Goal: Task Accomplishment & Management: Manage account settings

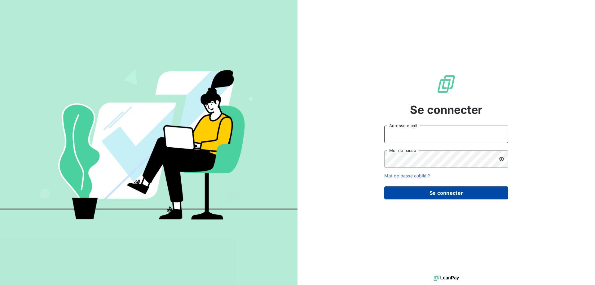
type input "[EMAIL_ADDRESS][DOMAIN_NAME]"
click at [447, 193] on button "Se connecter" at bounding box center [446, 192] width 124 height 13
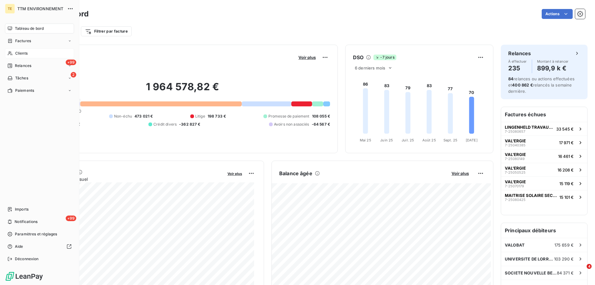
click at [17, 53] on span "Clients" at bounding box center [21, 54] width 12 height 6
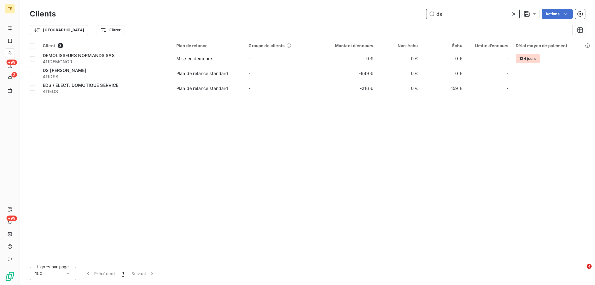
drag, startPoint x: 453, startPoint y: 14, endPoint x: 425, endPoint y: 15, distance: 27.6
click at [425, 15] on div "ds Actions" at bounding box center [324, 14] width 522 height 10
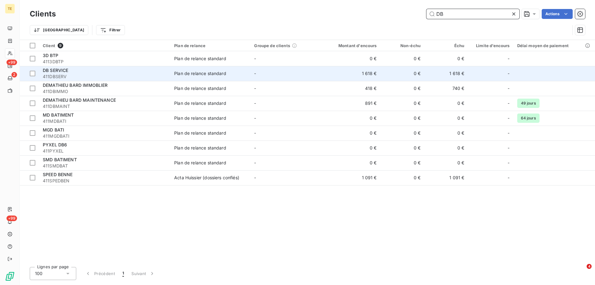
type input "DB"
click at [59, 71] on span "DB SERVICE" at bounding box center [56, 70] width 26 height 5
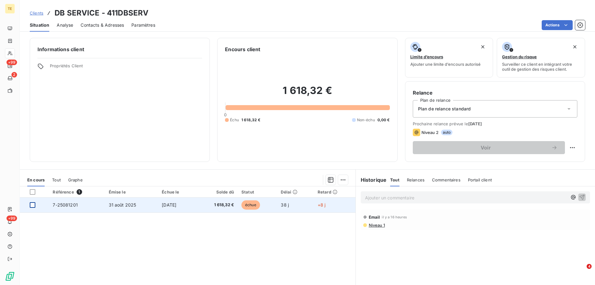
click at [30, 204] on div at bounding box center [33, 205] width 6 height 6
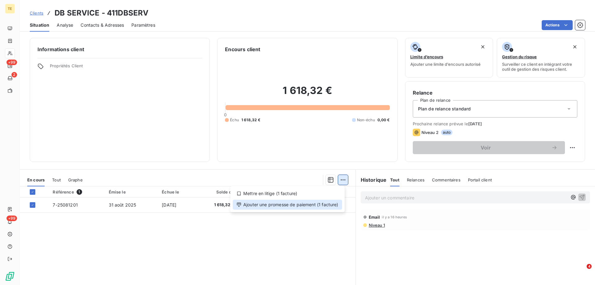
click at [319, 185] on div "Mettre en litige (1 facture) Ajouter une promesse de paiement (1 facture)" at bounding box center [219, 180] width 258 height 10
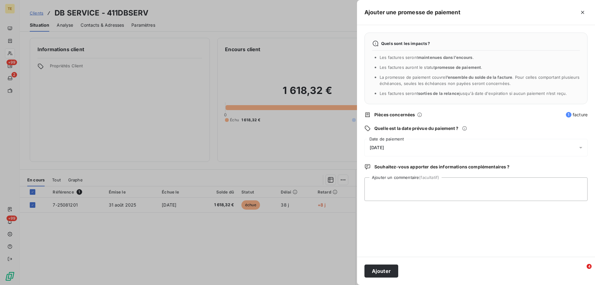
click at [380, 144] on div "[DATE]" at bounding box center [475, 147] width 223 height 17
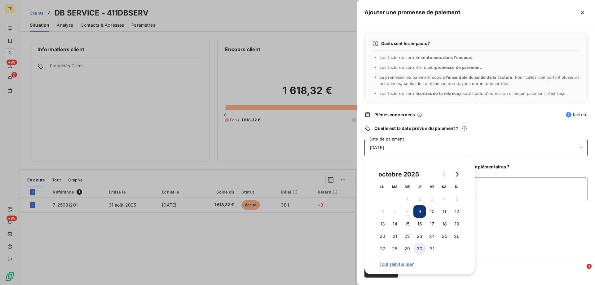
click at [417, 248] on button "30" at bounding box center [419, 248] width 12 height 12
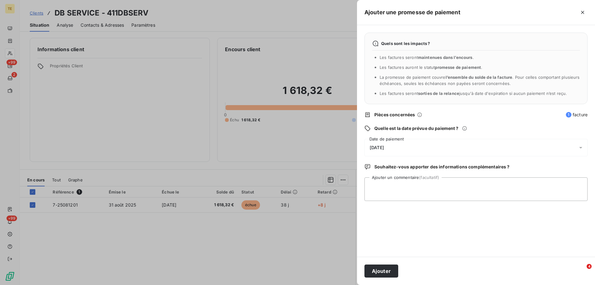
click at [495, 242] on div "Quels sont les impacts ? Les factures seront maintenues dans l’encours . Les fa…" at bounding box center [476, 140] width 238 height 231
click at [389, 185] on textarea "Ajouter un commentaire (facultatif)" at bounding box center [475, 189] width 223 height 24
paste textarea "________________________________________ De : [DOMAIN_NAME] <[DOMAIN_NAME][EMAI…"
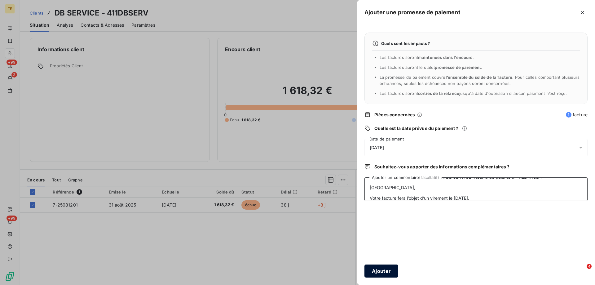
type textarea "________________________________________ De : [DOMAIN_NAME] <[DOMAIN_NAME][EMAI…"
click at [382, 271] on button "Ajouter" at bounding box center [381, 270] width 34 height 13
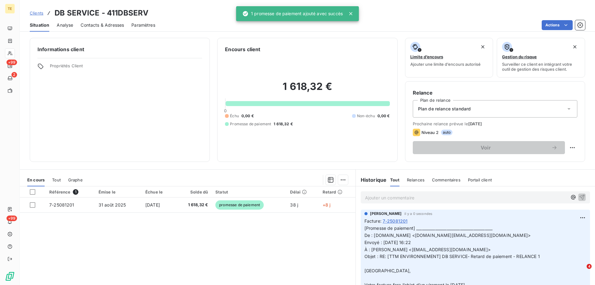
scroll to position [0, 0]
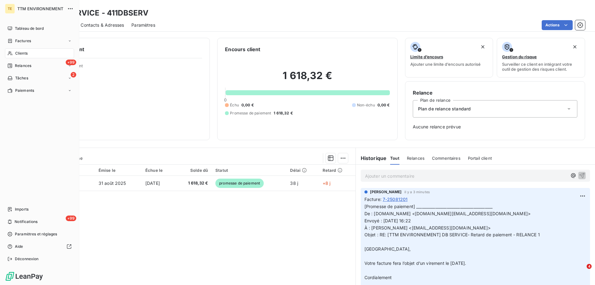
click at [22, 53] on span "Clients" at bounding box center [21, 54] width 12 height 6
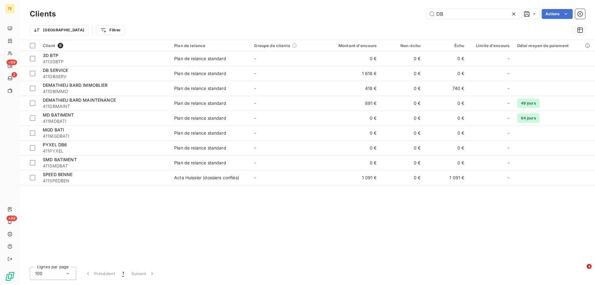
drag, startPoint x: 451, startPoint y: 13, endPoint x: 421, endPoint y: 15, distance: 29.8
click at [421, 15] on div "DB Actions" at bounding box center [324, 14] width 522 height 10
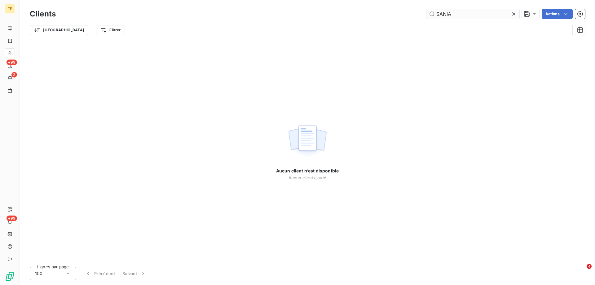
drag, startPoint x: 455, startPoint y: 12, endPoint x: 428, endPoint y: 10, distance: 27.3
click at [428, 10] on input "SANIA" at bounding box center [472, 14] width 93 height 10
click at [438, 11] on input "TUCK" at bounding box center [472, 14] width 93 height 10
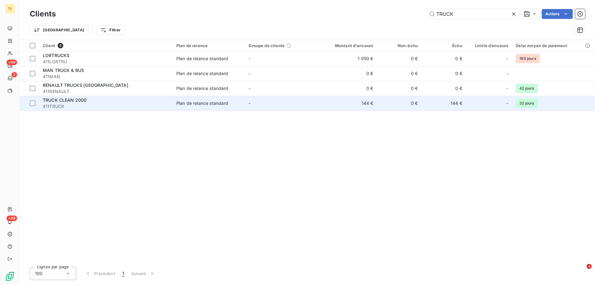
type input "TRUCK"
click at [81, 103] on div "TRUCK CLEAN 2000" at bounding box center [106, 100] width 126 height 6
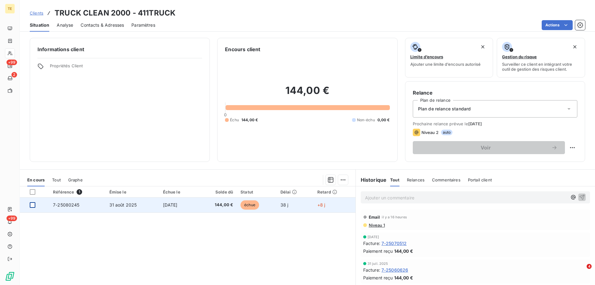
click at [33, 206] on div at bounding box center [33, 205] width 6 height 6
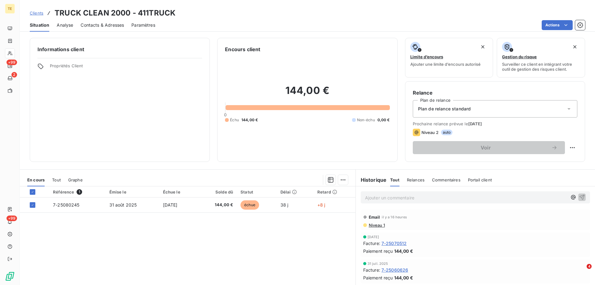
click at [368, 197] on p "Ajouter un commentaire ﻿" at bounding box center [466, 198] width 202 height 8
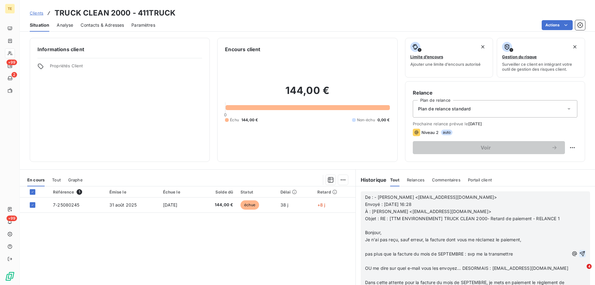
click at [579, 253] on icon "button" at bounding box center [582, 253] width 6 height 6
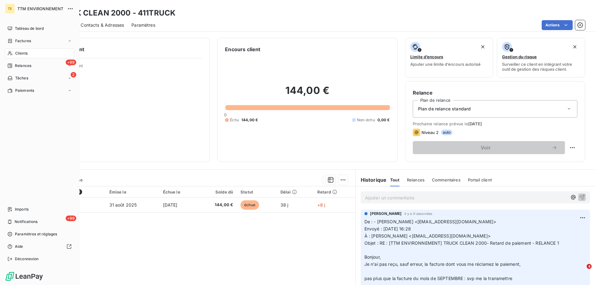
click at [21, 56] on span "Clients" at bounding box center [21, 54] width 12 height 6
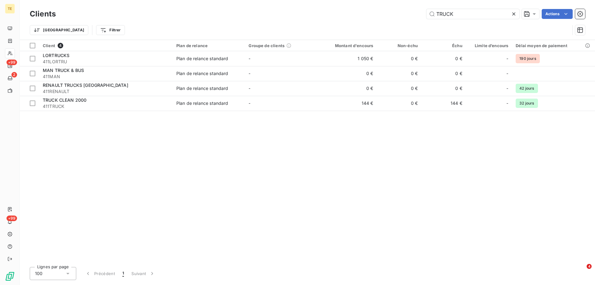
drag, startPoint x: 411, startPoint y: 15, endPoint x: 379, endPoint y: 14, distance: 32.2
click at [379, 14] on div "TRUCK Actions" at bounding box center [324, 14] width 522 height 10
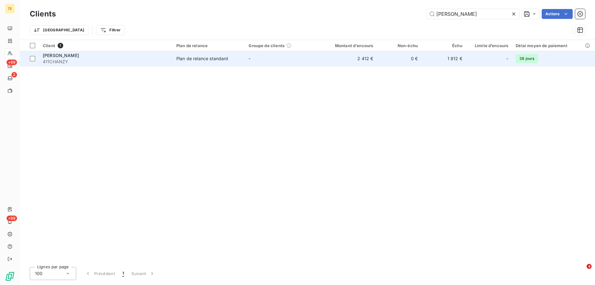
type input "[PERSON_NAME]"
click at [75, 59] on span "411CHANZY" at bounding box center [106, 62] width 126 height 6
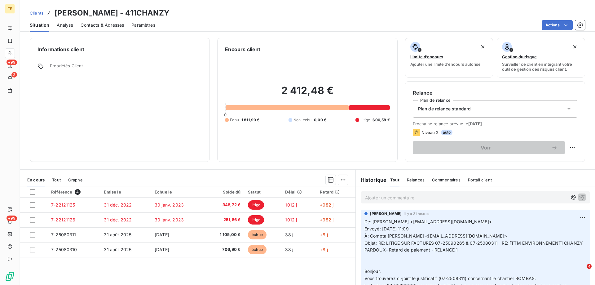
click at [385, 198] on p "Ajouter un commentaire ﻿" at bounding box center [466, 198] width 202 height 8
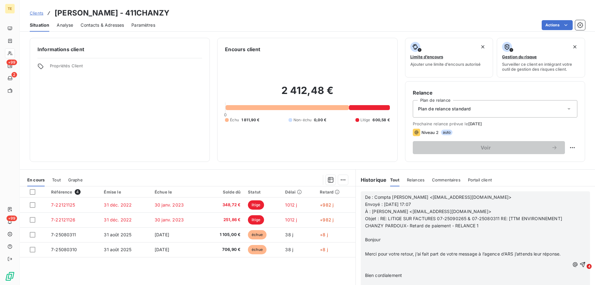
click at [369, 263] on p at bounding box center [467, 261] width 205 height 7
click at [368, 249] on p at bounding box center [467, 246] width 205 height 7
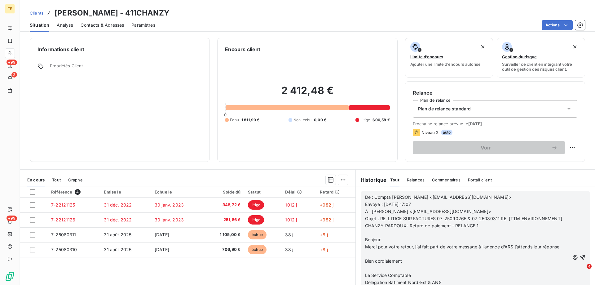
click at [368, 254] on p at bounding box center [467, 253] width 205 height 7
click at [365, 259] on p at bounding box center [467, 261] width 205 height 7
click at [365, 248] on span "Merci pour votre retour, j’ai fait part de votre message à l’agence d’ARS j’att…" at bounding box center [463, 246] width 196 height 5
click at [365, 253] on span "Bien cordialement" at bounding box center [383, 253] width 37 height 5
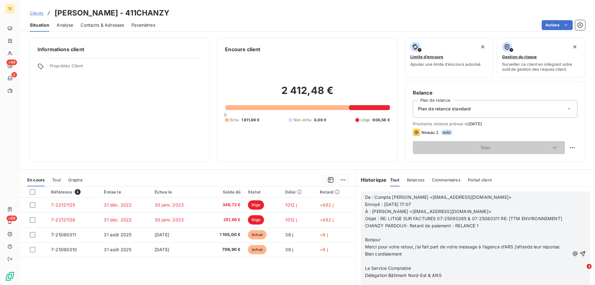
click at [365, 253] on span "Bien cordialement" at bounding box center [383, 253] width 37 height 5
click at [580, 253] on icon "button" at bounding box center [582, 253] width 5 height 5
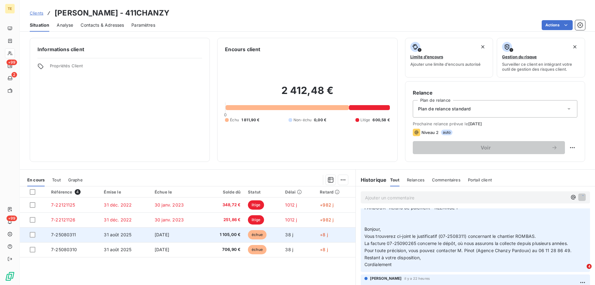
scroll to position [178, 0]
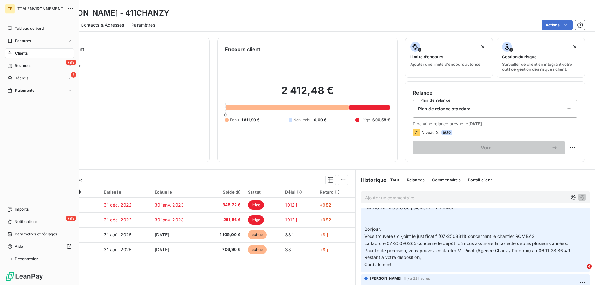
click at [24, 51] on span "Clients" at bounding box center [21, 54] width 12 height 6
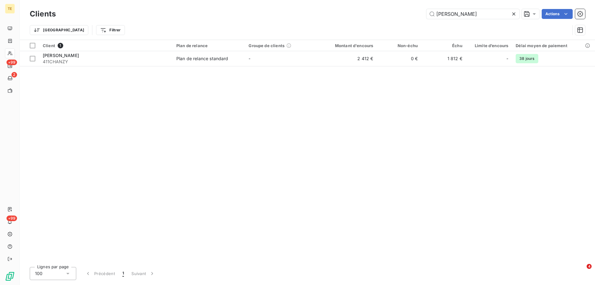
drag, startPoint x: 491, startPoint y: 15, endPoint x: 356, endPoint y: 5, distance: 135.8
click at [356, 5] on div "Clients CHANZY PARDOUX Actions Trier Filtrer" at bounding box center [307, 20] width 575 height 40
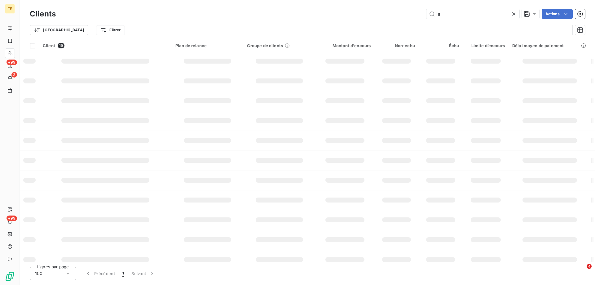
type input "l"
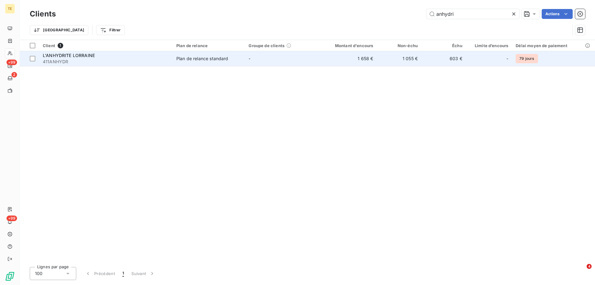
type input "anhydri"
click at [73, 59] on span "411ANHYDR" at bounding box center [106, 62] width 126 height 6
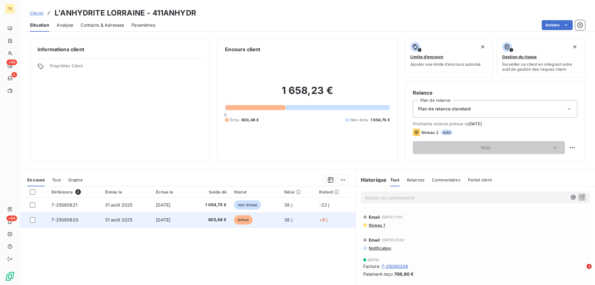
click at [162, 219] on span "[DATE]" at bounding box center [163, 219] width 15 height 5
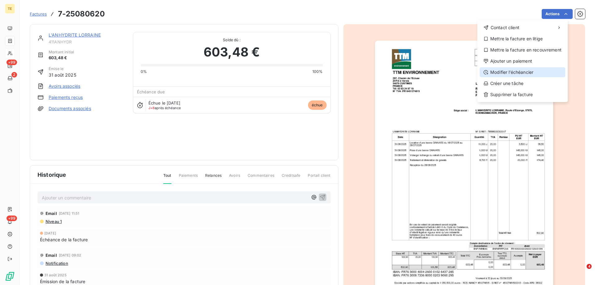
click at [515, 71] on div "Modifier l’échéancier" at bounding box center [523, 72] width 86 height 10
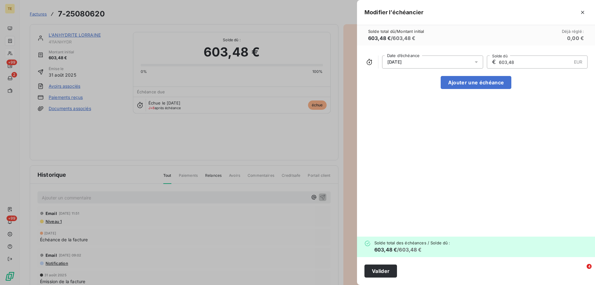
click at [421, 61] on div "[DATE]" at bounding box center [432, 61] width 101 height 13
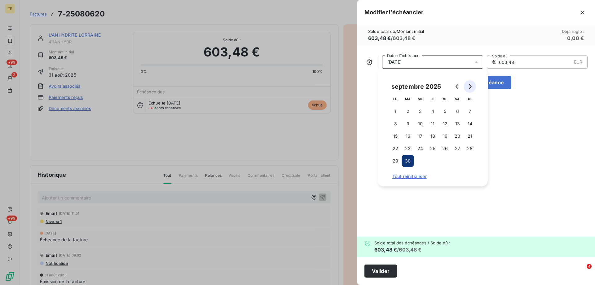
click at [469, 86] on icon "Go to next month" at bounding box center [469, 86] width 5 height 5
click at [445, 162] on button "31" at bounding box center [445, 161] width 12 height 12
click at [376, 270] on button "Valider" at bounding box center [380, 270] width 33 height 13
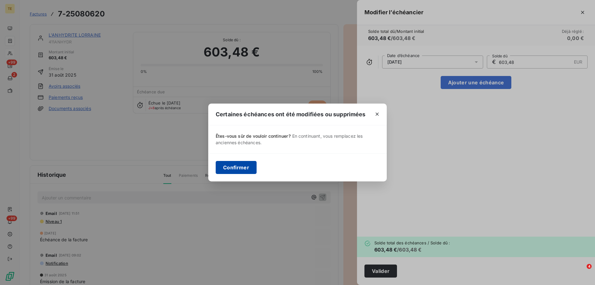
click at [249, 165] on button "Confirmer" at bounding box center [236, 167] width 41 height 13
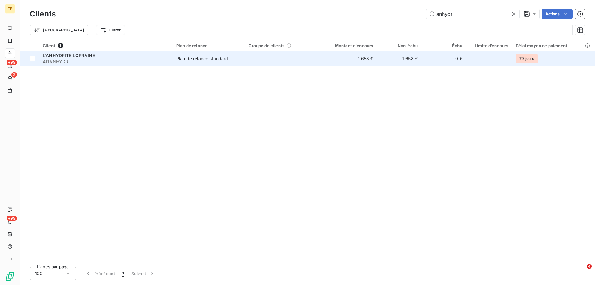
click at [73, 55] on span "L'ANHYDRITE LORRAINE" at bounding box center [69, 55] width 52 height 5
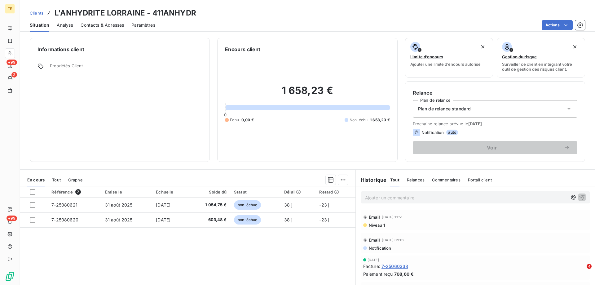
click at [114, 24] on span "Contacts & Adresses" at bounding box center [102, 25] width 43 height 6
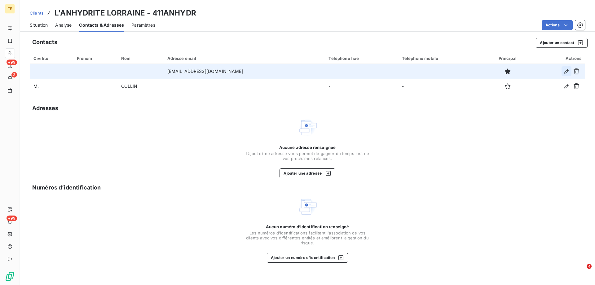
click at [566, 71] on icon "button" at bounding box center [566, 71] width 4 height 4
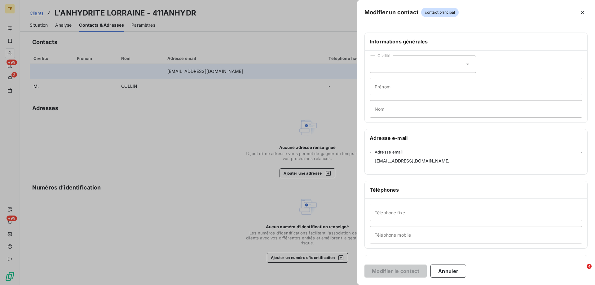
click at [447, 164] on input "[EMAIL_ADDRESS][DOMAIN_NAME]" at bounding box center [476, 160] width 213 height 17
drag, startPoint x: 369, startPoint y: 153, endPoint x: 315, endPoint y: 146, distance: 55.0
click at [315, 284] on div "Modifier un contact contact principal Informations générales Civilité Prénom No…" at bounding box center [297, 285] width 595 height 0
paste input "[EMAIL_ADDRESS][DOMAIN_NAME]"
type input "[EMAIL_ADDRESS][DOMAIN_NAME]"
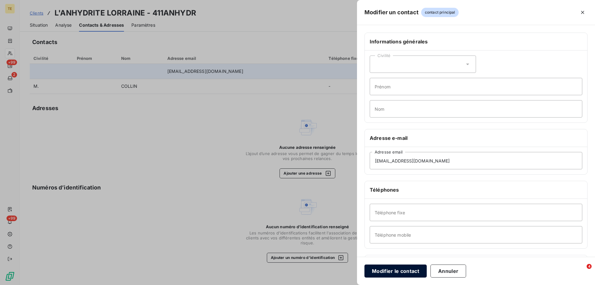
click at [403, 271] on button "Modifier le contact" at bounding box center [395, 270] width 62 height 13
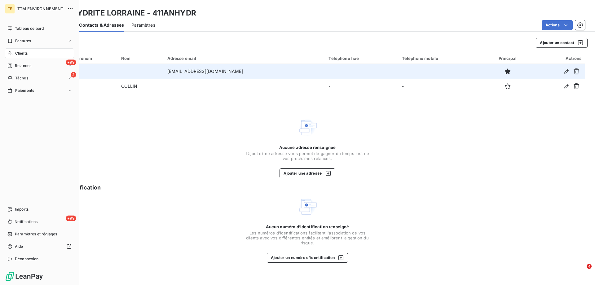
click at [19, 55] on span "Clients" at bounding box center [21, 54] width 12 height 6
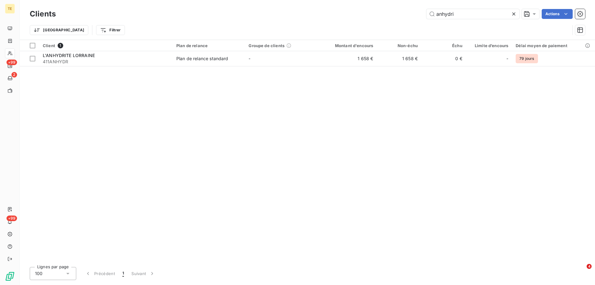
drag, startPoint x: 470, startPoint y: 16, endPoint x: 366, endPoint y: 12, distance: 104.2
click at [366, 12] on div "anhydri Actions" at bounding box center [324, 14] width 522 height 10
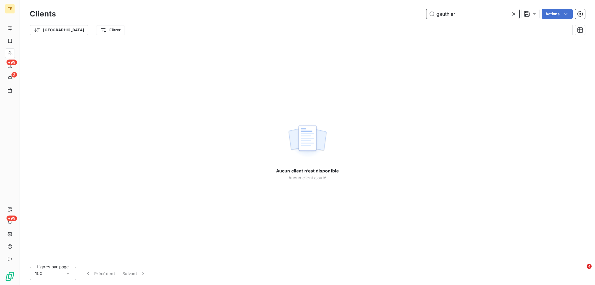
drag, startPoint x: 420, startPoint y: 12, endPoint x: 400, endPoint y: 12, distance: 20.5
click at [400, 12] on div "gauthier Actions" at bounding box center [324, 14] width 522 height 10
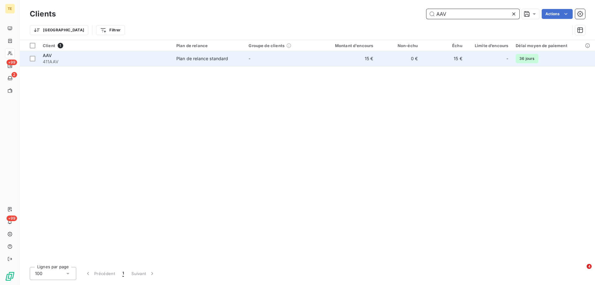
type input "AAV"
click at [55, 60] on span "411AAV" at bounding box center [106, 62] width 126 height 6
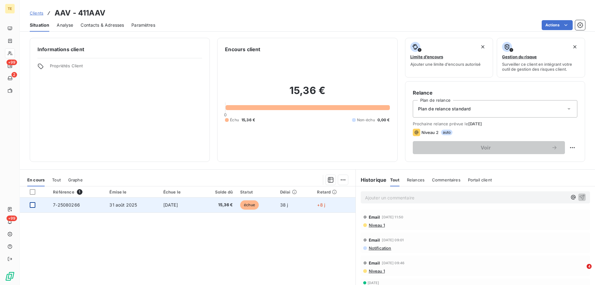
click at [33, 206] on div at bounding box center [33, 205] width 6 height 6
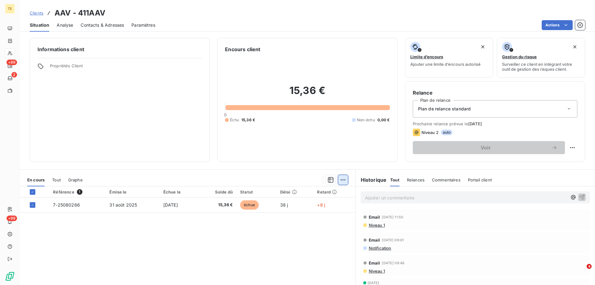
click at [341, 180] on html "TE +99 2 +99 Clients AAV - 411AAV Situation Analyse Contacts & Adresses Paramèt…" at bounding box center [297, 142] width 595 height 285
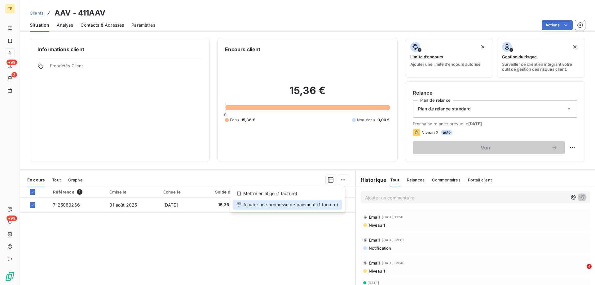
click at [316, 206] on div "Ajouter une promesse de paiement (1 facture)" at bounding box center [287, 205] width 109 height 10
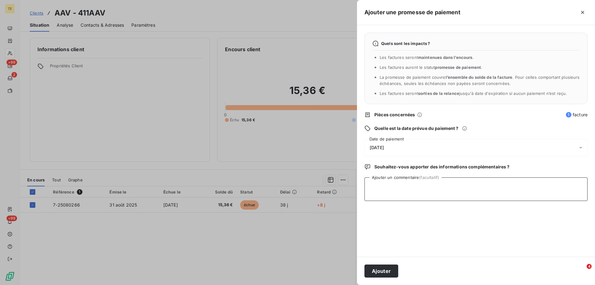
click at [377, 187] on textarea "Ajouter un commentaire (facultatif)" at bounding box center [475, 189] width 223 height 24
paste textarea "De : [PERSON_NAME] <[EMAIL_ADDRESS][DOMAIN_NAME]> Envoyé : [DATE] 18:27 À : [PE…"
type textarea "De : [PERSON_NAME] <[EMAIL_ADDRESS][DOMAIN_NAME]> Envoyé : [DATE] 18:27 À : [PE…"
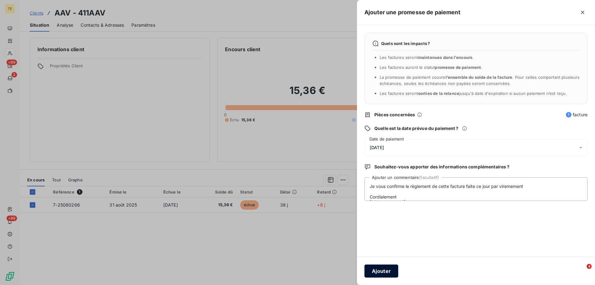
click at [391, 268] on button "Ajouter" at bounding box center [381, 270] width 34 height 13
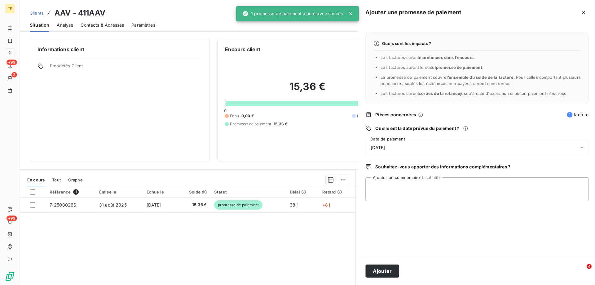
scroll to position [0, 0]
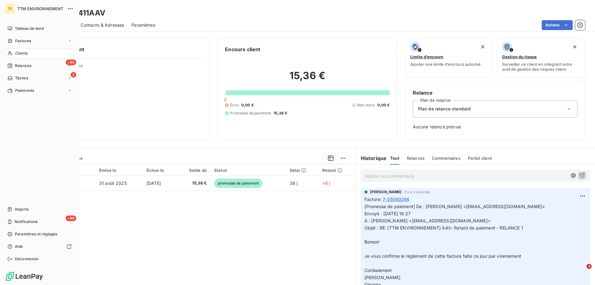
click at [16, 52] on span "Clients" at bounding box center [21, 54] width 12 height 6
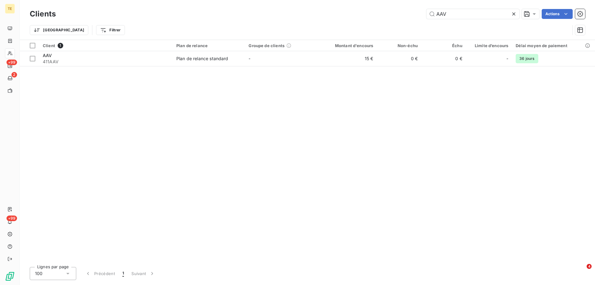
drag, startPoint x: 466, startPoint y: 15, endPoint x: 358, endPoint y: 6, distance: 109.2
click at [358, 6] on div "Clients AAV Actions Trier Filtrer" at bounding box center [307, 20] width 575 height 40
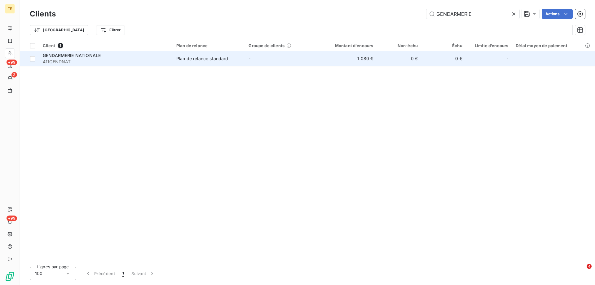
type input "GENDARMERIE"
click at [87, 56] on span "GENDARMERIE NATIONALE" at bounding box center [72, 55] width 58 height 5
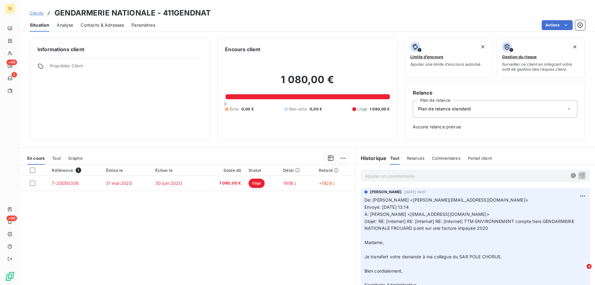
click at [375, 176] on p "Ajouter un commentaire ﻿" at bounding box center [466, 176] width 202 height 8
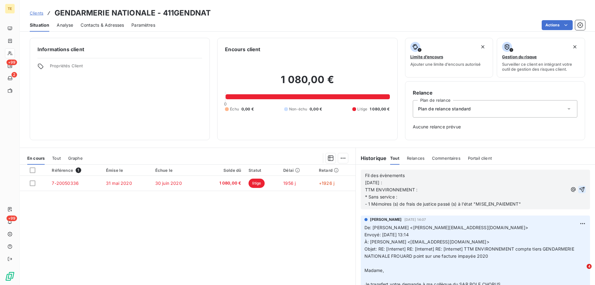
click at [579, 188] on icon "button" at bounding box center [581, 189] width 5 height 5
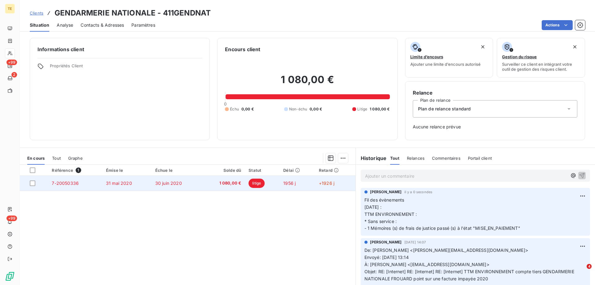
click at [62, 183] on span "7-20050336" at bounding box center [65, 182] width 27 height 5
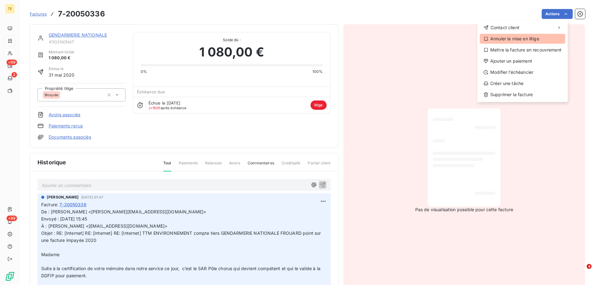
click at [519, 40] on div "Annuler la mise en litige" at bounding box center [523, 39] width 86 height 10
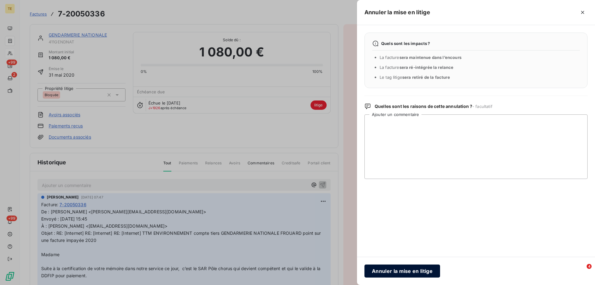
click at [411, 272] on button "Annuler la mise en litige" at bounding box center [402, 270] width 76 height 13
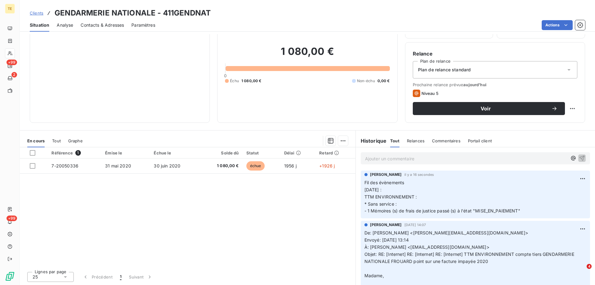
scroll to position [39, 0]
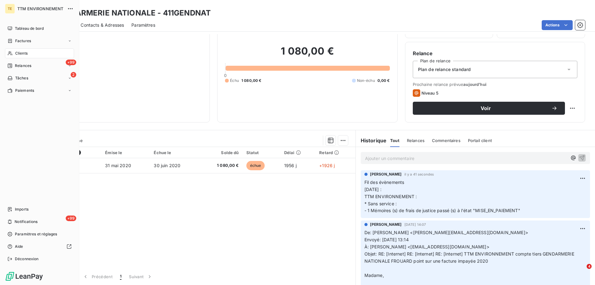
click at [27, 56] on div "Clients" at bounding box center [39, 53] width 69 height 10
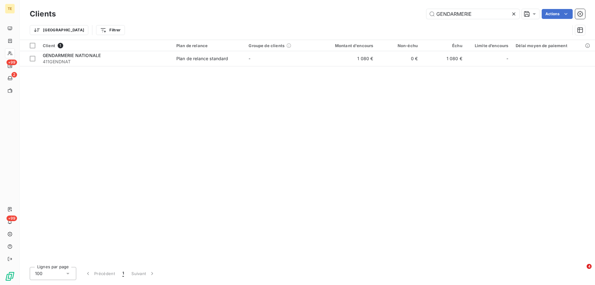
drag, startPoint x: 481, startPoint y: 15, endPoint x: 343, endPoint y: 13, distance: 137.9
click at [343, 13] on div "GENDARMERIE Actions" at bounding box center [324, 14] width 522 height 10
type input "0"
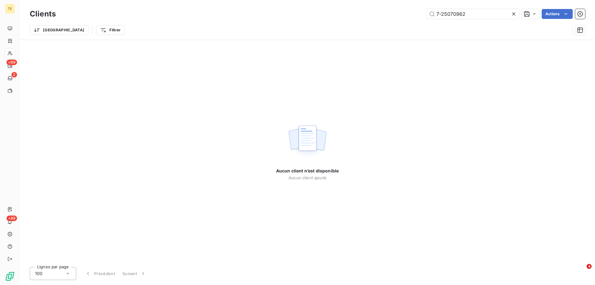
drag, startPoint x: 478, startPoint y: 13, endPoint x: 424, endPoint y: 13, distance: 53.3
click at [424, 13] on div "7-25070962 Actions" at bounding box center [324, 14] width 522 height 10
click at [438, 16] on input "7-070962" at bounding box center [472, 14] width 93 height 10
click at [443, 15] on input "7-070962" at bounding box center [472, 14] width 93 height 10
click at [476, 38] on div "Trier Filtrer" at bounding box center [307, 29] width 555 height 19
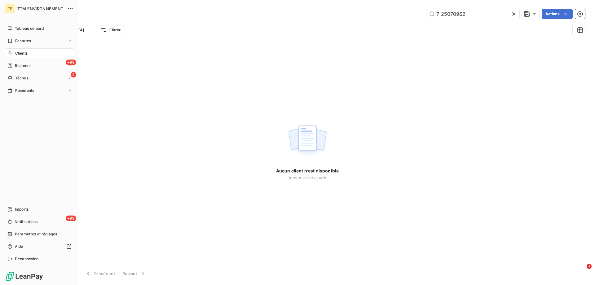
click at [22, 53] on span "Clients" at bounding box center [21, 54] width 12 height 6
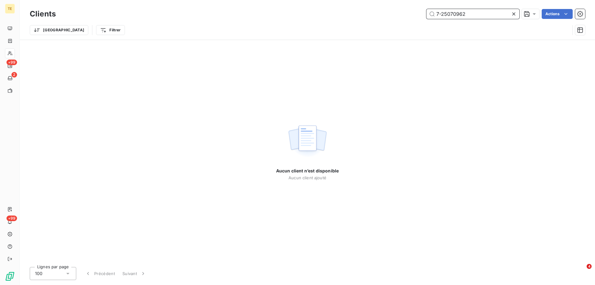
drag, startPoint x: 490, startPoint y: 13, endPoint x: 385, endPoint y: 12, distance: 105.4
click at [385, 12] on div "7-25070962 Actions" at bounding box center [324, 14] width 522 height 10
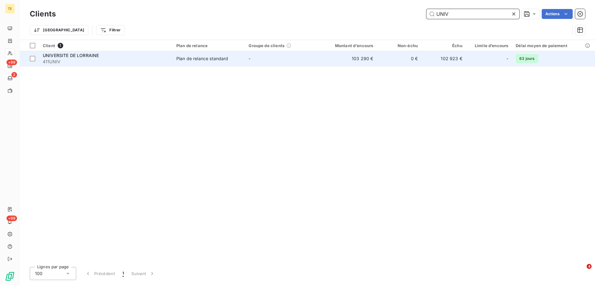
type input "UNIV"
click at [86, 54] on span "UNIVERSITE DE LORRAINE" at bounding box center [71, 55] width 56 height 5
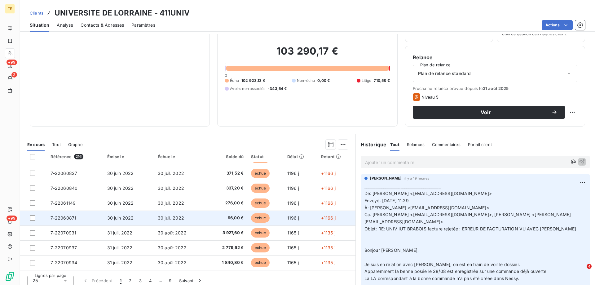
scroll to position [39, 0]
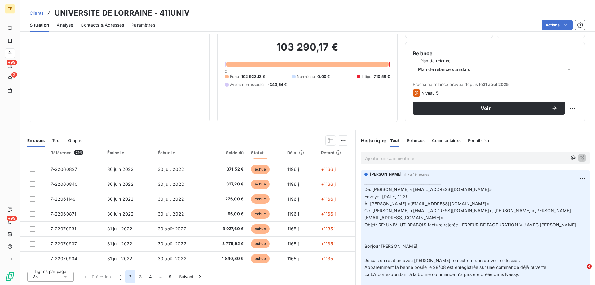
click at [129, 276] on button "2" at bounding box center [130, 276] width 10 height 13
click at [150, 278] on button "4" at bounding box center [150, 276] width 10 height 13
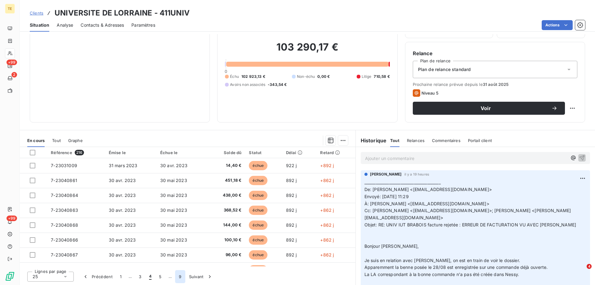
click at [180, 276] on button "9" at bounding box center [180, 276] width 10 height 13
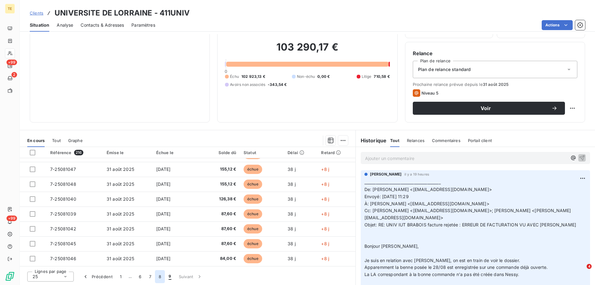
click at [158, 276] on button "8" at bounding box center [160, 276] width 10 height 13
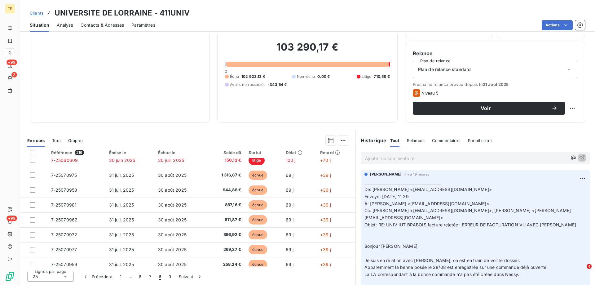
scroll to position [155, 0]
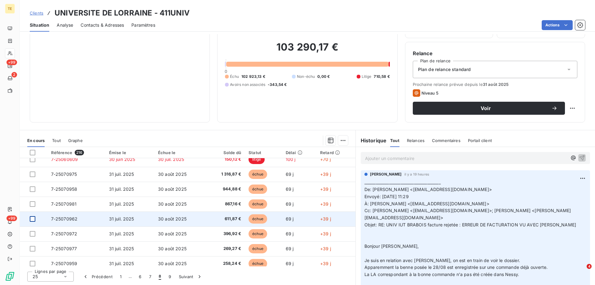
click at [34, 221] on div at bounding box center [33, 219] width 6 height 6
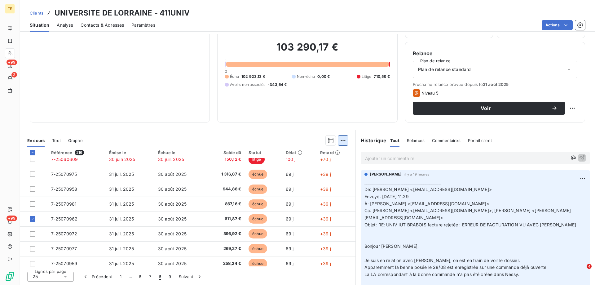
click at [342, 141] on html "TE +99 2 +99 Clients UNIVERSITE DE LORRAINE - 411UNIV Situation Analyse Contact…" at bounding box center [297, 142] width 595 height 285
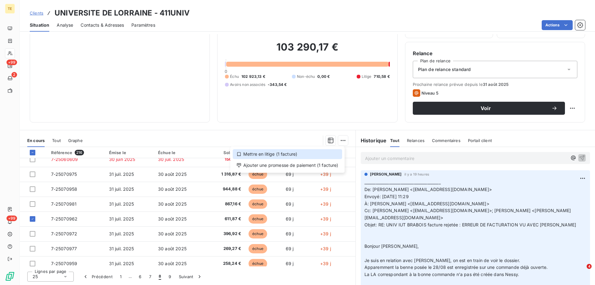
click at [274, 155] on div "Mettre en litige (1 facture)" at bounding box center [287, 154] width 109 height 10
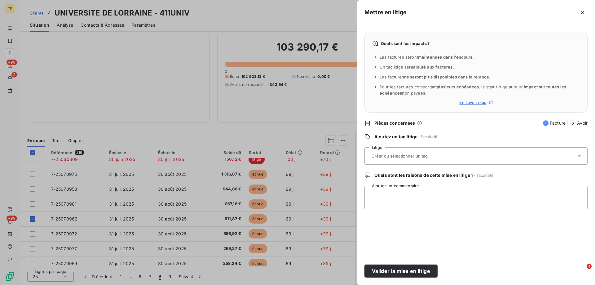
click at [373, 154] on input "text" at bounding box center [416, 156] width 90 height 6
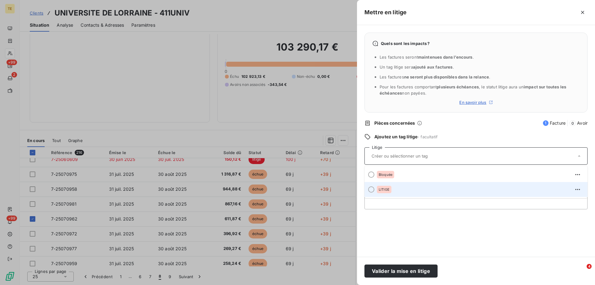
click at [383, 188] on span "LITIGE" at bounding box center [384, 189] width 11 height 4
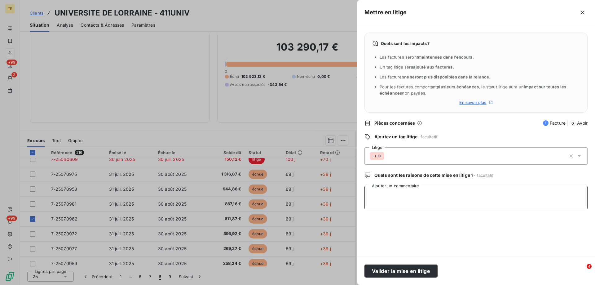
click at [382, 190] on textarea "Ajouter un commentaire" at bounding box center [475, 198] width 223 height 24
paste textarea "cette facture ne concerne pas l'ensaia vu avec [PERSON_NAME] JE AN le 07/10 MGL"
type textarea "cette facture ne concerne pas l'ensaia vu avec [PERSON_NAME] JE AN le 07/10 MGL"
click at [399, 271] on button "Valider la mise en litige" at bounding box center [400, 270] width 73 height 13
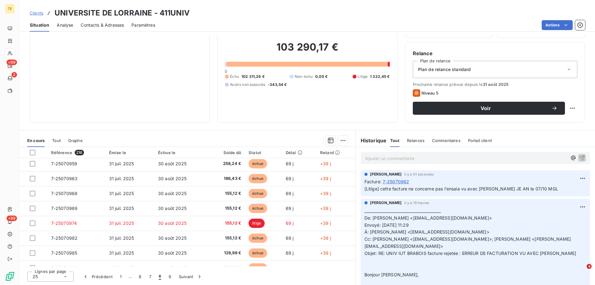
scroll to position [264, 0]
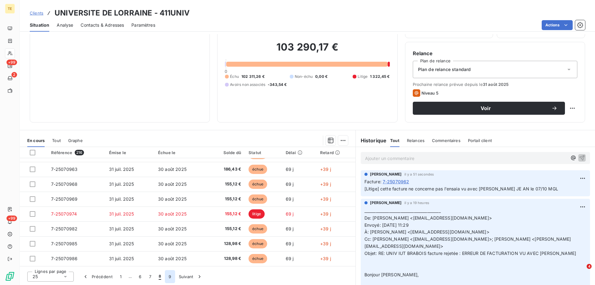
click at [170, 277] on button "9" at bounding box center [170, 276] width 10 height 13
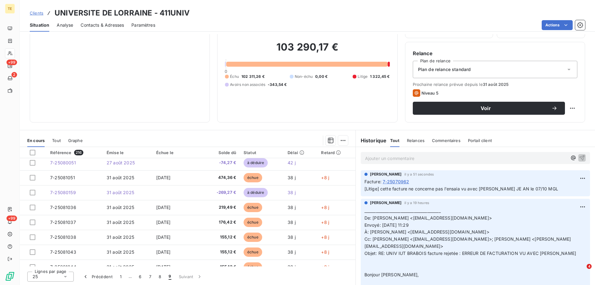
scroll to position [31, 0]
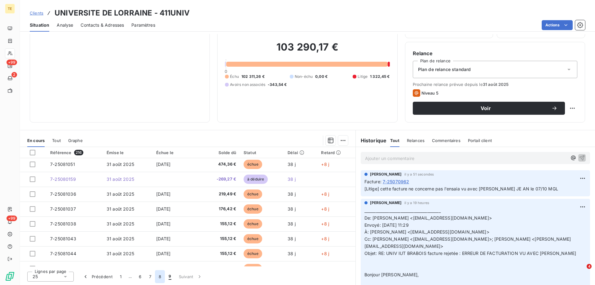
click at [161, 277] on button "8" at bounding box center [160, 276] width 10 height 13
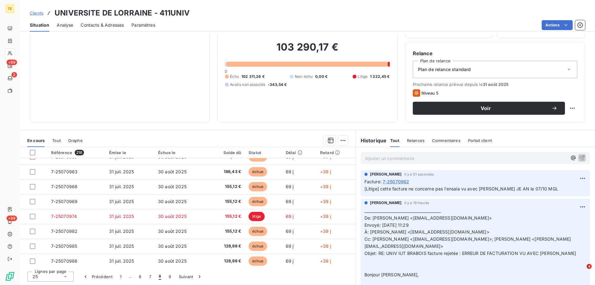
scroll to position [264, 0]
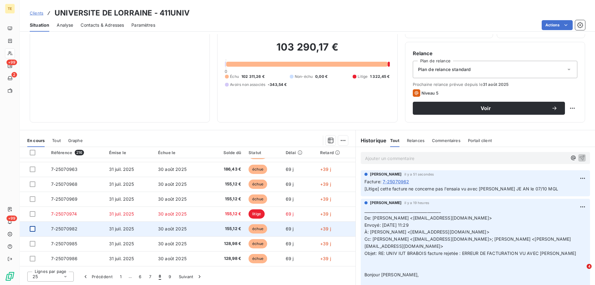
click at [33, 230] on div at bounding box center [33, 229] width 6 height 6
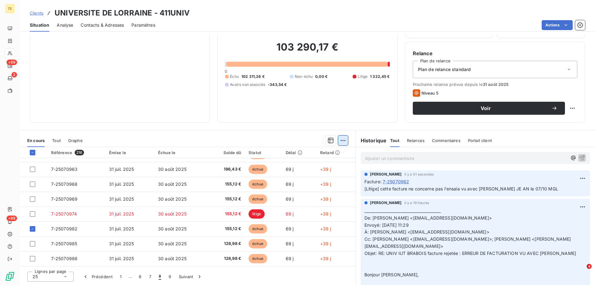
click at [343, 138] on html "TE +99 2 +99 Clients UNIVERSITE DE LORRAINE - 411UNIV Situation Analyse Contact…" at bounding box center [297, 142] width 595 height 285
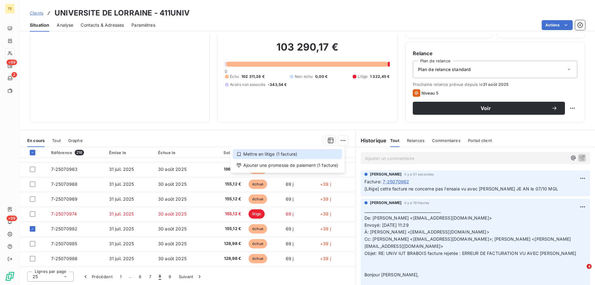
click at [290, 154] on div "Mettre en litige (1 facture)" at bounding box center [287, 154] width 109 height 10
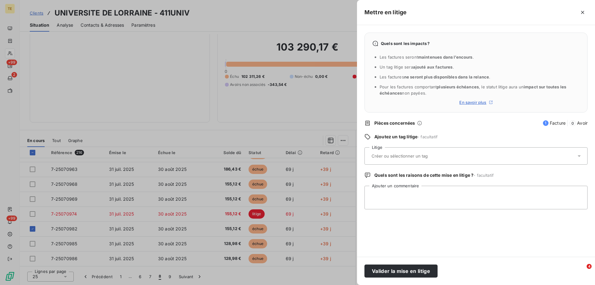
click at [383, 156] on input "text" at bounding box center [416, 156] width 90 height 6
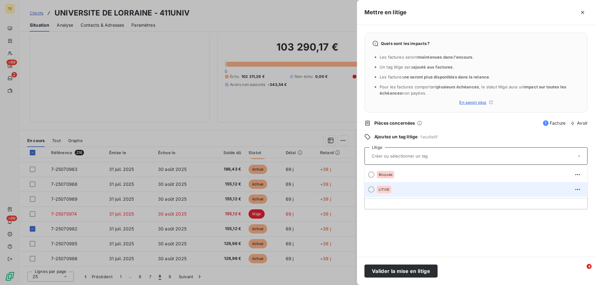
click at [382, 192] on div "LITIGE" at bounding box center [384, 189] width 15 height 7
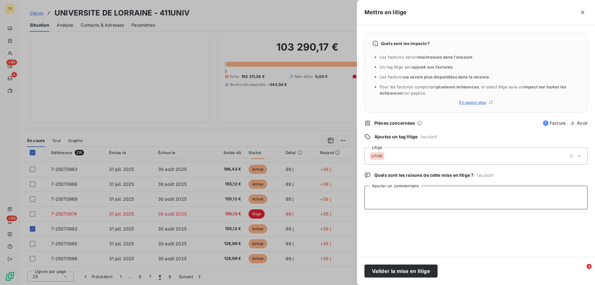
click at [381, 190] on textarea "Ajouter un commentaire" at bounding box center [475, 198] width 223 height 24
paste textarea "ne concerne pas la dli. AP [PERSON_NAME] vous a déjà prévenu plusie urs fois ma…"
click at [502, 194] on textarea "ne concerne pas la dli. AP [PERSON_NAME] vous a déjà prévenu plusie urs fois ma…" at bounding box center [475, 198] width 223 height 24
click at [418, 201] on textarea "ne concerne pas la dli. AP [PERSON_NAME] vous a déjà prévenu plusieurs fois mai…" at bounding box center [475, 198] width 223 height 24
click at [417, 201] on textarea "ne concerne pas la dli. AP [PERSON_NAME] vous a déjà prévenu plusieurs fois mai…" at bounding box center [475, 198] width 223 height 24
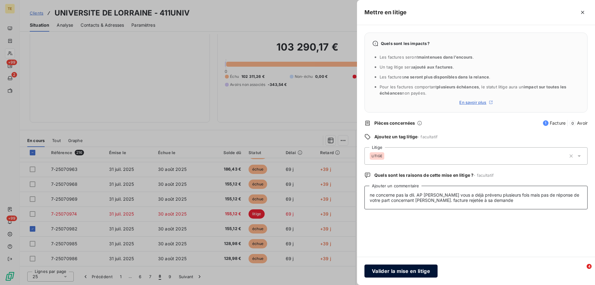
type textarea "ne concerne pas la dli. AP [PERSON_NAME] vous a déjà prévenu plusieurs fois mai…"
click at [399, 271] on button "Valider la mise en litige" at bounding box center [400, 270] width 73 height 13
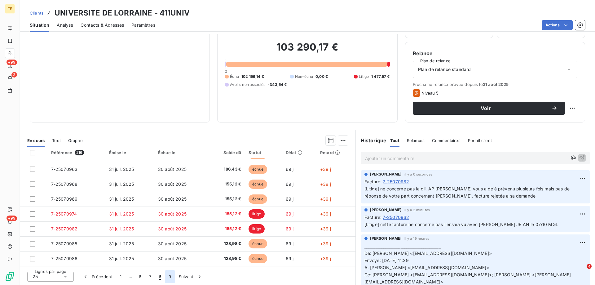
click at [168, 277] on button "9" at bounding box center [170, 276] width 10 height 13
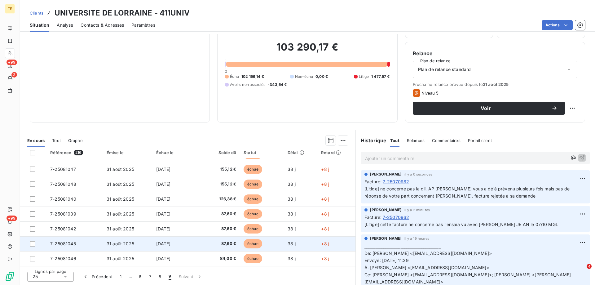
scroll to position [130, 0]
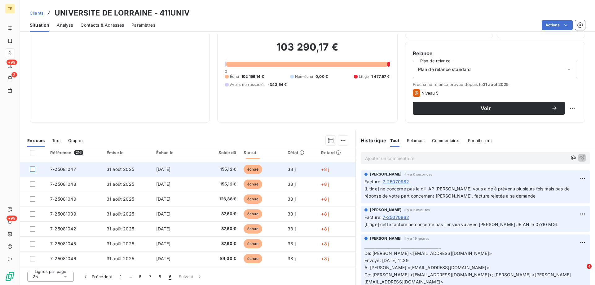
click at [32, 170] on div at bounding box center [33, 169] width 6 height 6
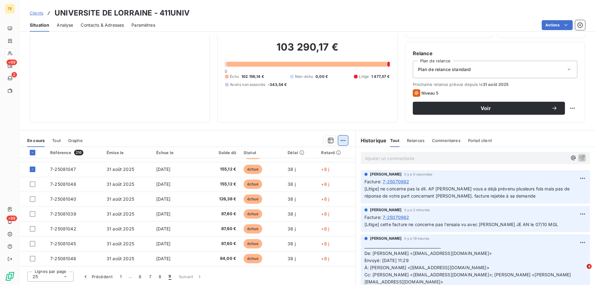
click at [340, 140] on html "TE +99 2 +99 Clients UNIVERSITE DE LORRAINE - 411UNIV Situation Analyse Contact…" at bounding box center [297, 142] width 595 height 285
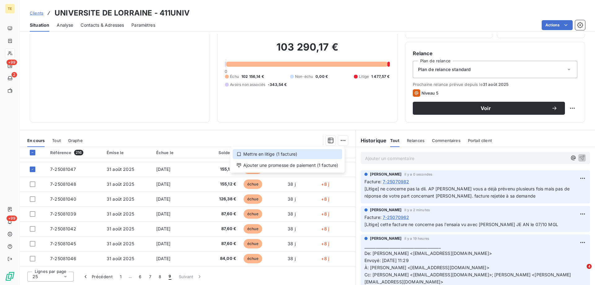
click at [287, 154] on div "Mettre en litige (1 facture)" at bounding box center [287, 154] width 109 height 10
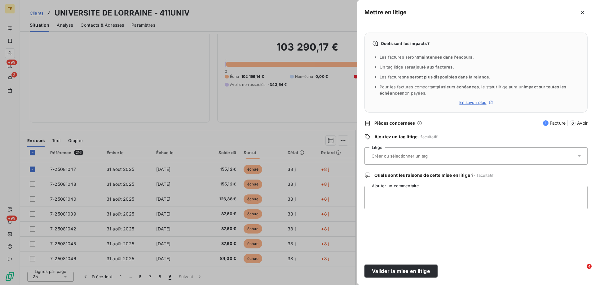
click at [381, 161] on div at bounding box center [473, 155] width 206 height 13
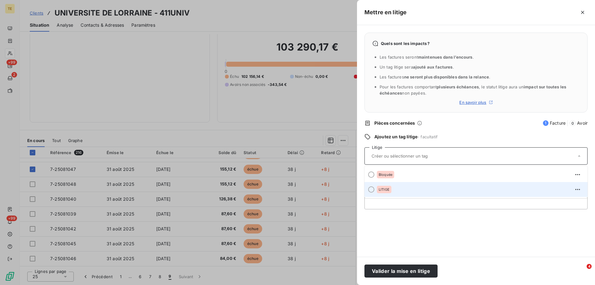
click at [384, 191] on span "LITIGE" at bounding box center [384, 189] width 11 height 4
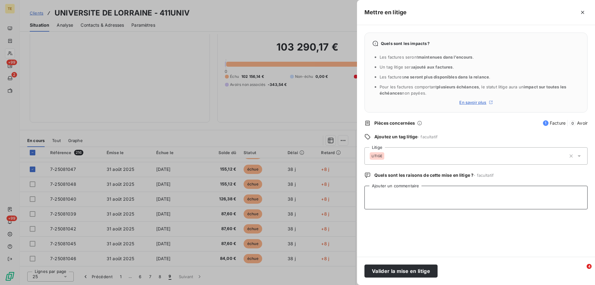
click at [383, 191] on textarea "Ajouter un commentaire" at bounding box center [475, 198] width 223 height 24
paste textarea "Rejet facture Aucune benne loué au mois d'aout Pour plus de renseignement merci…"
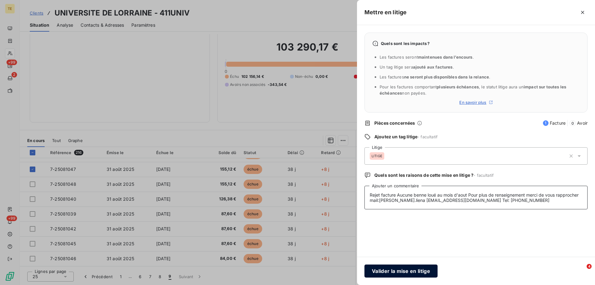
type textarea "Rejet facture Aucune benne loué au mois d'aout Pour plus de renseignement merci…"
click at [399, 271] on button "Valider la mise en litige" at bounding box center [400, 270] width 73 height 13
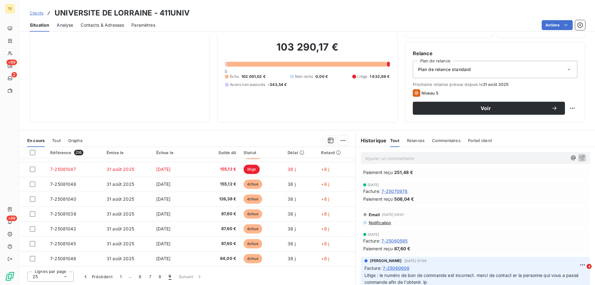
scroll to position [0, 0]
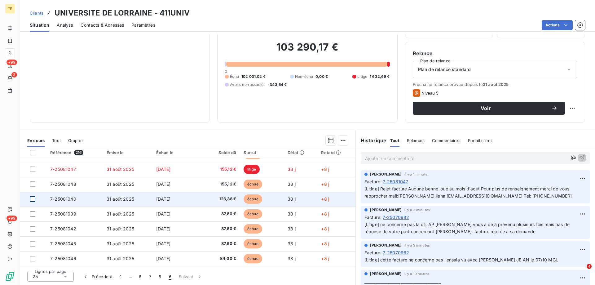
click at [34, 198] on div at bounding box center [33, 199] width 6 height 6
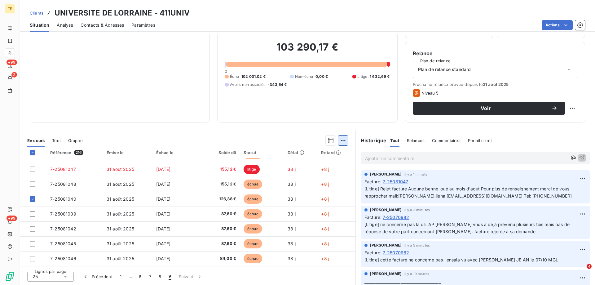
click at [341, 139] on html "TE +99 2 +99 Clients UNIVERSITE DE LORRAINE - 411UNIV Situation Analyse Contact…" at bounding box center [297, 142] width 595 height 285
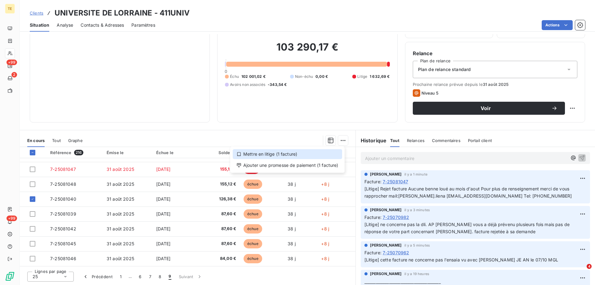
click at [271, 156] on div "Mettre en litige (1 facture)" at bounding box center [287, 154] width 109 height 10
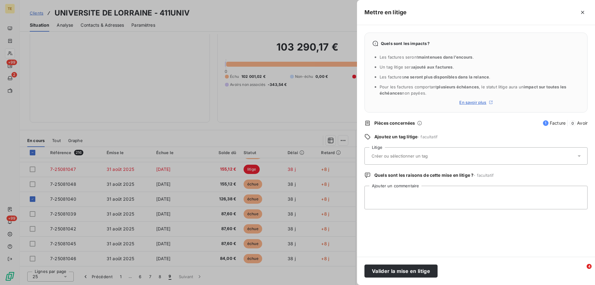
click at [376, 152] on div at bounding box center [473, 155] width 206 height 13
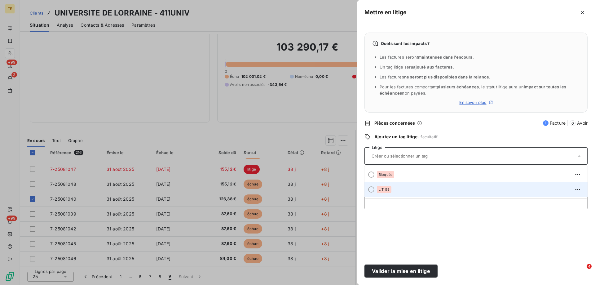
click at [381, 190] on span "LITIGE" at bounding box center [384, 189] width 11 height 4
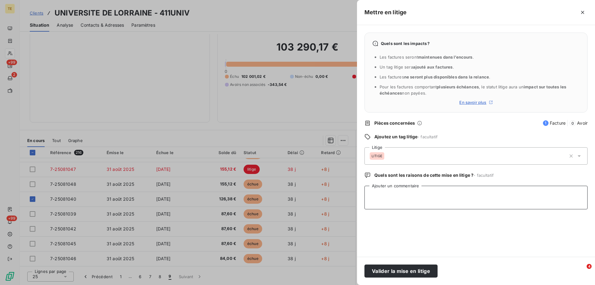
click at [379, 190] on textarea "Ajouter un commentaire" at bounding box center [475, 198] width 223 height 24
paste textarea "Rejet facture facture fausse"
type textarea "Rejet facture facture fausse"
click at [378, 270] on button "Valider la mise en litige" at bounding box center [400, 270] width 73 height 13
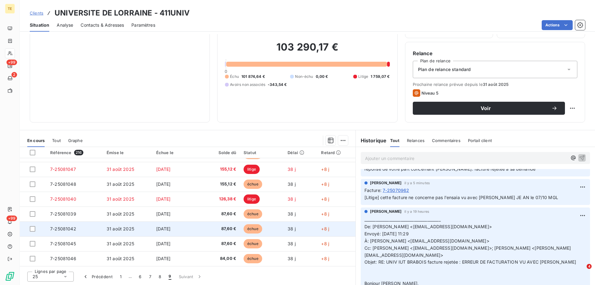
scroll to position [93, 0]
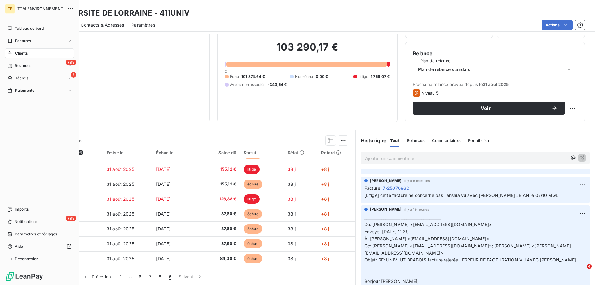
click at [22, 54] on span "Clients" at bounding box center [21, 54] width 12 height 6
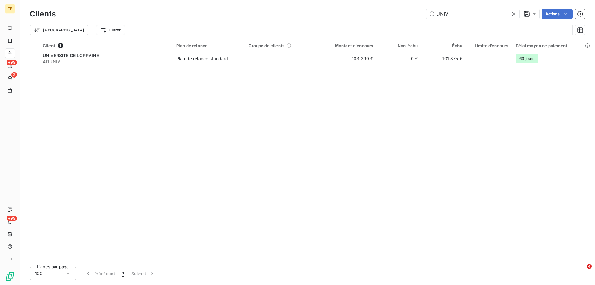
drag, startPoint x: 452, startPoint y: 16, endPoint x: 395, endPoint y: 16, distance: 57.0
click at [395, 16] on div "UNIV Actions" at bounding box center [324, 14] width 522 height 10
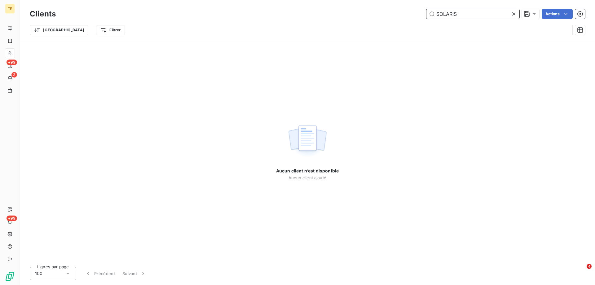
drag, startPoint x: 463, startPoint y: 11, endPoint x: 382, endPoint y: 10, distance: 80.9
click at [382, 10] on div "SOLARIS Actions" at bounding box center [324, 14] width 522 height 10
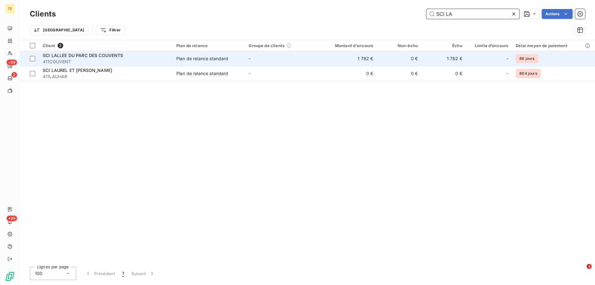
type input "SCI LA"
click at [109, 55] on span "SCI LALLEE DU PARC DES COUVENTS" at bounding box center [83, 55] width 81 height 5
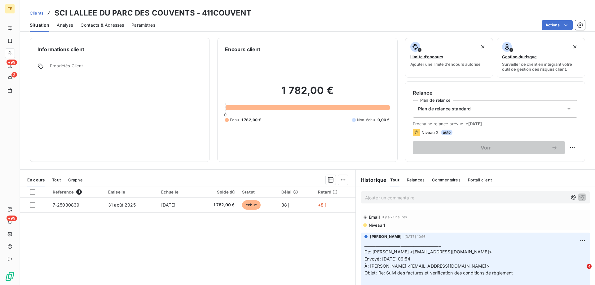
click at [366, 197] on p "Ajouter un commentaire ﻿" at bounding box center [466, 198] width 202 height 8
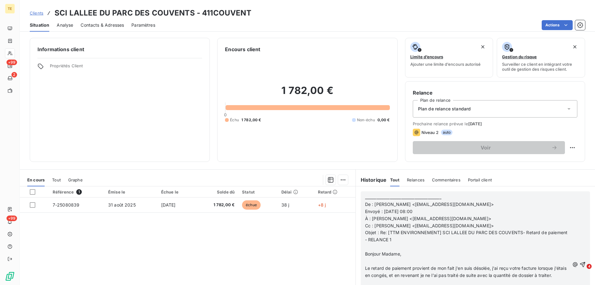
scroll to position [310, 0]
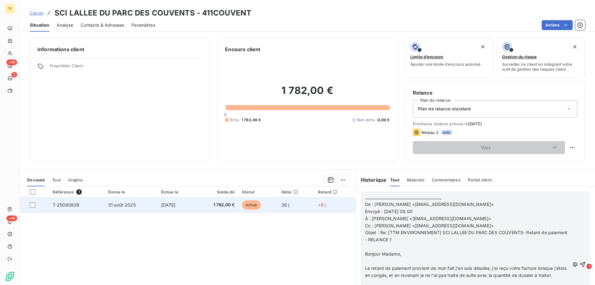
click at [28, 203] on td at bounding box center [34, 204] width 29 height 15
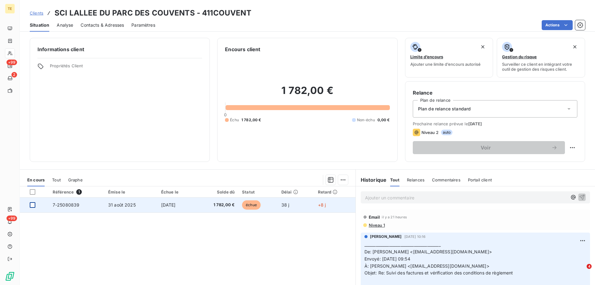
click at [34, 204] on div at bounding box center [33, 205] width 6 height 6
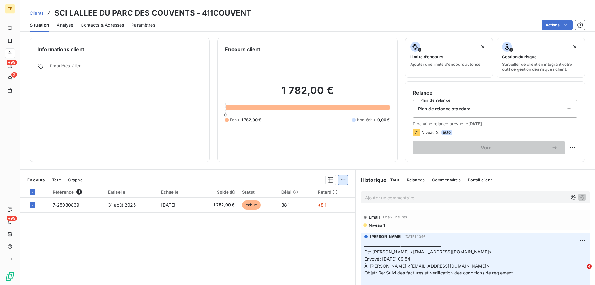
click at [343, 179] on html "TE +99 2 +99 Clients SCI LALLEE DU PARC DES COUVENTS - 411COUVENT Situation Ana…" at bounding box center [297, 142] width 595 height 285
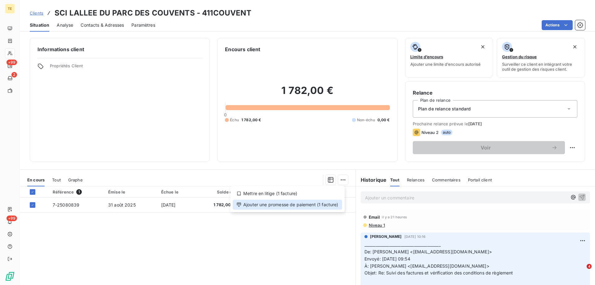
click at [308, 205] on div "Ajouter une promesse de paiement (1 facture)" at bounding box center [287, 205] width 109 height 10
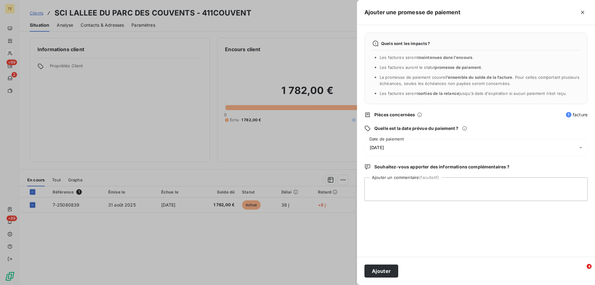
click at [378, 147] on span "[DATE]" at bounding box center [377, 147] width 14 height 5
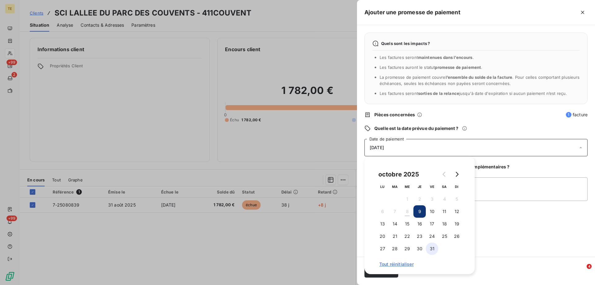
click at [431, 247] on button "31" at bounding box center [432, 248] width 12 height 12
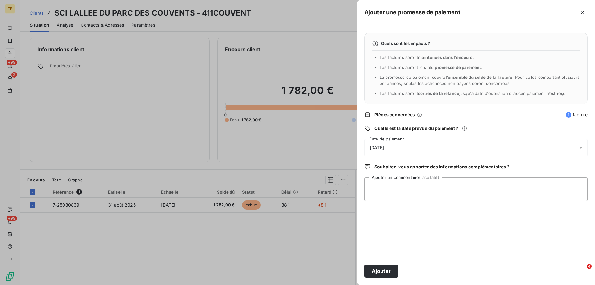
click at [500, 245] on div "Quels sont les impacts ? Les factures seront maintenues dans l’encours . Les fa…" at bounding box center [476, 140] width 238 height 231
click at [389, 183] on textarea "Ajouter un commentaire (facultatif)" at bounding box center [475, 189] width 223 height 24
paste textarea "________________________________________ De : [PERSON_NAME] <[EMAIL_ADDRESS][DO…"
type textarea "________________________________________ De : [PERSON_NAME] <[EMAIL_ADDRESS][DO…"
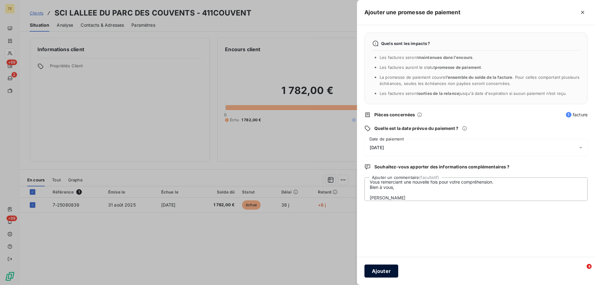
click at [387, 273] on button "Ajouter" at bounding box center [381, 270] width 34 height 13
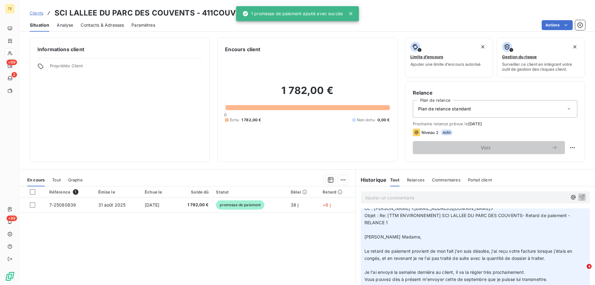
scroll to position [93, 0]
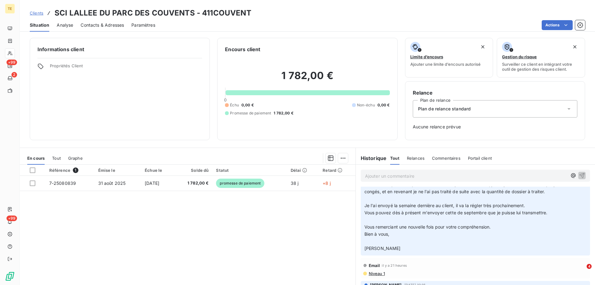
click at [362, 176] on div "Ajouter un commentaire ﻿" at bounding box center [475, 176] width 229 height 12
click at [373, 176] on p "Ajouter un commentaire ﻿" at bounding box center [466, 176] width 202 height 8
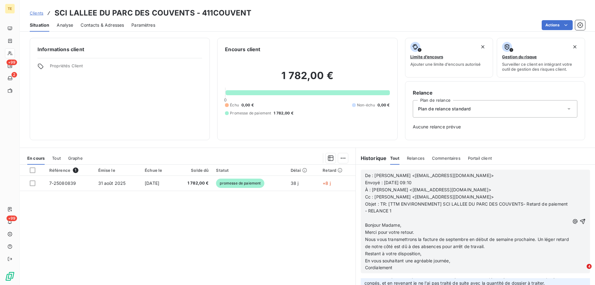
scroll to position [184, 0]
click at [579, 220] on icon "button" at bounding box center [582, 221] width 6 height 6
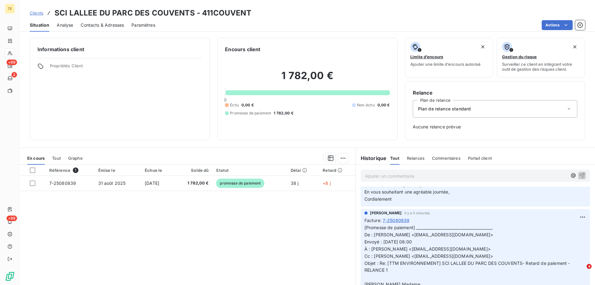
scroll to position [207, 0]
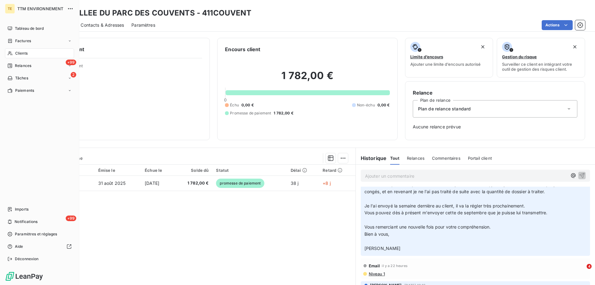
click at [23, 51] on span "Clients" at bounding box center [21, 54] width 12 height 6
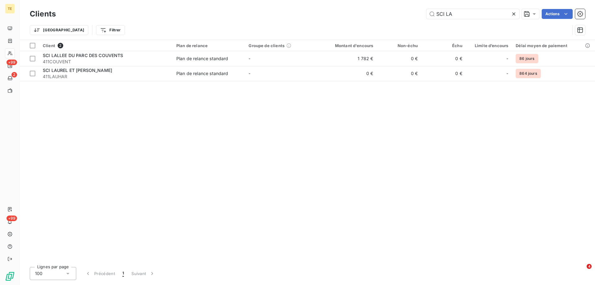
drag, startPoint x: 455, startPoint y: 15, endPoint x: 383, endPoint y: 15, distance: 72.2
click at [383, 15] on div "SCI LA Actions" at bounding box center [324, 14] width 522 height 10
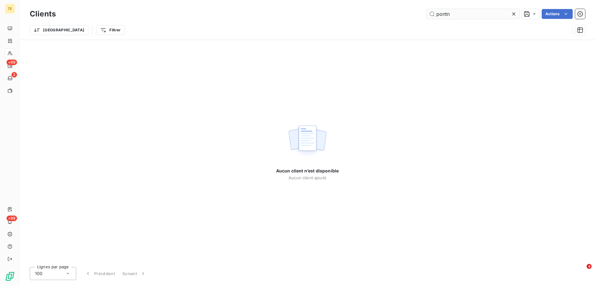
click at [448, 14] on input "pontn" at bounding box center [472, 14] width 93 height 10
click at [447, 14] on input "pontn" at bounding box center [472, 14] width 93 height 10
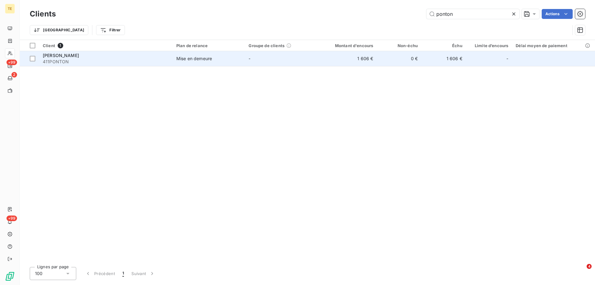
type input "ponton"
click at [47, 57] on span "[PERSON_NAME]" at bounding box center [61, 55] width 36 height 5
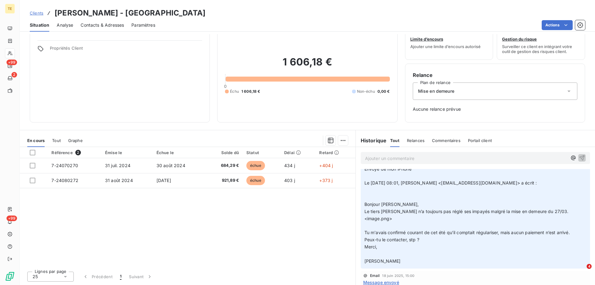
scroll to position [115, 0]
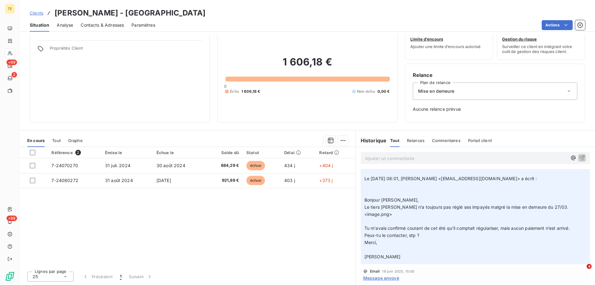
click at [403, 161] on p "Ajouter un commentaire ﻿" at bounding box center [466, 158] width 202 height 8
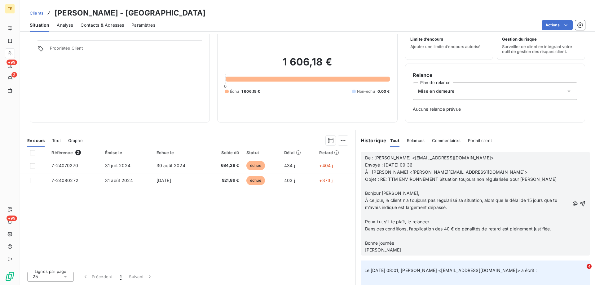
scroll to position [207, 0]
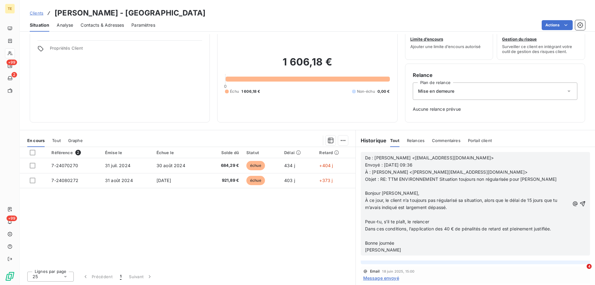
click at [384, 214] on p at bounding box center [467, 214] width 205 height 7
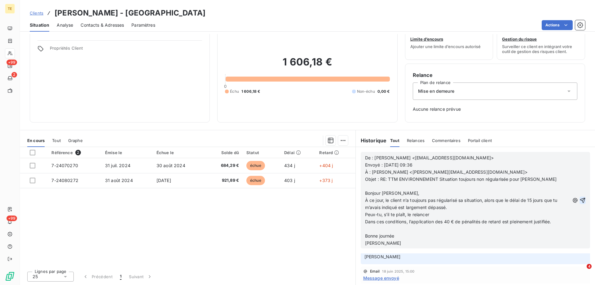
click at [580, 199] on icon "button" at bounding box center [582, 199] width 5 height 5
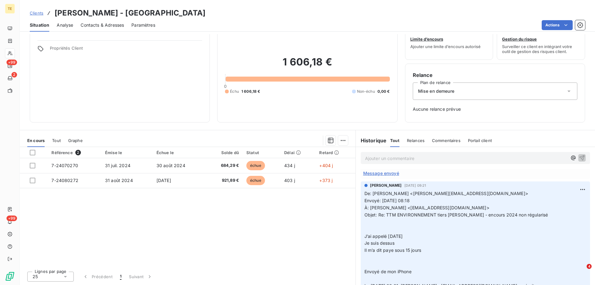
scroll to position [222, 0]
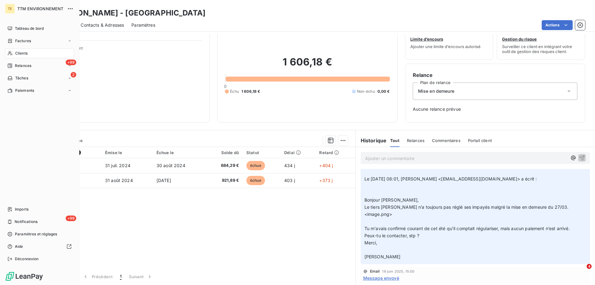
click at [20, 53] on span "Clients" at bounding box center [21, 54] width 12 height 6
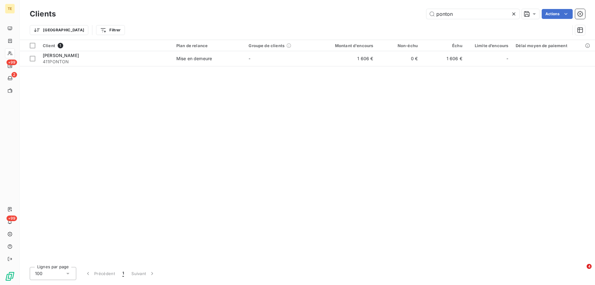
drag, startPoint x: 462, startPoint y: 14, endPoint x: 396, endPoint y: 20, distance: 65.9
click at [396, 20] on div "Clients ponton Actions" at bounding box center [307, 13] width 555 height 13
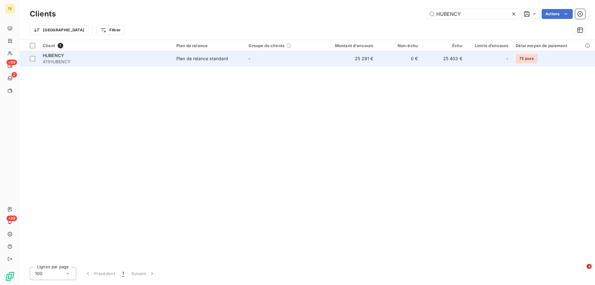
type input "HUBENCY"
click at [58, 62] on span "411HUBENCY" at bounding box center [106, 62] width 126 height 6
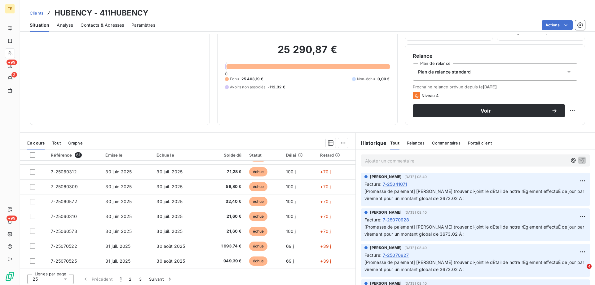
scroll to position [39, 0]
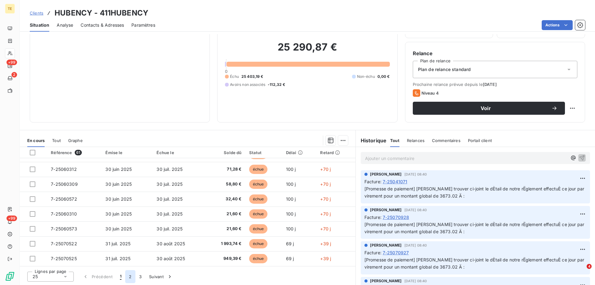
click at [129, 277] on button "2" at bounding box center [130, 276] width 10 height 13
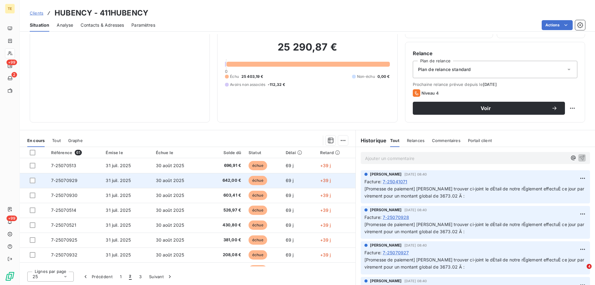
scroll to position [8, 0]
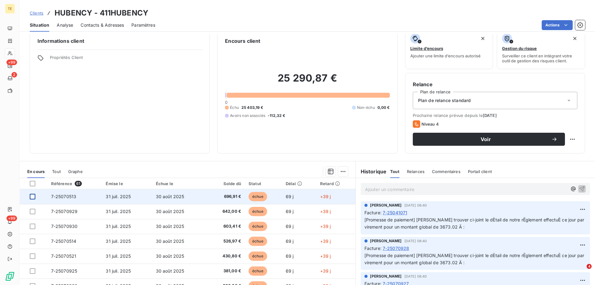
click at [32, 197] on div at bounding box center [33, 197] width 6 height 6
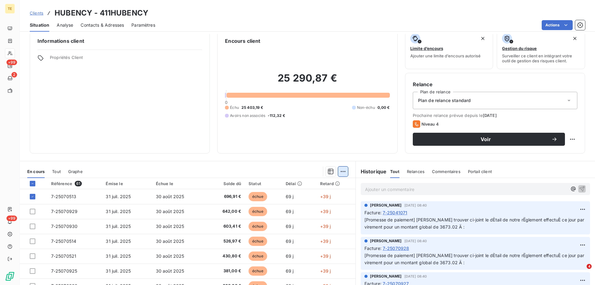
click at [342, 170] on html "TE +99 2 +99 Clients HUBENCY - 411HUBENCY Situation Analyse Contacts & Adresses…" at bounding box center [297, 142] width 595 height 285
click at [300, 197] on div "Ajouter une promesse de paiement (1 facture)" at bounding box center [287, 196] width 109 height 10
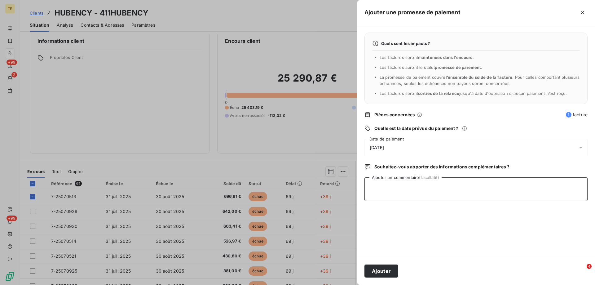
click at [380, 184] on textarea "Ajouter un commentaire (facultatif)" at bounding box center [475, 189] width 223 height 24
type textarea "Date de règlement le [DATE]"
drag, startPoint x: 381, startPoint y: 271, endPoint x: 462, endPoint y: 185, distance: 117.7
click at [0, 0] on form "Ajouter une promesse de paiement Quels sont les impacts ? Les factures seront m…" at bounding box center [0, 0] width 0 height 0
drag, startPoint x: 416, startPoint y: 189, endPoint x: 361, endPoint y: 190, distance: 55.2
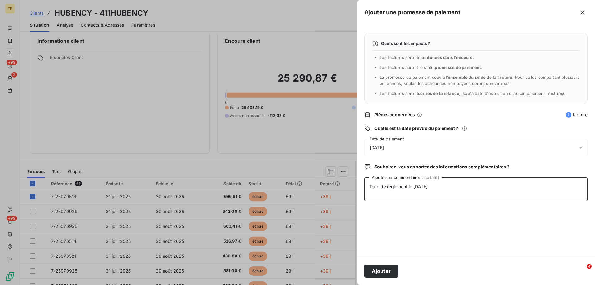
click at [361, 190] on div "Quels sont les impacts ? Les factures seront maintenues dans l’encours . Les fa…" at bounding box center [476, 140] width 238 height 231
click at [376, 269] on button "Ajouter" at bounding box center [381, 270] width 34 height 13
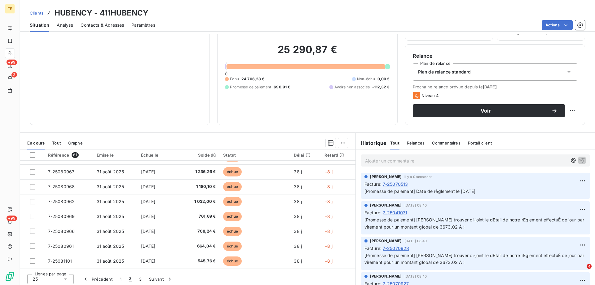
scroll to position [39, 0]
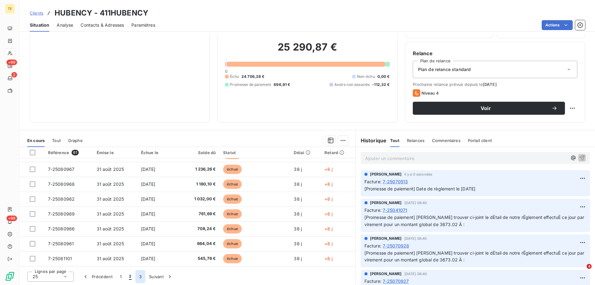
click at [139, 275] on button "3" at bounding box center [140, 276] width 10 height 13
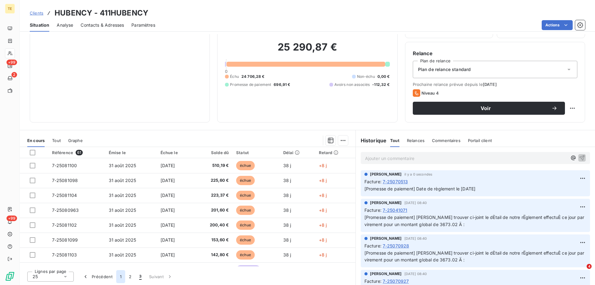
click at [119, 277] on button "1" at bounding box center [120, 276] width 9 height 13
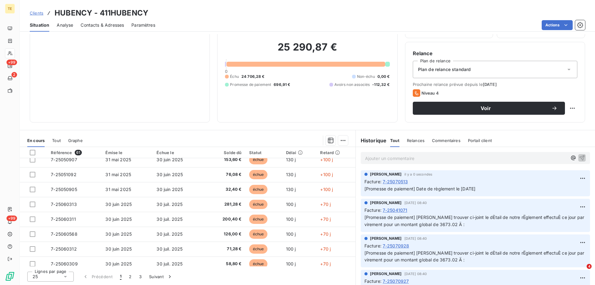
scroll to position [186, 0]
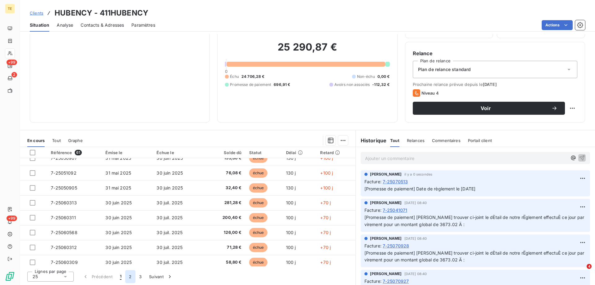
click at [129, 276] on button "2" at bounding box center [130, 276] width 10 height 13
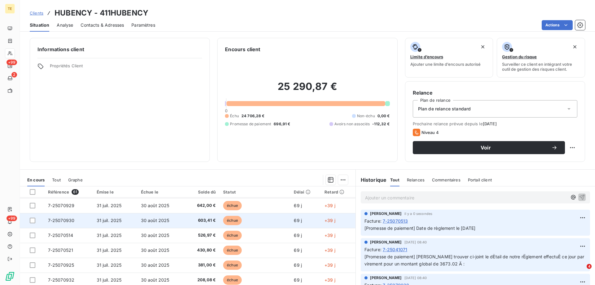
scroll to position [31, 0]
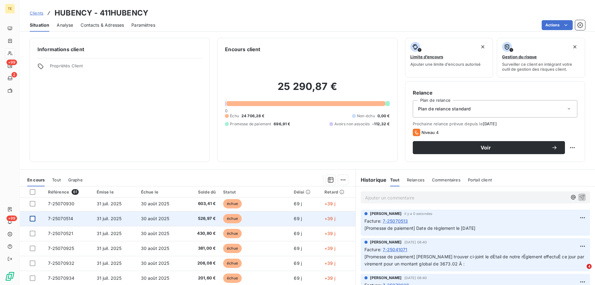
click at [32, 220] on div at bounding box center [33, 219] width 6 height 6
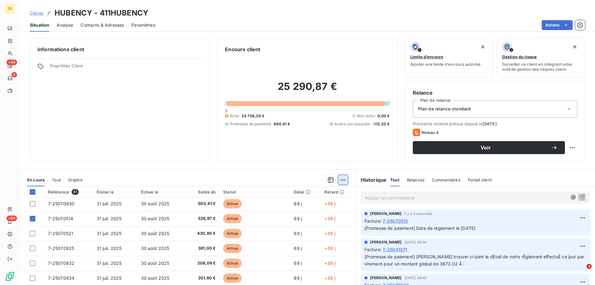
click at [338, 178] on html "TE +99 2 +99 Clients HUBENCY - 411HUBENCY Situation Analyse Contacts & Adresses…" at bounding box center [297, 142] width 595 height 285
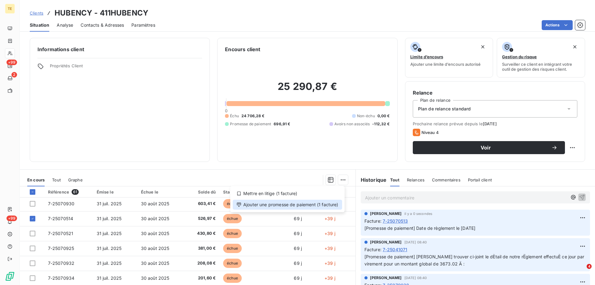
click at [279, 205] on div "Ajouter une promesse de paiement (1 facture)" at bounding box center [287, 205] width 109 height 10
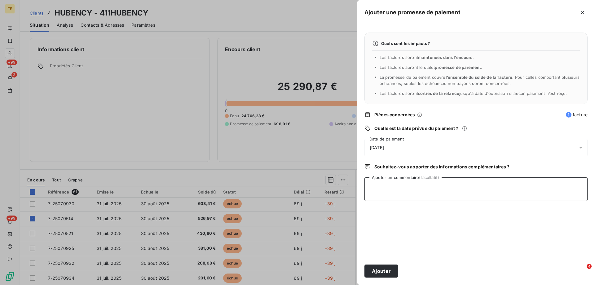
click at [370, 185] on textarea "Ajouter un commentaire (facultatif)" at bounding box center [475, 189] width 223 height 24
paste textarea "Date de règlement le [DATE]"
type textarea "Date de règlement le [DATE]"
click at [376, 271] on button "Ajouter" at bounding box center [381, 270] width 34 height 13
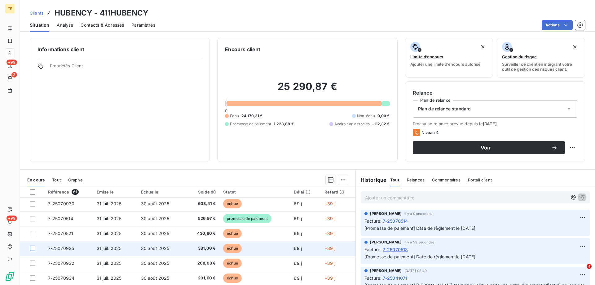
click at [30, 248] on div at bounding box center [33, 248] width 6 height 6
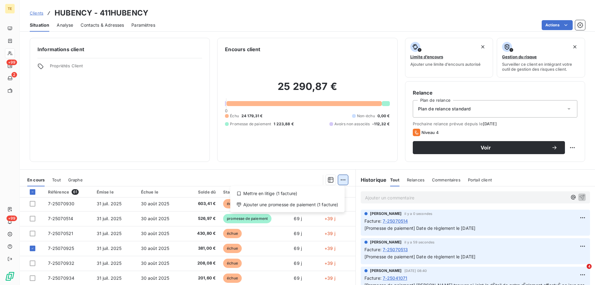
click at [338, 178] on html "TE +99 2 +99 Clients HUBENCY - 411HUBENCY Situation Analyse Contacts & Adresses…" at bounding box center [297, 142] width 595 height 285
click at [311, 206] on div "Ajouter une promesse de paiement (1 facture)" at bounding box center [287, 205] width 109 height 10
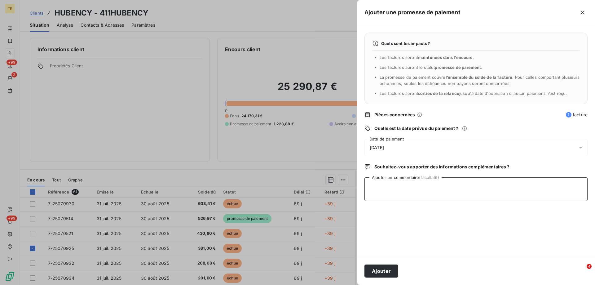
click at [377, 184] on textarea "Ajouter un commentaire (facultatif)" at bounding box center [475, 189] width 223 height 24
paste textarea "Date de règlement le [DATE]"
type textarea "Date de règlement le [DATE]"
click at [381, 270] on button "Ajouter" at bounding box center [381, 270] width 34 height 13
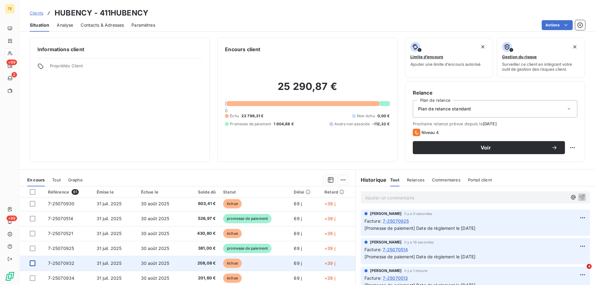
click at [32, 265] on div at bounding box center [33, 263] width 6 height 6
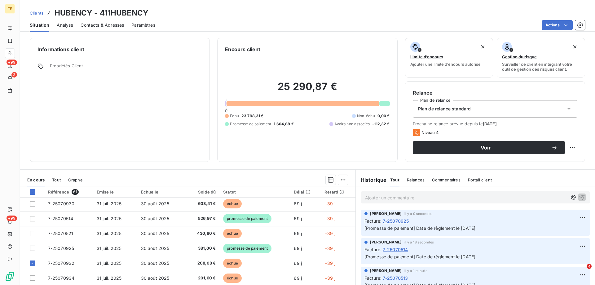
click at [367, 196] on p "Ajouter un commentaire ﻿" at bounding box center [466, 198] width 202 height 8
drag, startPoint x: 442, startPoint y: 196, endPoint x: 342, endPoint y: 195, distance: 100.1
click at [342, 195] on div "En cours Tout Graphe Référence 61 Émise le Échue le Solde dû Statut Délai Retar…" at bounding box center [307, 246] width 575 height 155
copy span "Date de règlement le [DATE]"
click at [341, 179] on html "TE +99 2 +99 Clients HUBENCY - 411HUBENCY Situation Analyse Contacts & Adresses…" at bounding box center [297, 142] width 595 height 285
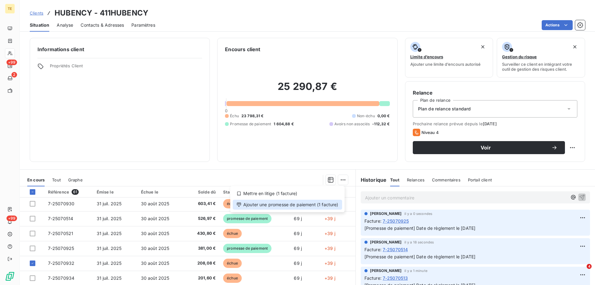
click at [311, 204] on div "Ajouter une promesse de paiement (1 facture)" at bounding box center [287, 205] width 109 height 10
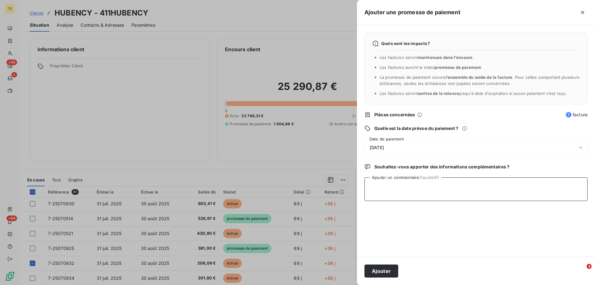
click at [377, 185] on textarea "Ajouter un commentaire (facultatif)" at bounding box center [475, 189] width 223 height 24
paste textarea "Date de règlement le [DATE]"
type textarea "Date de règlement le [DATE]"
click at [382, 271] on button "Ajouter" at bounding box center [381, 270] width 34 height 13
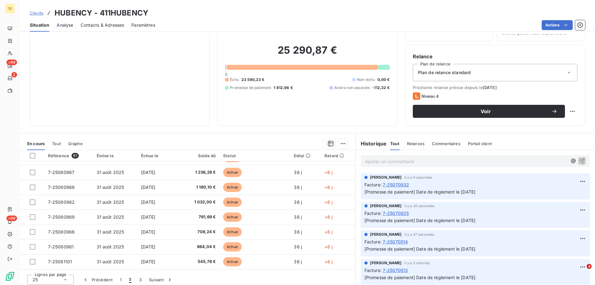
scroll to position [39, 0]
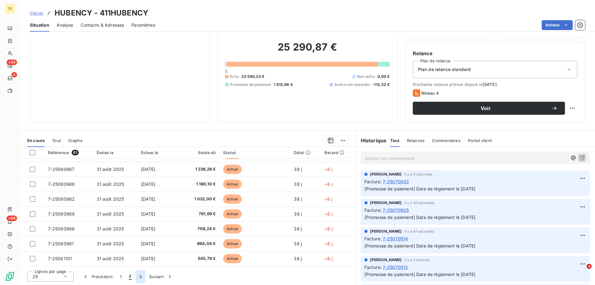
click at [140, 276] on button "3" at bounding box center [140, 276] width 10 height 13
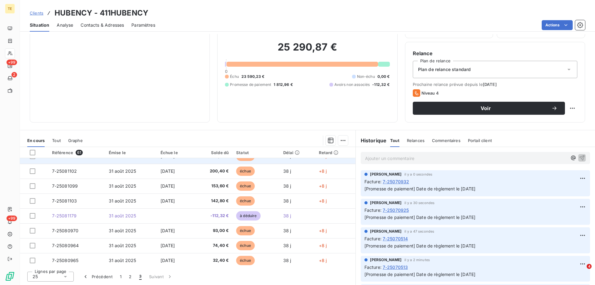
scroll to position [56, 0]
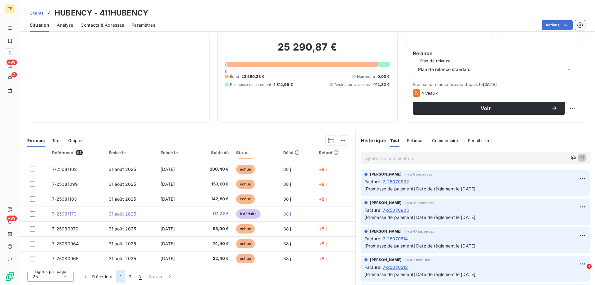
click at [120, 276] on button "1" at bounding box center [120, 276] width 9 height 13
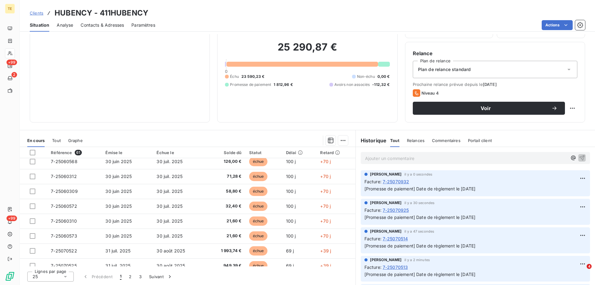
scroll to position [264, 0]
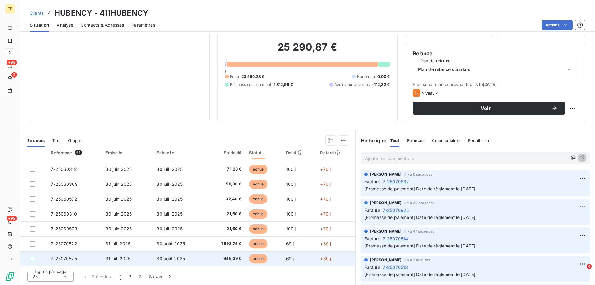
click at [34, 259] on div at bounding box center [33, 259] width 6 height 6
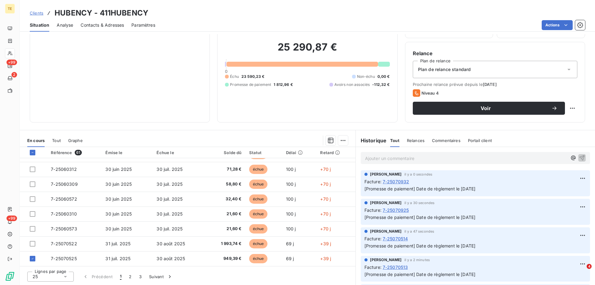
click at [372, 158] on p "Ajouter un commentaire ﻿" at bounding box center [466, 158] width 202 height 8
click at [342, 138] on html "TE +99 2 +99 Clients HUBENCY - 411HUBENCY Situation Analyse Contacts & Adresses…" at bounding box center [297, 142] width 595 height 285
click at [331, 166] on div "Ajouter une promesse de paiement (1 facture)" at bounding box center [287, 165] width 109 height 10
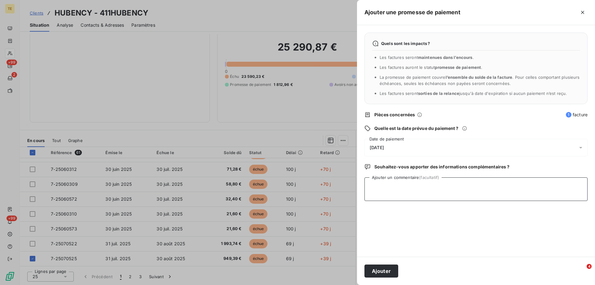
click at [377, 183] on textarea "Ajouter un commentaire (facultatif)" at bounding box center [475, 189] width 223 height 24
paste textarea "Date de règlement le [DATE]"
type textarea "Date de règlement le [DATE]"
click at [374, 271] on button "Ajouter" at bounding box center [381, 270] width 34 height 13
click at [129, 276] on div at bounding box center [297, 142] width 595 height 285
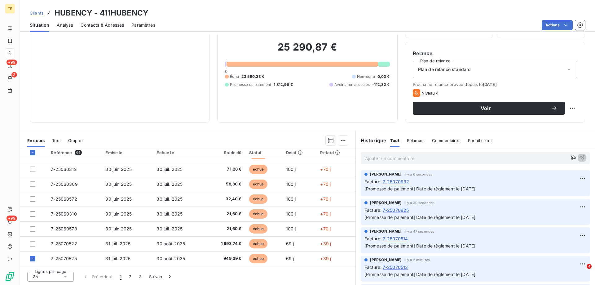
click at [121, 276] on span "1" at bounding box center [121, 276] width 2 height 6
click at [138, 275] on button "3" at bounding box center [140, 276] width 10 height 13
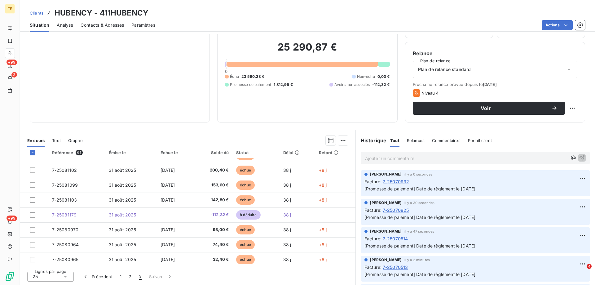
scroll to position [56, 0]
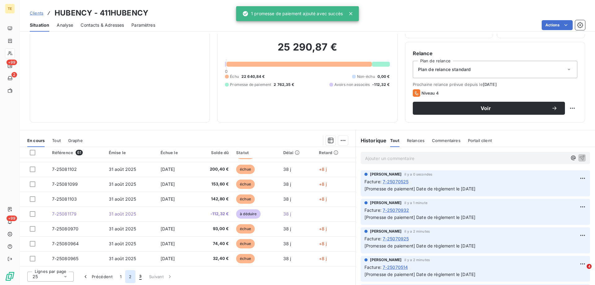
click at [130, 278] on button "2" at bounding box center [130, 276] width 10 height 13
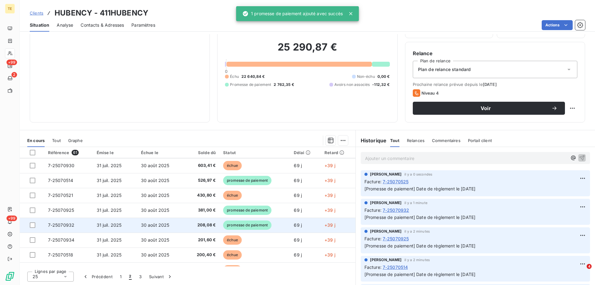
scroll to position [0, 0]
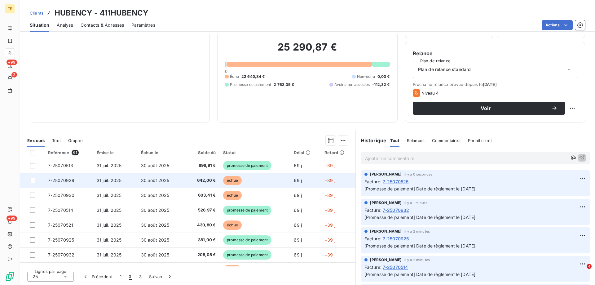
click at [31, 181] on div at bounding box center [33, 181] width 6 height 6
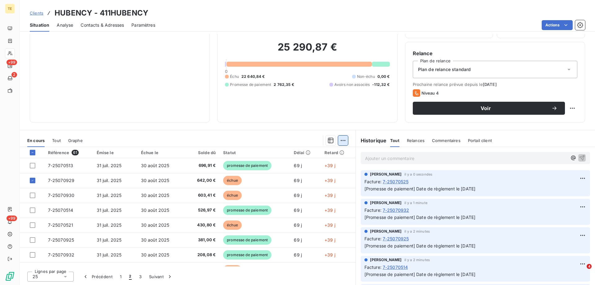
click at [340, 140] on html "TE +99 2 +99 Clients HUBENCY - 411HUBENCY Situation Analyse Contacts & Adresses…" at bounding box center [297, 142] width 595 height 285
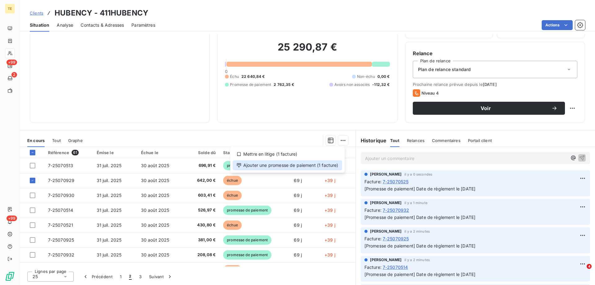
click at [311, 165] on div "Ajouter une promesse de paiement (1 facture)" at bounding box center [287, 165] width 109 height 10
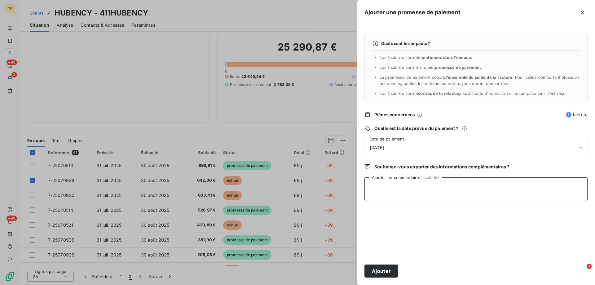
click at [375, 179] on textarea "Ajouter un commentaire (facultatif)" at bounding box center [475, 189] width 223 height 24
paste textarea "Date de règlement le [DATE]"
type textarea "Date de règlement le [DATE]"
click at [377, 268] on button "Ajouter" at bounding box center [381, 270] width 34 height 13
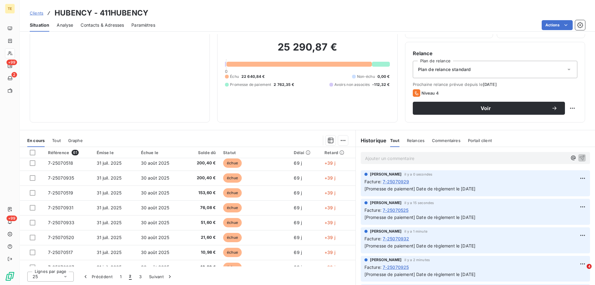
scroll to position [124, 0]
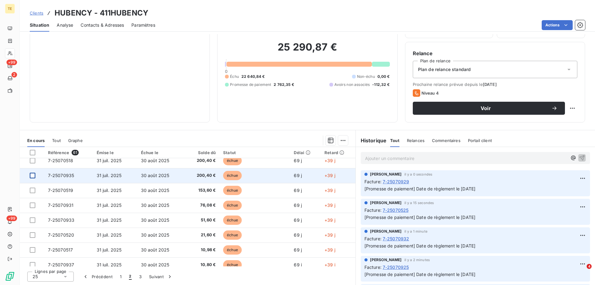
click at [31, 175] on div at bounding box center [33, 176] width 6 height 6
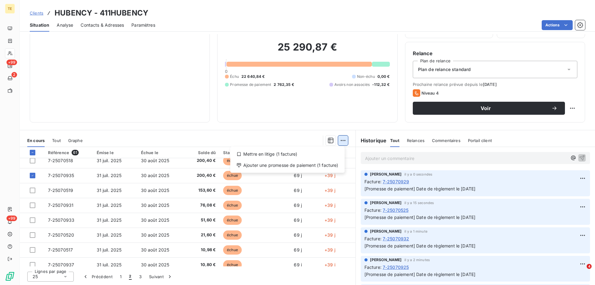
click at [341, 139] on html "TE +99 2 +99 Clients HUBENCY - 411HUBENCY Situation Analyse Contacts & Adresses…" at bounding box center [297, 142] width 595 height 285
click at [304, 168] on div "Ajouter une promesse de paiement (1 facture)" at bounding box center [287, 165] width 109 height 10
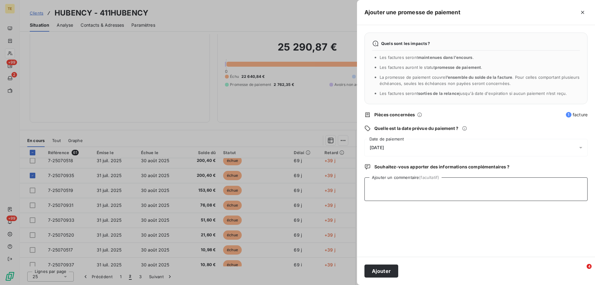
click at [377, 184] on textarea "Ajouter un commentaire (facultatif)" at bounding box center [475, 189] width 223 height 24
paste textarea "Date de règlement le [DATE]"
type textarea "Date de règlement le [DATE]"
click at [383, 269] on button "Ajouter" at bounding box center [381, 270] width 34 height 13
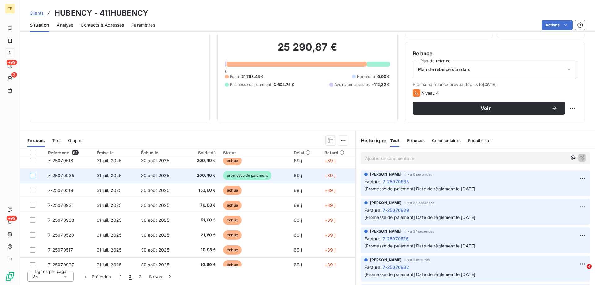
click at [30, 175] on div at bounding box center [33, 176] width 6 height 6
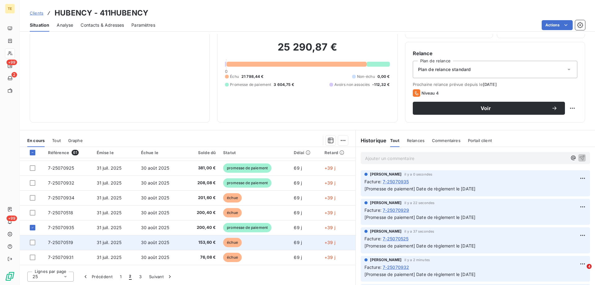
scroll to position [62, 0]
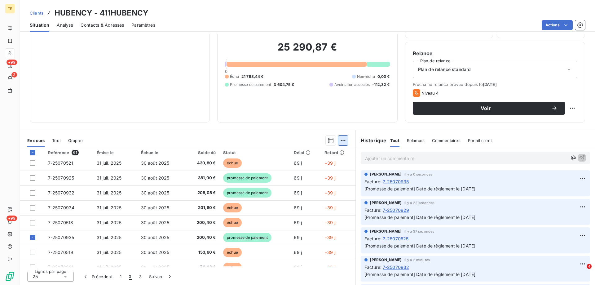
click at [340, 140] on html "TE +99 2 +99 Clients HUBENCY - 411HUBENCY Situation Analyse Contacts & Adresses…" at bounding box center [297, 142] width 595 height 285
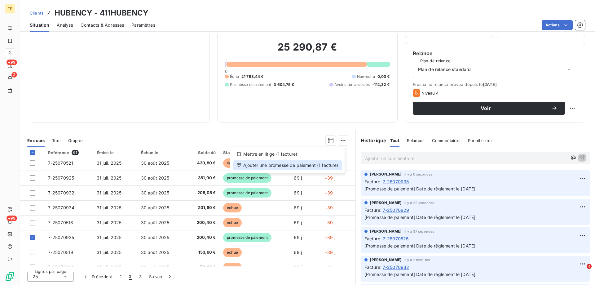
click at [331, 167] on div "Ajouter une promesse de paiement (1 facture)" at bounding box center [287, 165] width 109 height 10
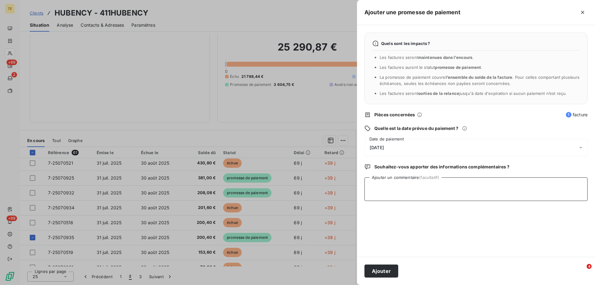
click at [377, 181] on textarea "Ajouter un commentaire (facultatif)" at bounding box center [475, 189] width 223 height 24
paste textarea "Date de règlement le [DATE]"
type textarea "Date de règlement le [DATE] (152.30+48.10)"
click at [377, 273] on button "Ajouter" at bounding box center [381, 270] width 34 height 13
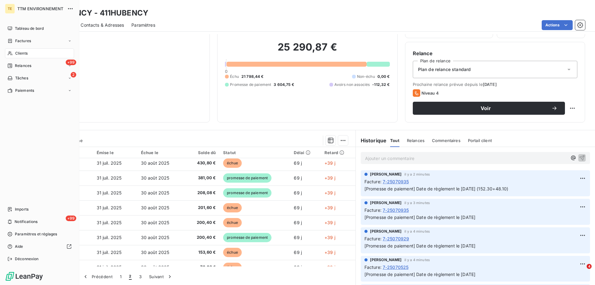
click at [20, 52] on span "Clients" at bounding box center [21, 54] width 12 height 6
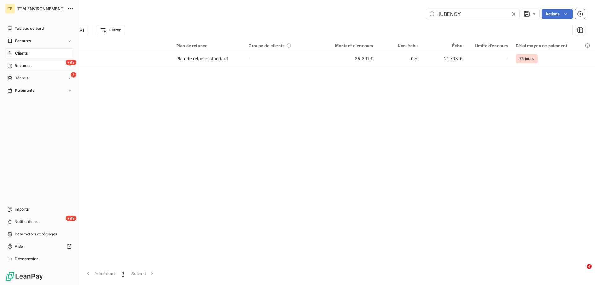
click at [21, 65] on span "Relances" at bounding box center [23, 66] width 16 height 6
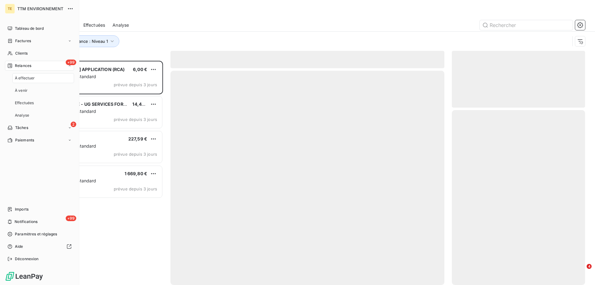
scroll to position [219, 129]
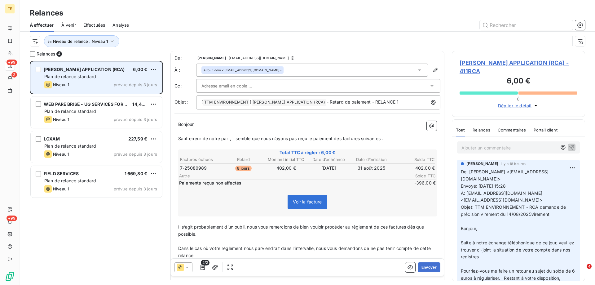
click at [76, 76] on span "Plan de relance standard" at bounding box center [70, 76] width 52 height 5
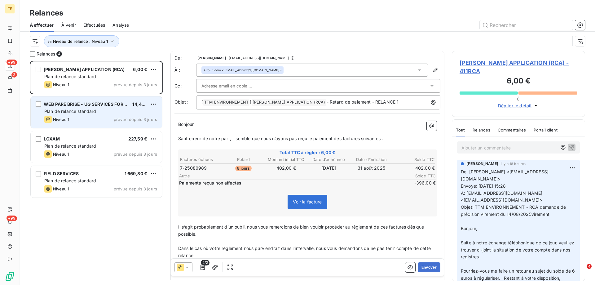
click at [77, 108] on span "Plan de relance standard" at bounding box center [70, 110] width 52 height 5
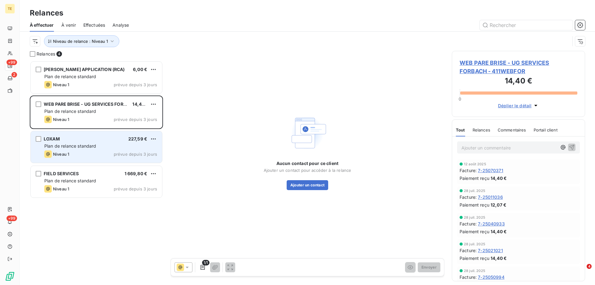
click at [104, 150] on div "LOXAM 227,59 € Plan de relance standard Niveau 1 prévue depuis 3 jours" at bounding box center [96, 147] width 131 height 32
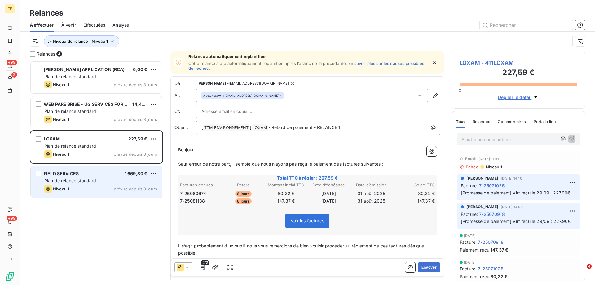
click at [74, 178] on span "Plan de relance standard" at bounding box center [70, 180] width 52 height 5
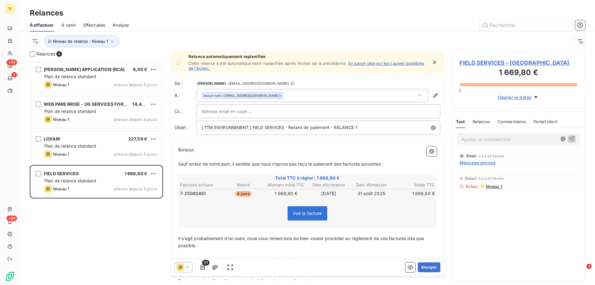
click at [481, 163] on span "Message envoyé" at bounding box center [478, 162] width 36 height 7
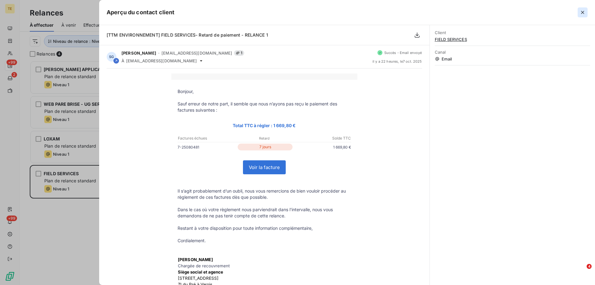
click at [580, 13] on icon "button" at bounding box center [582, 12] width 6 height 6
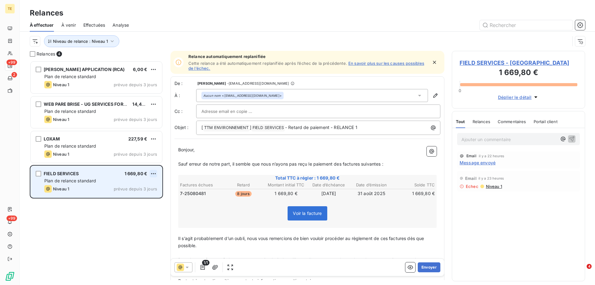
click at [155, 170] on html "TE +99 2 +99 Relances À effectuer À venir Effectuées Analyse Niveau de relance …" at bounding box center [297, 142] width 595 height 285
click at [121, 196] on div "Passer cette action" at bounding box center [126, 197] width 55 height 10
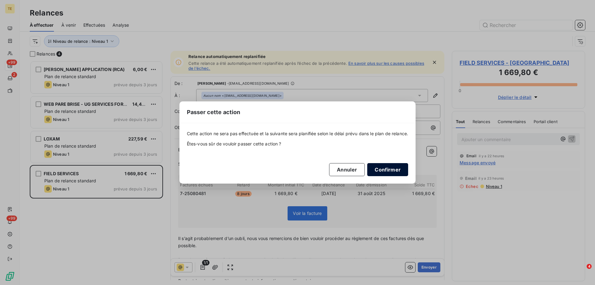
click at [389, 171] on button "Confirmer" at bounding box center [387, 169] width 41 height 13
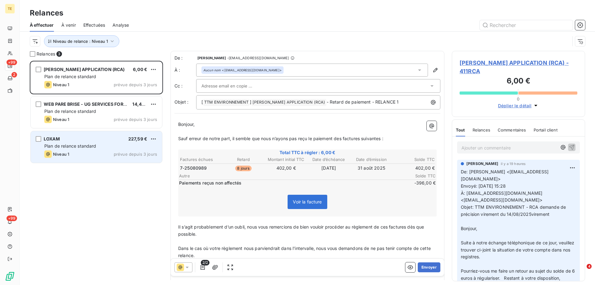
click at [97, 143] on div "Plan de relance standard" at bounding box center [100, 146] width 113 height 6
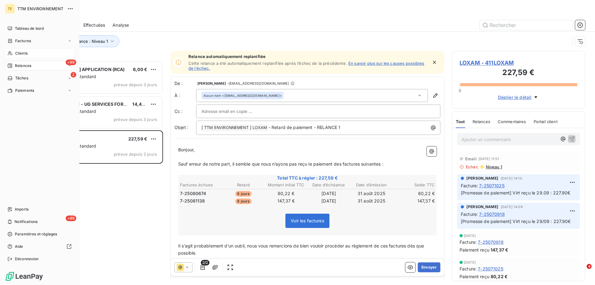
click at [22, 53] on span "Clients" at bounding box center [21, 54] width 12 height 6
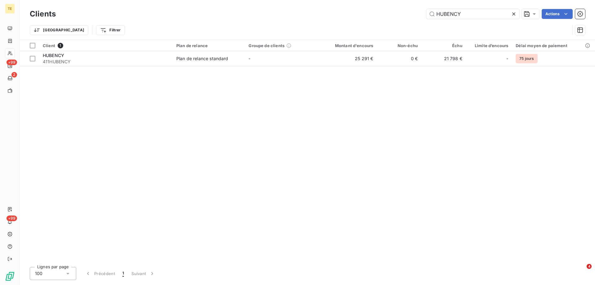
drag, startPoint x: 400, startPoint y: 14, endPoint x: 372, endPoint y: 14, distance: 27.3
click at [372, 14] on div "HUBENCY Actions" at bounding box center [324, 14] width 522 height 10
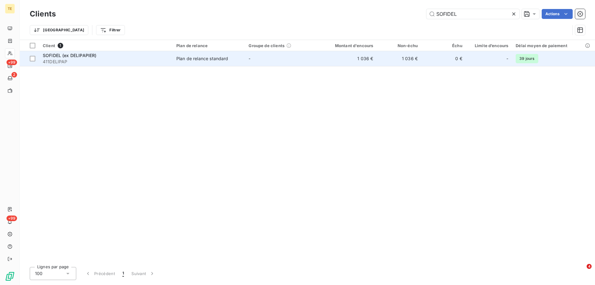
type input "SOFIDEL"
click at [83, 60] on span "411DELIPAP" at bounding box center [106, 62] width 126 height 6
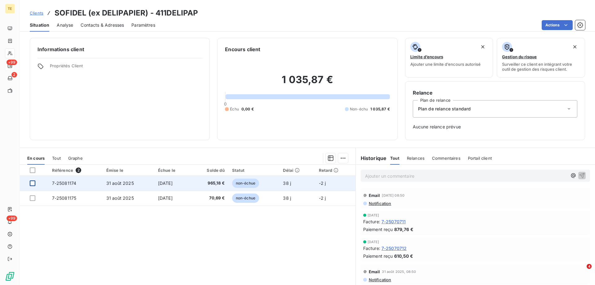
click at [31, 183] on div at bounding box center [33, 183] width 6 height 6
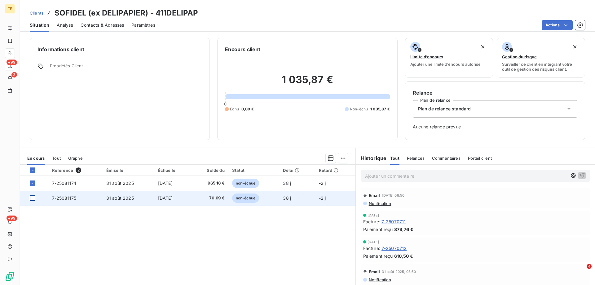
click at [32, 198] on div at bounding box center [33, 198] width 6 height 6
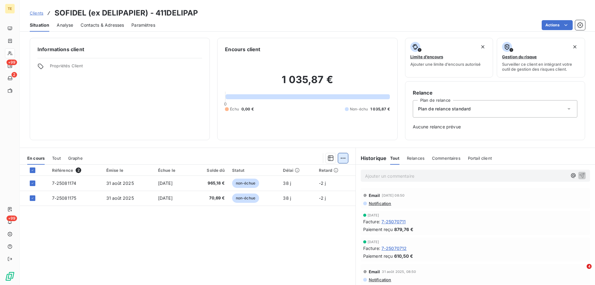
click at [336, 159] on html "TE +99 2 +99 Clients SOFIDEL (ex DELIPAPIER) - 411DELIPAP Situation Analyse Con…" at bounding box center [297, 142] width 595 height 285
click at [318, 183] on div "Ajouter une promesse de paiement (2 factures)" at bounding box center [286, 183] width 112 height 10
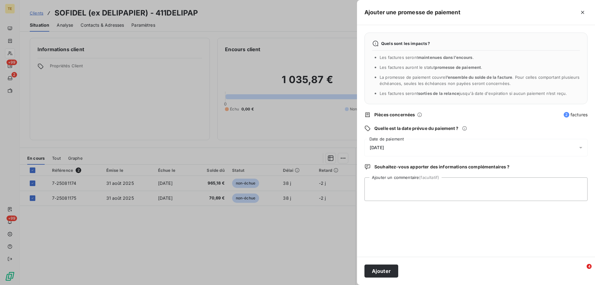
click at [376, 147] on span "[DATE]" at bounding box center [377, 147] width 14 height 5
click at [535, 191] on textarea "Ajouter un commentaire (facultatif)" at bounding box center [475, 189] width 223 height 24
paste textarea "virement n. 14008173"
paste textarea "1.035,87 Società TTM ENVIRONNEMENT SAS CHEMIN DE L ECLUSE 54670 CUSTINES Sofide…"
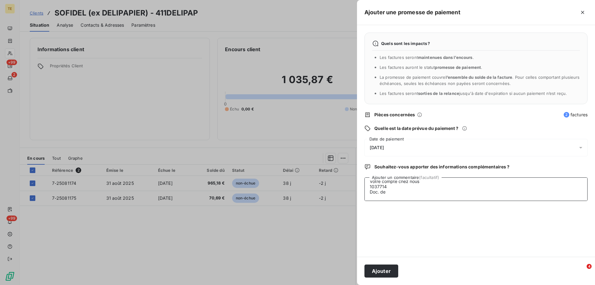
drag, startPoint x: 369, startPoint y: 193, endPoint x: 411, endPoint y: 198, distance: 42.8
click at [411, 198] on textarea "virement n. 14008173 : 1.035,87 Società TTM ENVIRONNEMENT SAS CHEMIN DE L ECLUS…" at bounding box center [475, 189] width 223 height 24
type textarea "virement n. 14008173 : 1.035,87"
click at [373, 270] on button "Ajouter" at bounding box center [381, 270] width 34 height 13
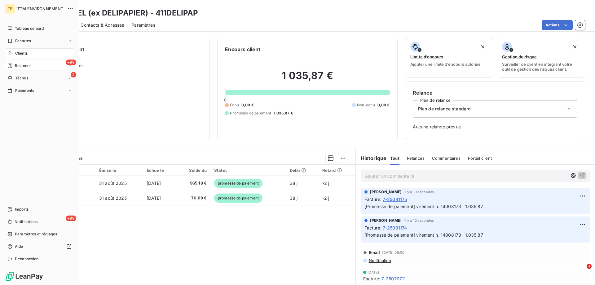
click at [24, 68] on span "Relances" at bounding box center [23, 66] width 16 height 6
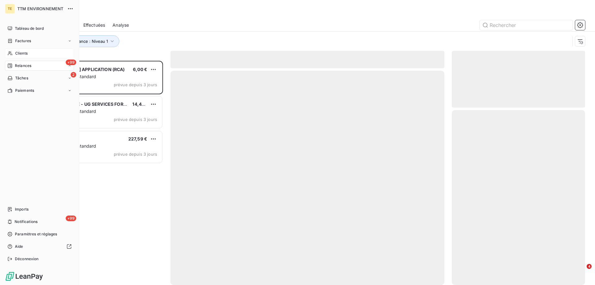
scroll to position [219, 129]
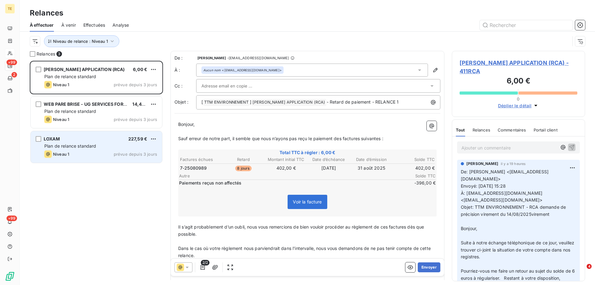
click at [81, 144] on span "Plan de relance standard" at bounding box center [70, 145] width 52 height 5
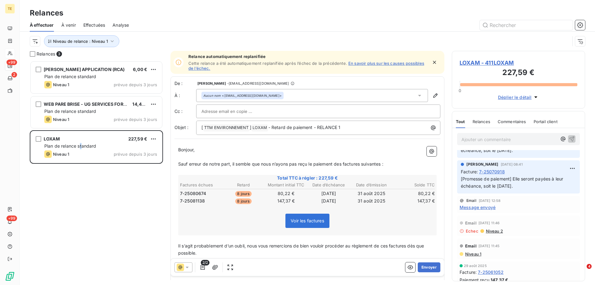
scroll to position [279, 0]
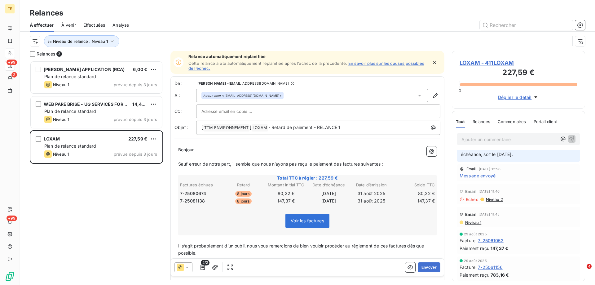
click at [474, 223] on span "Niveau 1" at bounding box center [473, 222] width 17 height 5
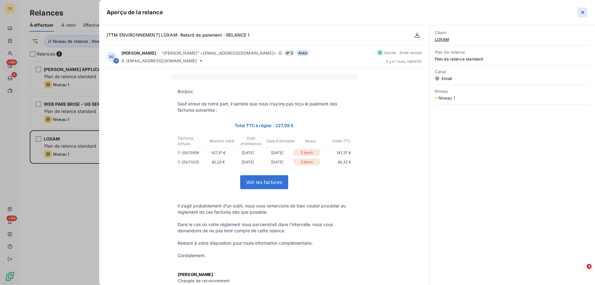
click at [584, 12] on icon "button" at bounding box center [582, 12] width 6 height 6
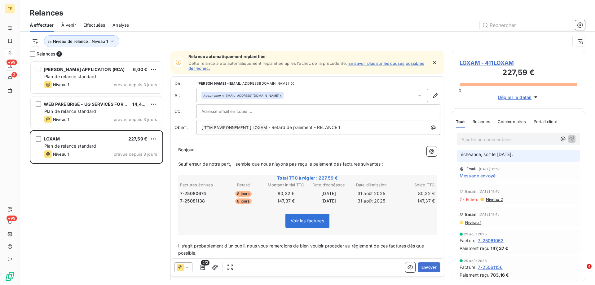
click at [472, 221] on span "Niveau 1" at bounding box center [473, 222] width 17 height 5
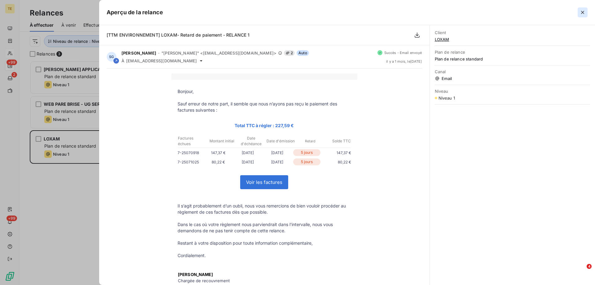
click at [583, 10] on icon "button" at bounding box center [582, 12] width 6 height 6
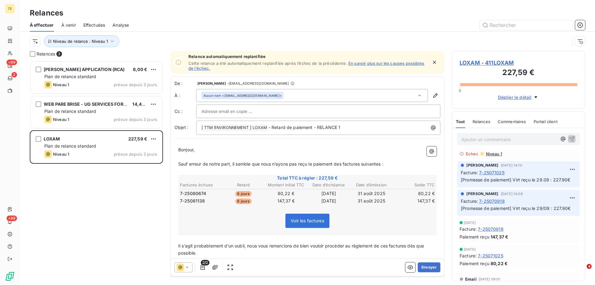
scroll to position [0, 0]
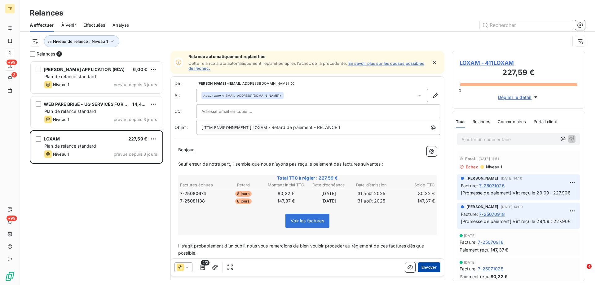
click at [423, 267] on button "Envoyer" at bounding box center [429, 267] width 23 height 10
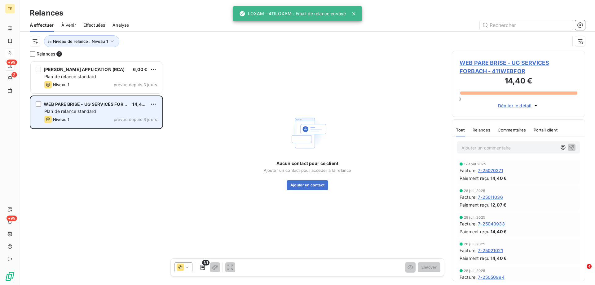
click at [83, 106] on span "WEB PARE BRISE - UG SERVICES FORBACH" at bounding box center [89, 103] width 91 height 5
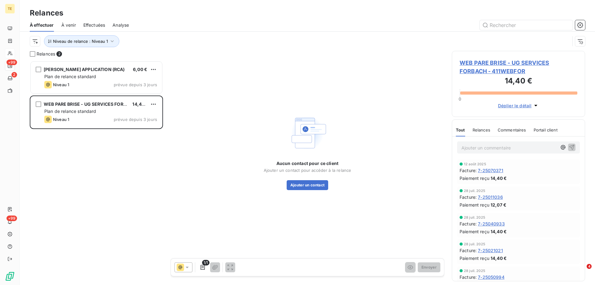
click at [501, 68] on span "WEB PARE BRISE - UG SERVICES FORBACH - 411WEBFOR" at bounding box center [519, 67] width 118 height 17
click at [301, 183] on button "Ajouter un contact" at bounding box center [308, 185] width 42 height 10
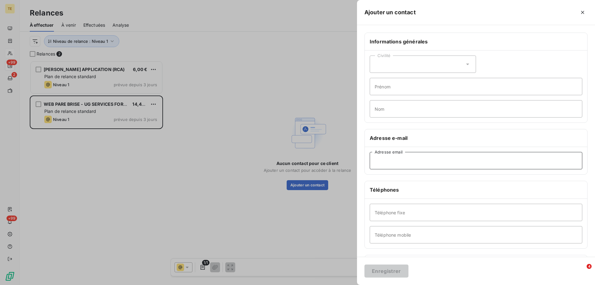
click at [387, 164] on input "Adresse email" at bounding box center [476, 160] width 213 height 17
paste input "[EMAIL_ADDRESS][DOMAIN_NAME]"
type input "[EMAIL_ADDRESS][DOMAIN_NAME]"
click at [383, 271] on button "Enregistrer" at bounding box center [386, 270] width 44 height 13
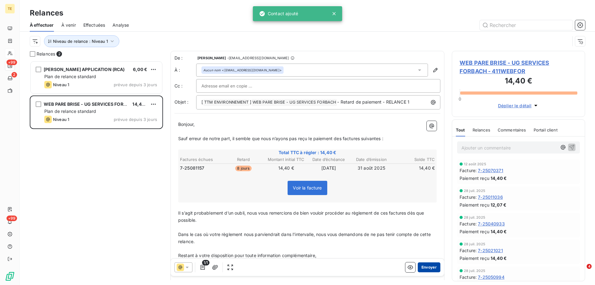
click at [431, 268] on button "Envoyer" at bounding box center [429, 267] width 23 height 10
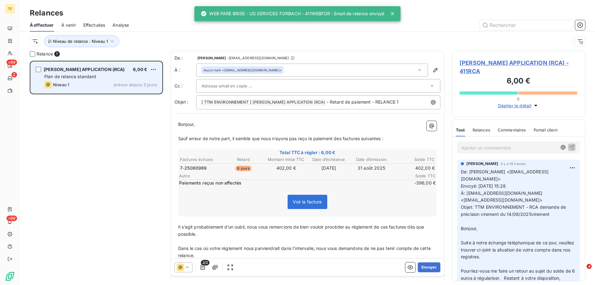
click at [77, 78] on span "Plan de relance standard" at bounding box center [70, 76] width 52 height 5
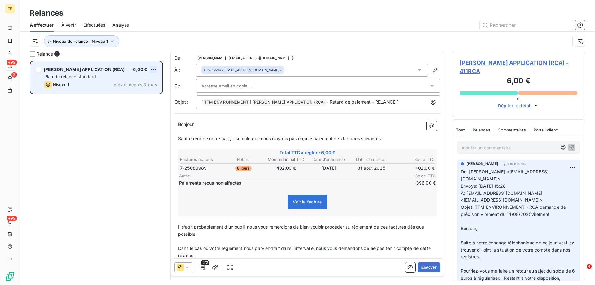
click at [152, 68] on html "TE +99 2 +99 Relances À effectuer À venir Effectuées Analyse Niveau de relance …" at bounding box center [297, 142] width 595 height 285
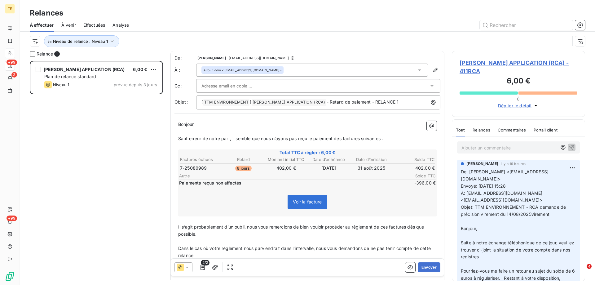
click at [110, 128] on html "TE +99 2 +99 Relances À effectuer À venir Effectuées Analyse Niveau de relance …" at bounding box center [297, 142] width 595 height 285
click at [115, 42] on button "Niveau de relance : Niveau 1" at bounding box center [81, 41] width 75 height 12
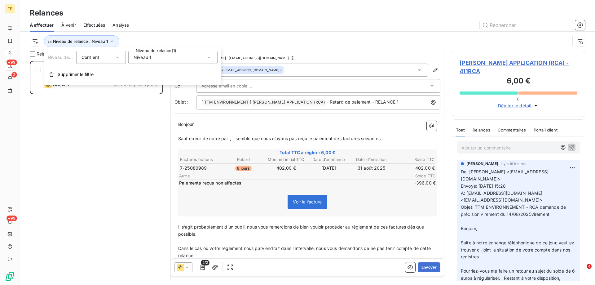
click at [143, 58] on span "Niveau 1" at bounding box center [143, 57] width 18 height 6
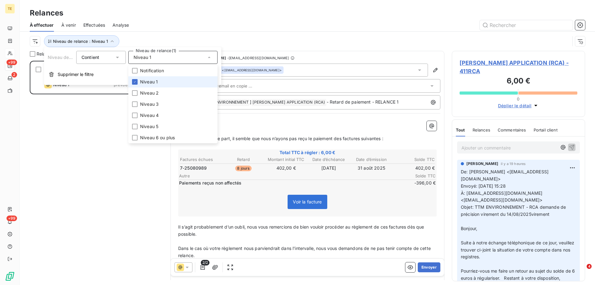
click at [138, 81] on li "Niveau 1" at bounding box center [172, 81] width 89 height 11
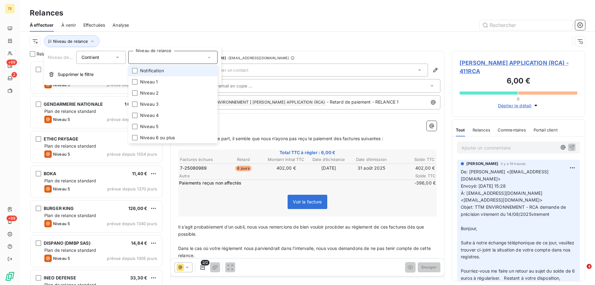
scroll to position [219, 129]
click at [139, 70] on li "Notification" at bounding box center [172, 70] width 89 height 11
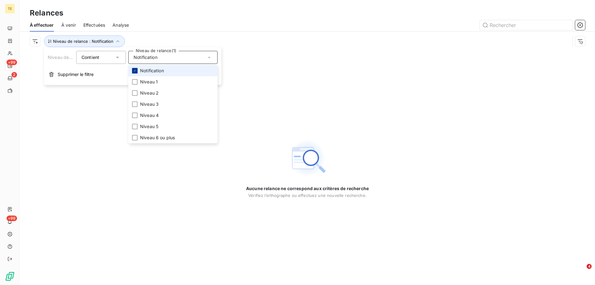
click at [135, 71] on icon at bounding box center [135, 71] width 4 height 4
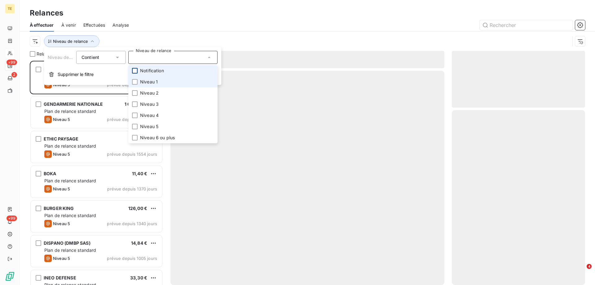
scroll to position [219, 129]
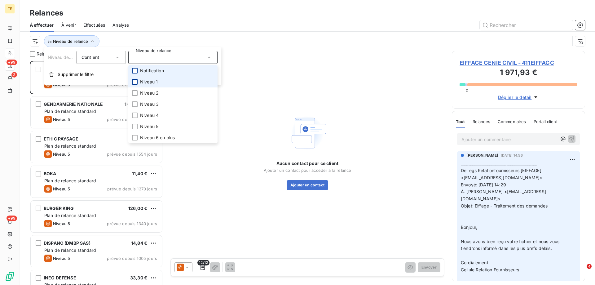
click at [135, 81] on div at bounding box center [135, 82] width 6 height 6
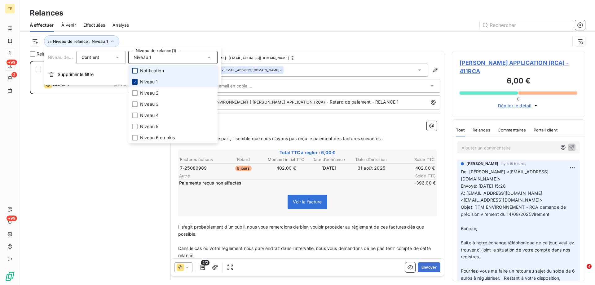
click at [135, 81] on icon at bounding box center [135, 82] width 4 height 4
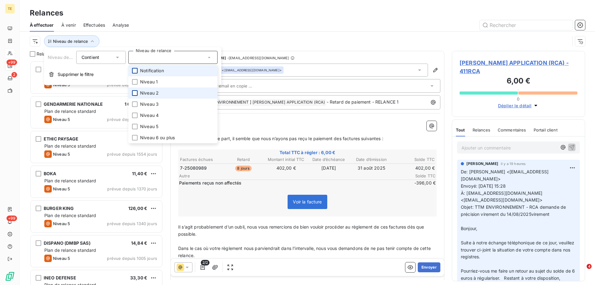
click at [134, 94] on div at bounding box center [135, 93] width 6 height 6
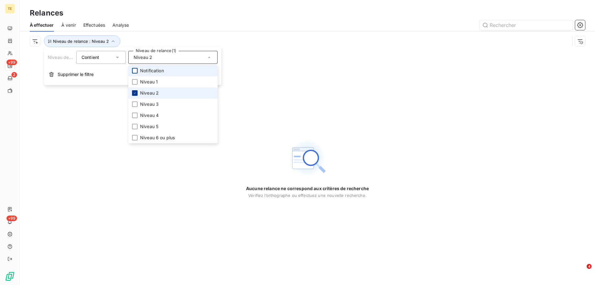
click at [134, 90] on div at bounding box center [135, 93] width 6 height 6
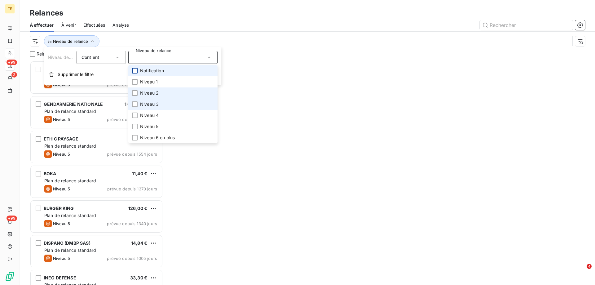
scroll to position [219, 129]
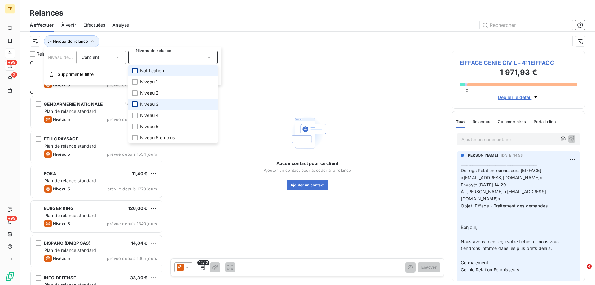
click at [134, 104] on div at bounding box center [135, 104] width 6 height 6
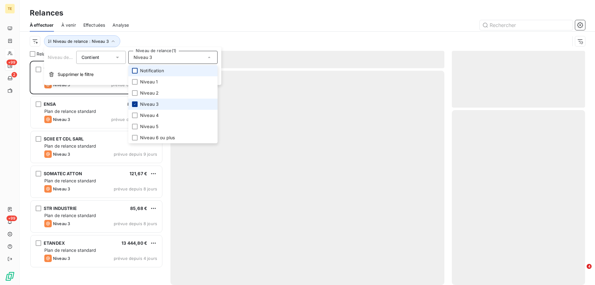
scroll to position [219, 129]
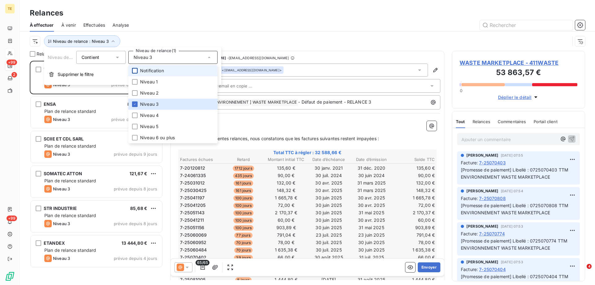
click at [229, 25] on div at bounding box center [360, 25] width 449 height 10
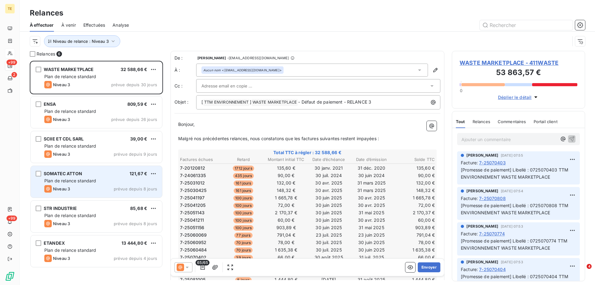
click at [71, 181] on span "Plan de relance standard" at bounding box center [70, 180] width 52 height 5
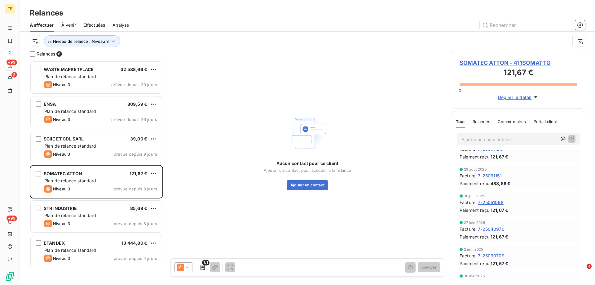
scroll to position [29, 0]
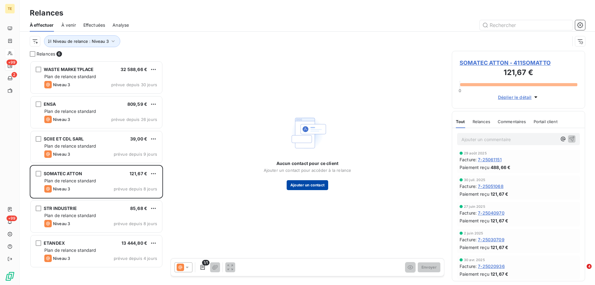
click at [304, 184] on button "Ajouter un contact" at bounding box center [308, 185] width 42 height 10
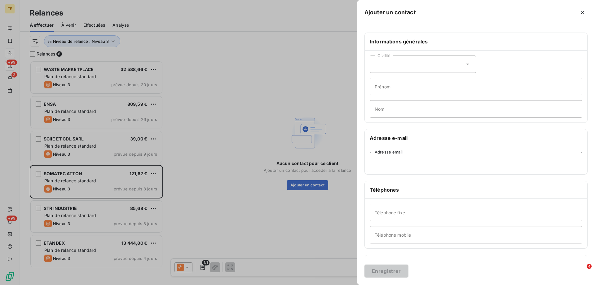
click at [391, 160] on input "Adresse email" at bounding box center [476, 160] width 213 height 17
paste input "[EMAIL_ADDRESS][DOMAIN_NAME]"
type input "[EMAIL_ADDRESS][DOMAIN_NAME]"
click at [389, 270] on button "Enregistrer" at bounding box center [386, 270] width 44 height 13
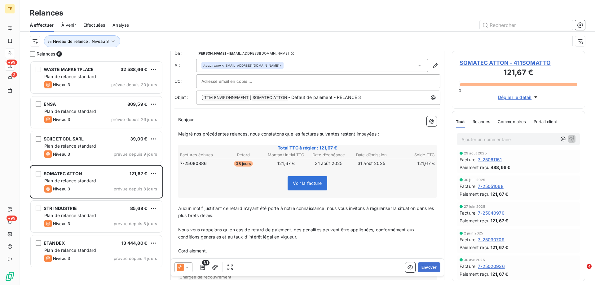
scroll to position [0, 0]
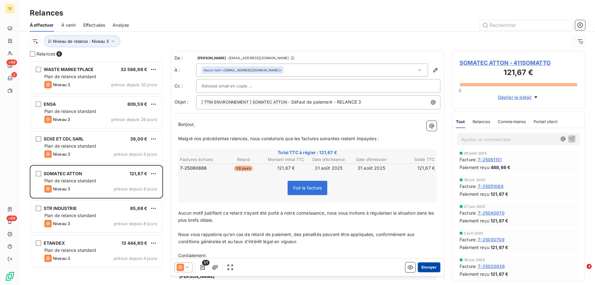
click at [426, 266] on button "Envoyer" at bounding box center [429, 267] width 23 height 10
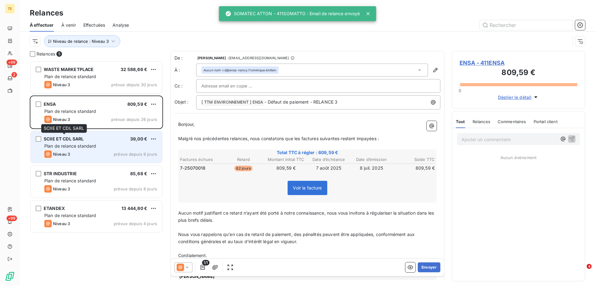
click at [60, 139] on span "SCIIE ET CDL SARL" at bounding box center [64, 138] width 40 height 5
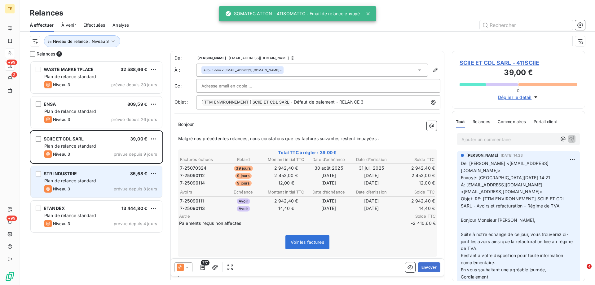
click at [59, 176] on div "STR INDUSTRIE" at bounding box center [60, 173] width 33 height 6
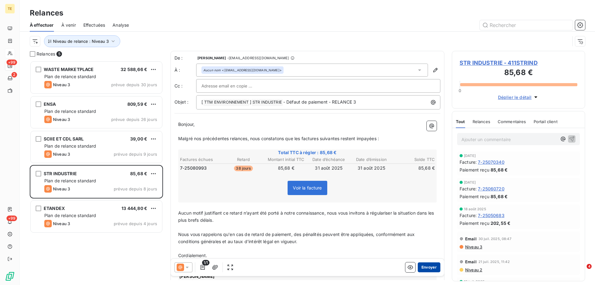
click at [425, 268] on button "Envoyer" at bounding box center [429, 267] width 23 height 10
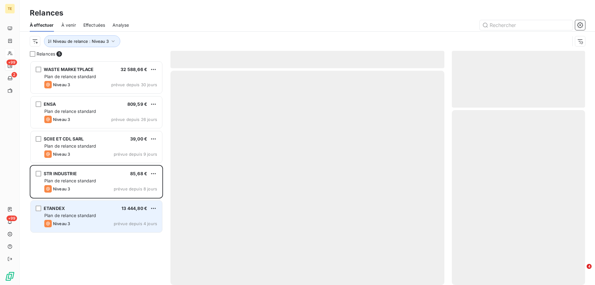
click at [68, 212] on div "ETANDEX 13 444,80 € Plan de relance standard Niveau 3 prévue depuis 4 jours" at bounding box center [96, 216] width 131 height 32
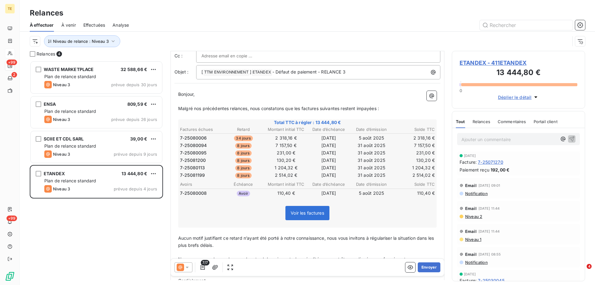
scroll to position [31, 0]
click at [470, 64] on span "ETANDEX - 411ETANDEX" at bounding box center [519, 63] width 118 height 8
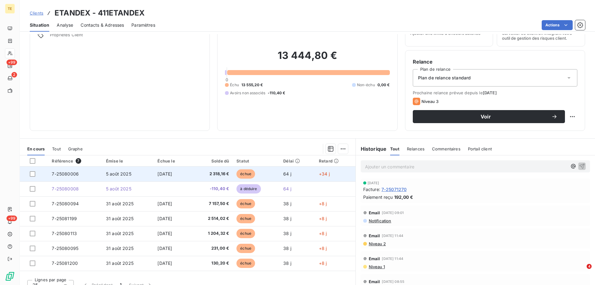
scroll to position [39, 0]
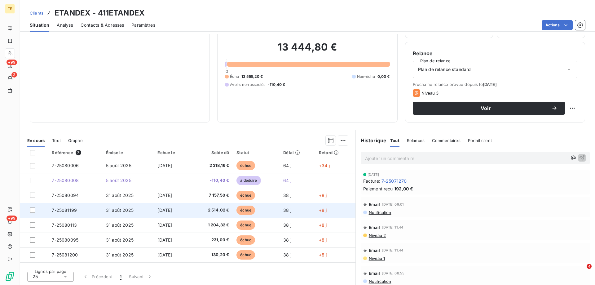
click at [64, 212] on span "7-25081199" at bounding box center [64, 209] width 25 height 5
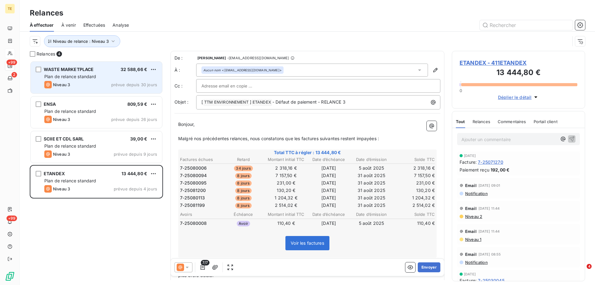
scroll to position [219, 129]
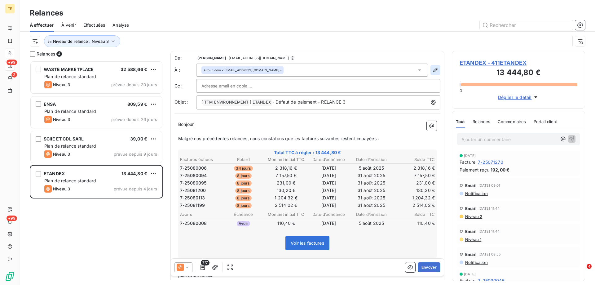
click at [433, 69] on icon "button" at bounding box center [435, 70] width 4 height 4
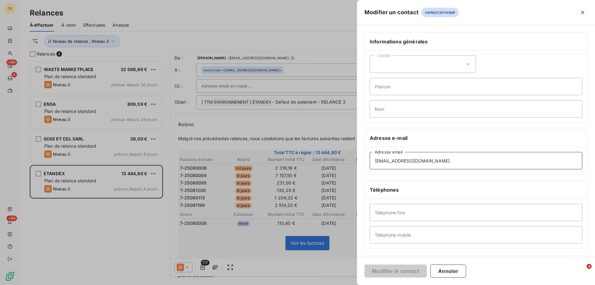
drag, startPoint x: 451, startPoint y: 162, endPoint x: 342, endPoint y: 155, distance: 108.7
click at [342, 284] on div "Modifier un contact contact principal Informations générales Civilité Prénom No…" at bounding box center [297, 285] width 595 height 0
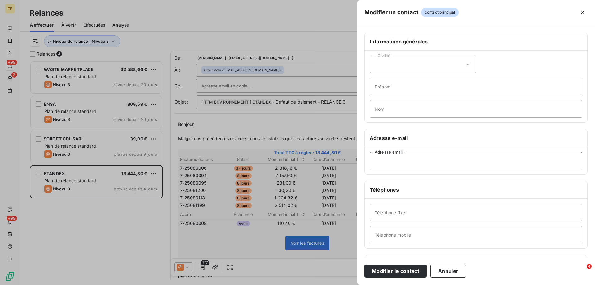
paste input "[PERSON_NAME][EMAIL_ADDRESS][DOMAIN_NAME]"
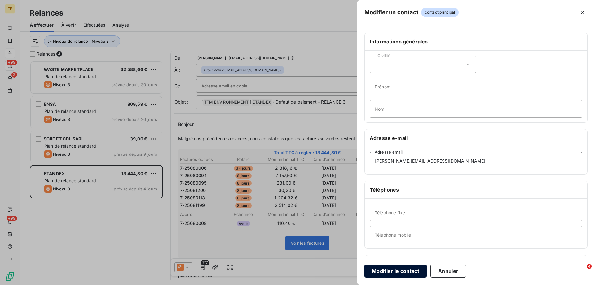
type input "[PERSON_NAME][EMAIL_ADDRESS][DOMAIN_NAME]"
click at [389, 273] on button "Modifier le contact" at bounding box center [395, 270] width 62 height 13
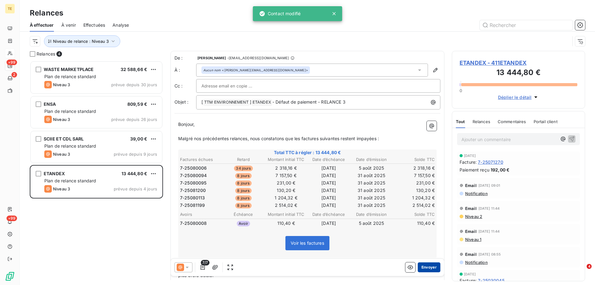
click at [424, 267] on button "Envoyer" at bounding box center [429, 267] width 23 height 10
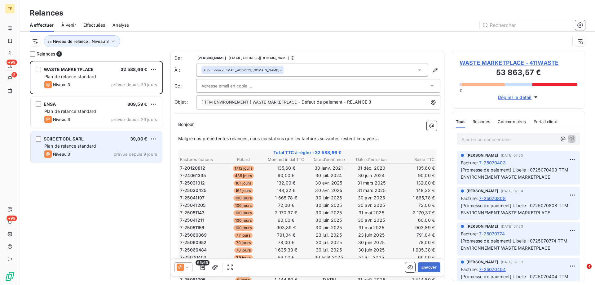
click at [77, 141] on span "SCIIE ET CDL SARL" at bounding box center [64, 138] width 40 height 5
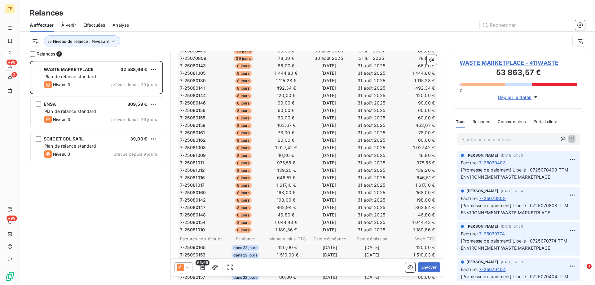
scroll to position [186, 0]
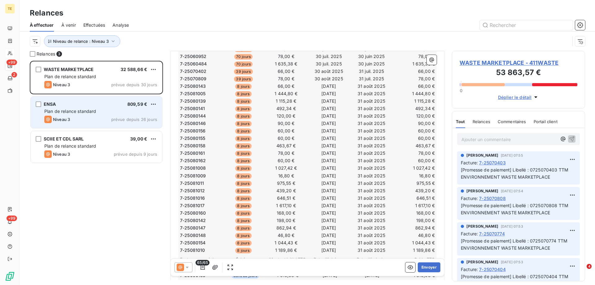
click at [72, 108] on div "ENSA 809,59 € Plan de relance standard Niveau 3 prévue depuis 26 jours" at bounding box center [96, 112] width 131 height 32
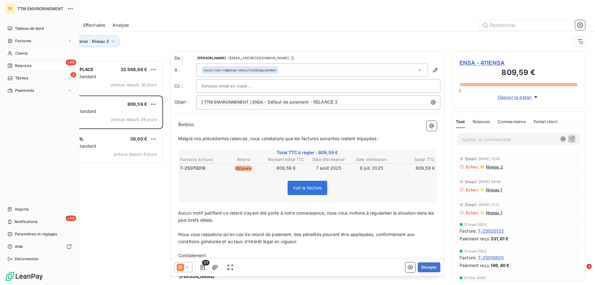
click at [22, 51] on span "Clients" at bounding box center [21, 54] width 12 height 6
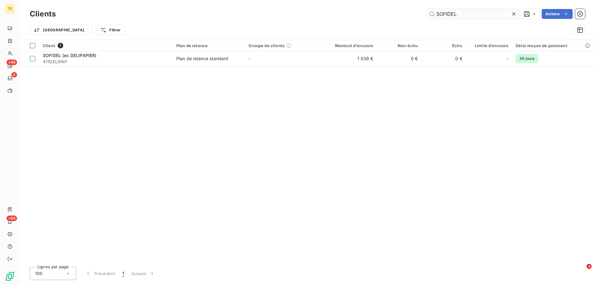
drag, startPoint x: 454, startPoint y: 14, endPoint x: 433, endPoint y: 15, distance: 21.4
click at [433, 15] on input "SOFIDEL" at bounding box center [472, 14] width 93 height 10
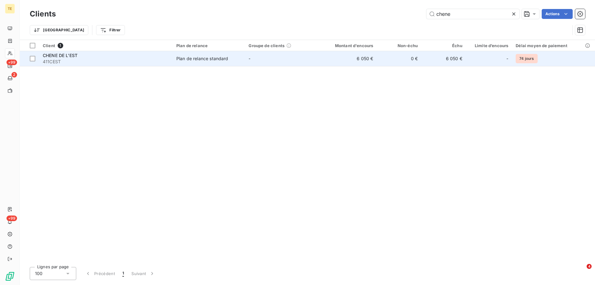
type input "chene"
click at [64, 56] on span "CHENE DE L'EST" at bounding box center [60, 55] width 35 height 5
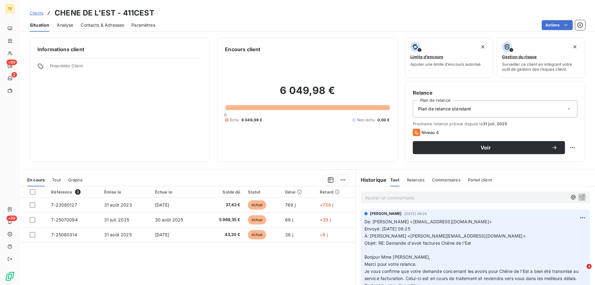
click at [371, 200] on p "Ajouter un commentaire ﻿" at bounding box center [466, 198] width 202 height 8
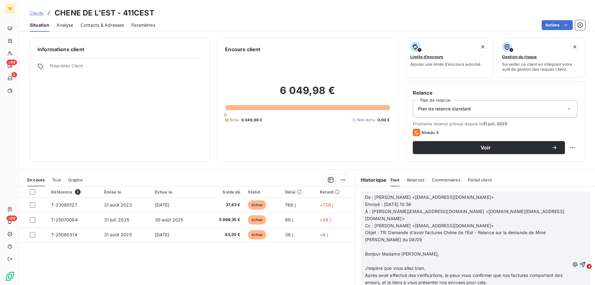
click at [579, 261] on icon "button" at bounding box center [582, 264] width 6 height 6
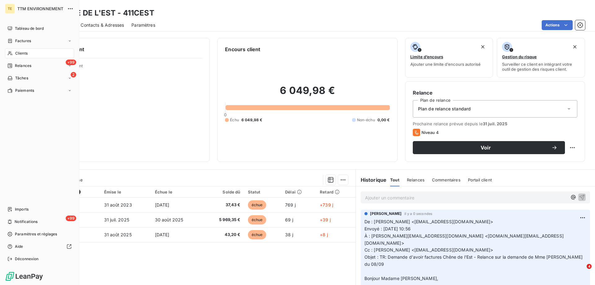
click at [26, 51] on span "Clients" at bounding box center [21, 54] width 12 height 6
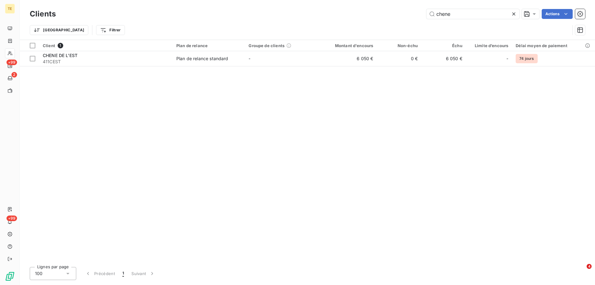
drag, startPoint x: 456, startPoint y: 17, endPoint x: 402, endPoint y: 17, distance: 54.5
click at [402, 17] on div "chene Actions" at bounding box center [324, 14] width 522 height 10
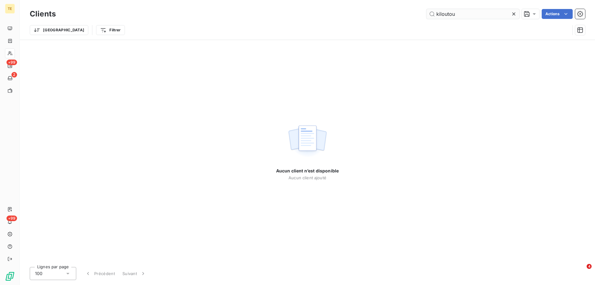
click at [475, 16] on input "kiloutou" at bounding box center [472, 14] width 93 height 10
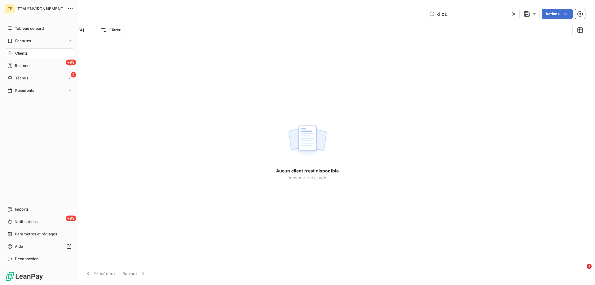
click at [20, 52] on span "Clients" at bounding box center [21, 54] width 12 height 6
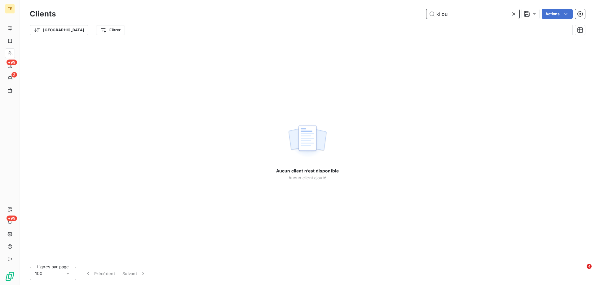
click at [456, 14] on input "kilou" at bounding box center [472, 14] width 93 height 10
click at [474, 15] on input "kiloutou" at bounding box center [472, 14] width 93 height 10
click at [449, 15] on input "kiloutou" at bounding box center [472, 14] width 93 height 10
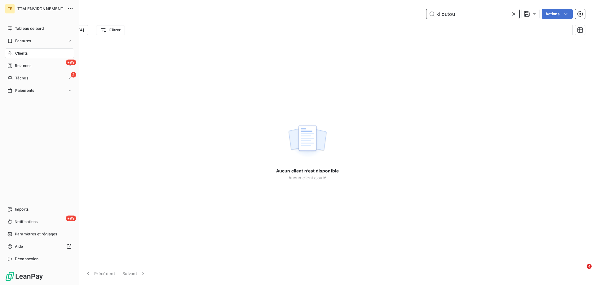
type input "kiloutou"
click at [30, 52] on div "Clients" at bounding box center [39, 53] width 69 height 10
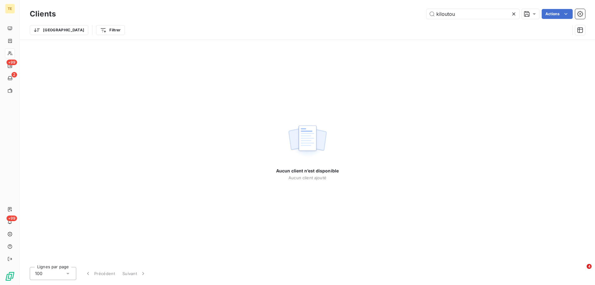
click at [515, 14] on icon at bounding box center [514, 14] width 6 height 6
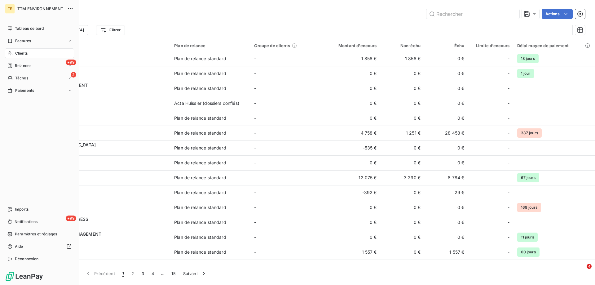
click at [25, 52] on span "Clients" at bounding box center [21, 54] width 12 height 6
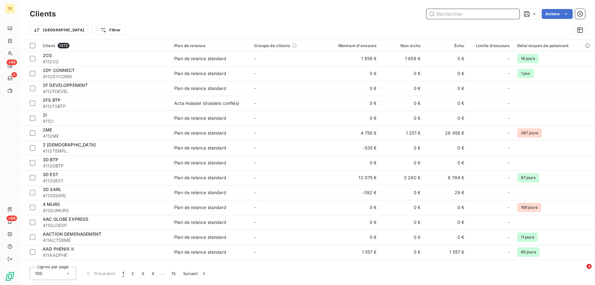
click at [435, 14] on input "text" at bounding box center [472, 14] width 93 height 10
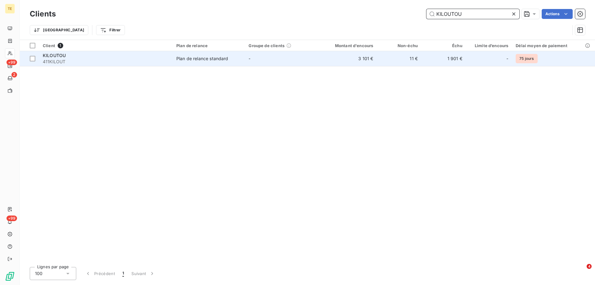
type input "KILOUTOU"
click at [53, 59] on span "411KILOUT" at bounding box center [106, 62] width 126 height 6
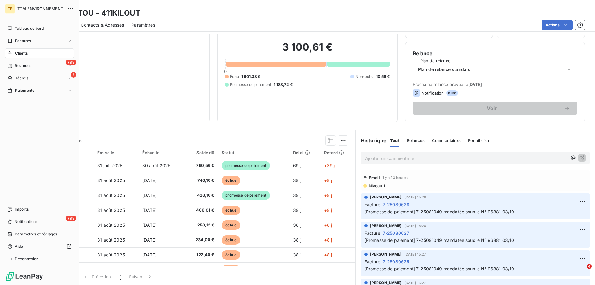
click at [15, 54] on span "Clients" at bounding box center [21, 54] width 12 height 6
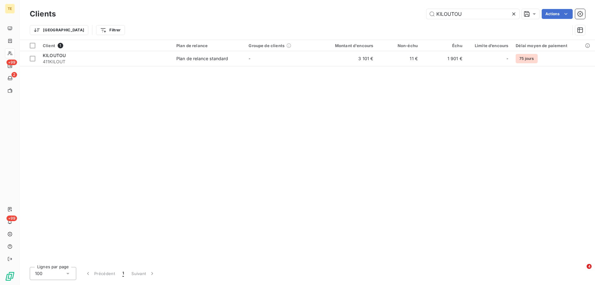
drag, startPoint x: 470, startPoint y: 11, endPoint x: 379, endPoint y: 7, distance: 90.6
click at [379, 7] on div "Clients KILOUTOU Actions Trier Filtrer" at bounding box center [307, 20] width 575 height 40
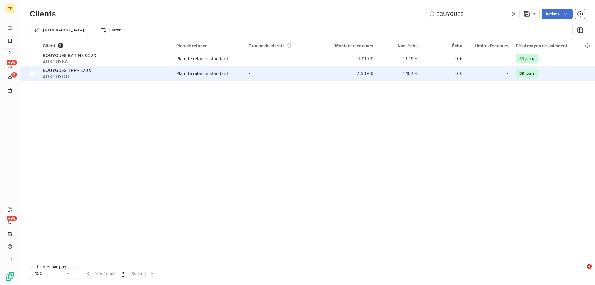
type input "BOUYGUES"
click at [71, 73] on span "BOUYGUES TPRF 570X" at bounding box center [67, 70] width 49 height 5
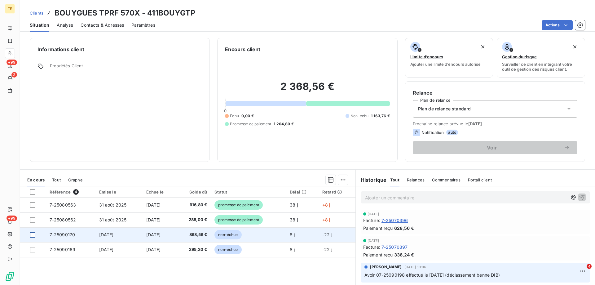
click at [33, 233] on div at bounding box center [33, 235] width 6 height 6
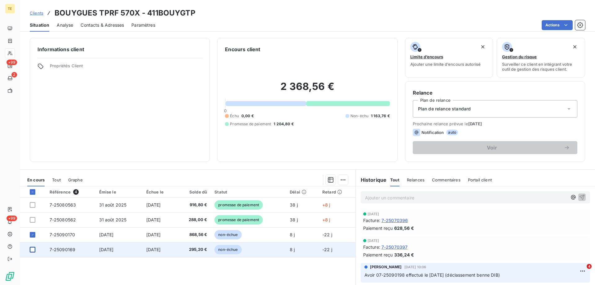
click at [32, 250] on div at bounding box center [33, 250] width 6 height 6
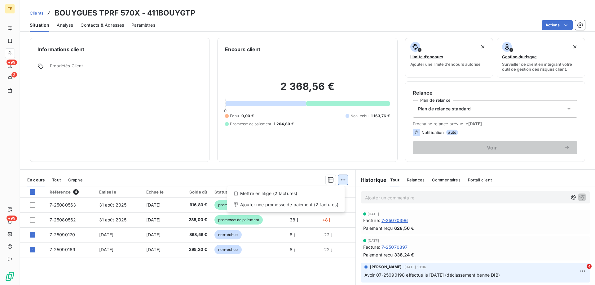
click at [341, 180] on html "TE +99 2 +99 Clients BOUYGUES TPRF 570X - 411BOUYGTP Situation Analyse Contacts…" at bounding box center [297, 142] width 595 height 285
click at [334, 201] on div "Ajouter une promesse de paiement (2 factures)" at bounding box center [286, 205] width 112 height 10
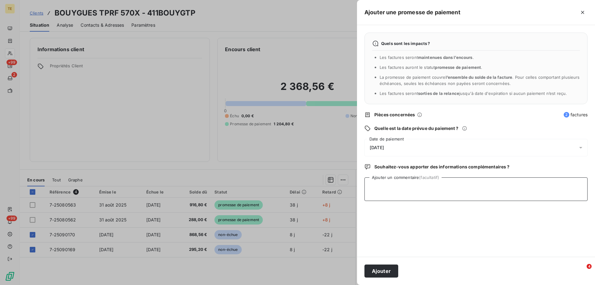
click at [379, 181] on textarea "Ajouter un commentaire (facultatif)" at bounding box center [475, 189] width 223 height 24
click at [384, 147] on span "[DATE]" at bounding box center [377, 147] width 14 height 5
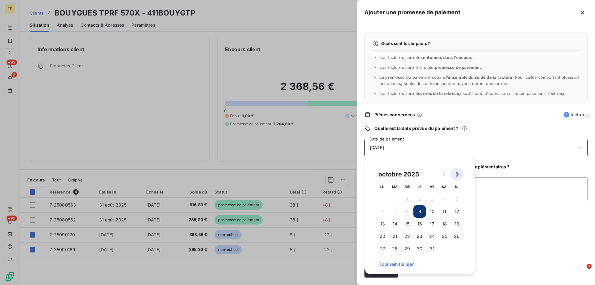
click at [459, 172] on icon "Go to next month" at bounding box center [456, 174] width 5 height 5
click at [456, 250] on button "30" at bounding box center [457, 248] width 12 height 12
click at [489, 233] on div "Quels sont les impacts ? Les factures seront maintenues dans l’encours . Les fa…" at bounding box center [476, 140] width 238 height 231
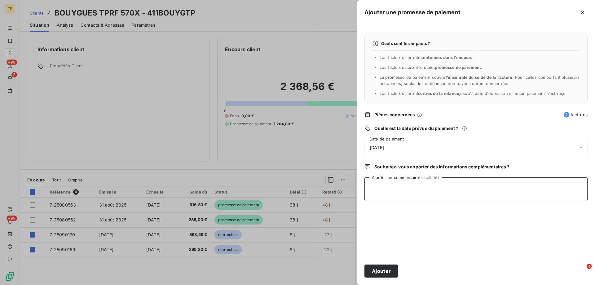
click at [410, 180] on textarea "Ajouter un commentaire (facultatif)" at bounding box center [475, 189] width 223 height 24
click at [425, 188] on textarea "Reçu BAO le [DATE] : 1163.76€" at bounding box center [475, 189] width 223 height 24
type textarea "Reçu BAO le [DATE] : 1163.76€"
click at [386, 271] on button "Ajouter" at bounding box center [381, 270] width 34 height 13
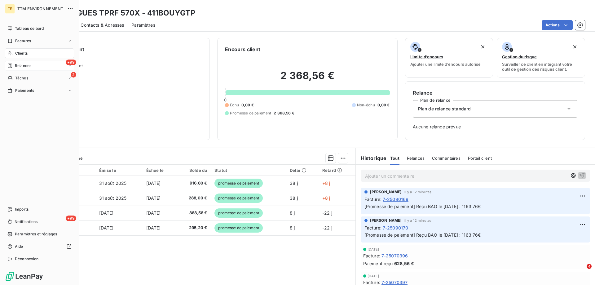
click at [19, 64] on span "Relances" at bounding box center [23, 66] width 16 height 6
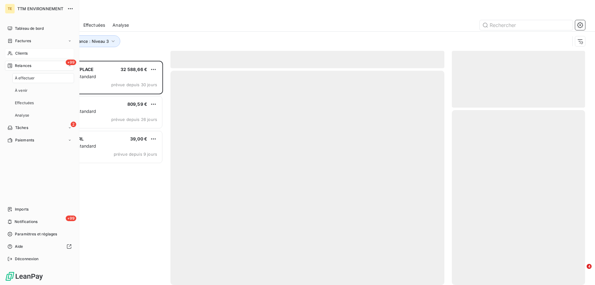
scroll to position [219, 129]
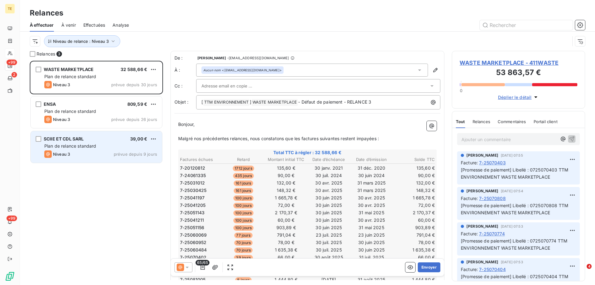
click at [70, 138] on span "SCIIE ET CDL SARL" at bounding box center [64, 138] width 40 height 5
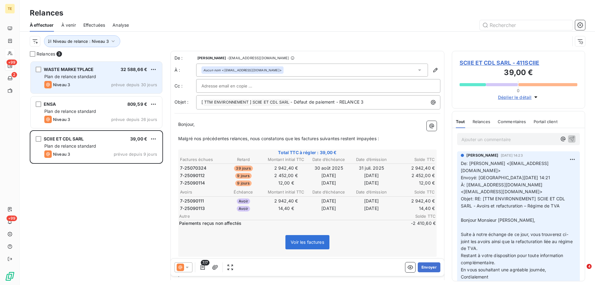
click at [107, 78] on div "Plan de relance standard" at bounding box center [100, 76] width 113 height 6
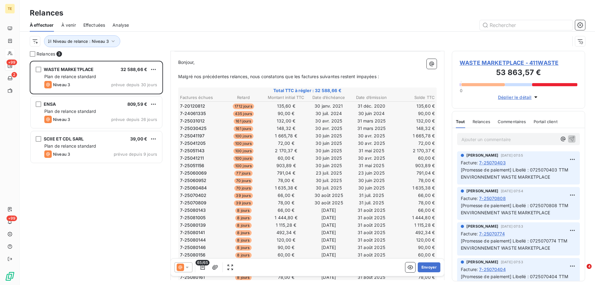
scroll to position [31, 0]
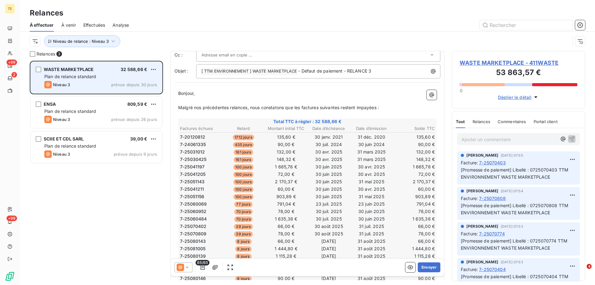
click at [85, 74] on span "Plan de relance standard" at bounding box center [70, 76] width 52 height 5
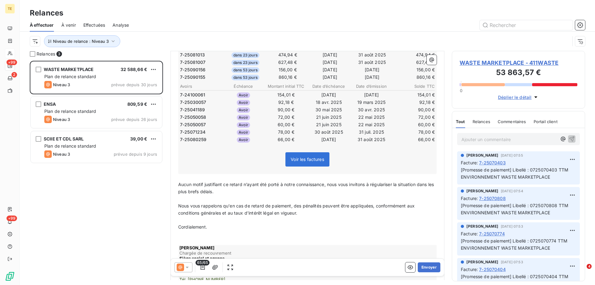
scroll to position [527, 0]
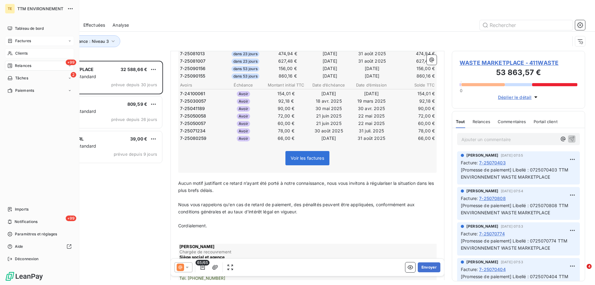
click at [25, 43] on span "Factures" at bounding box center [23, 41] width 16 height 6
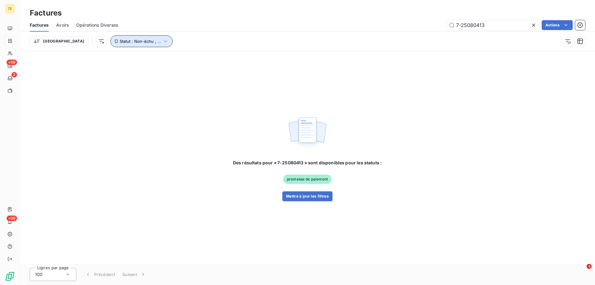
click at [164, 41] on icon "button" at bounding box center [165, 41] width 3 height 2
click at [185, 58] on span "échue" at bounding box center [187, 58] width 15 height 6
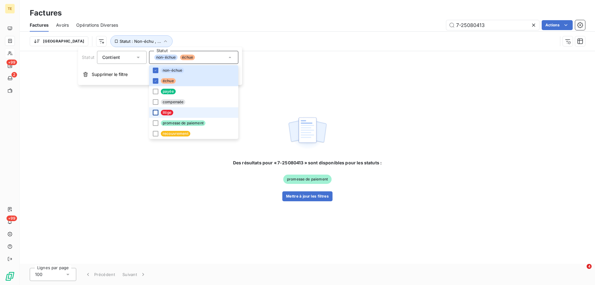
click at [155, 114] on div at bounding box center [156, 113] width 6 height 6
click at [230, 26] on div "7-25080413 Actions" at bounding box center [356, 25] width 460 height 10
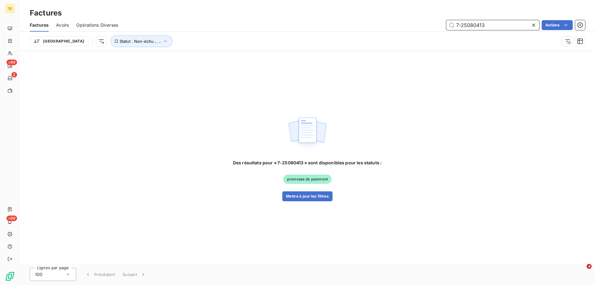
drag, startPoint x: 487, startPoint y: 28, endPoint x: 208, endPoint y: 9, distance: 279.8
click at [208, 9] on div "Factures Factures Avoirs Opérations Diverses 7-25080413 Actions Trier Statut : …" at bounding box center [307, 25] width 575 height 51
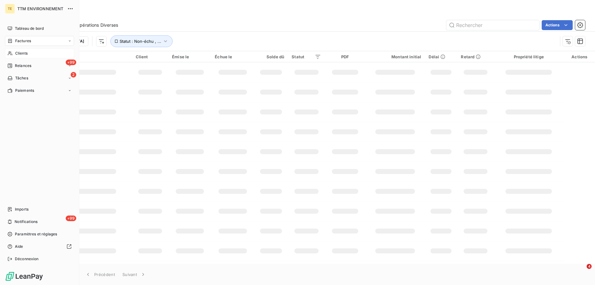
click at [189, 21] on div "Actions" at bounding box center [356, 25] width 460 height 10
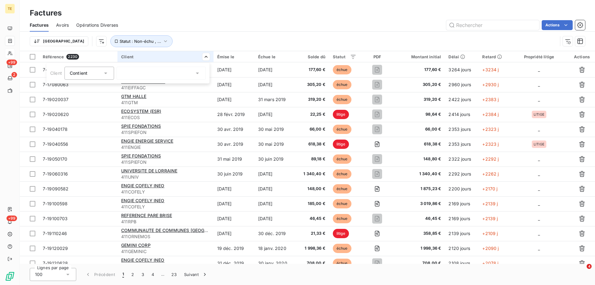
click at [198, 74] on icon at bounding box center [197, 73] width 6 height 6
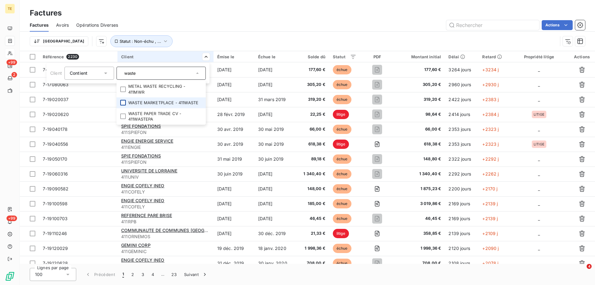
click at [124, 104] on div at bounding box center [123, 103] width 6 height 6
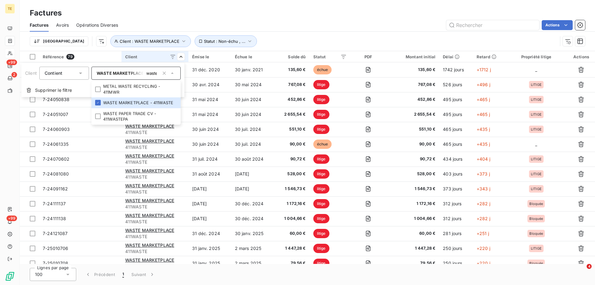
type input "waste"
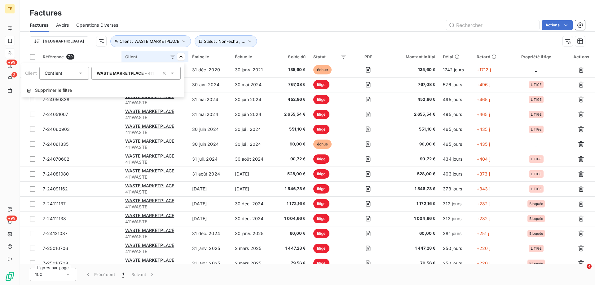
click at [257, 28] on html "TE +99 2 +99 Factures Factures Avoirs Opérations Diverses Actions Trier Client …" at bounding box center [297, 142] width 595 height 285
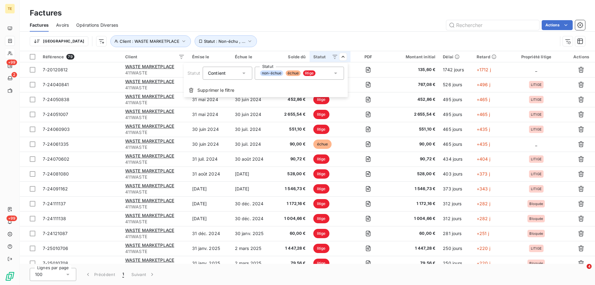
click at [335, 74] on icon at bounding box center [336, 73] width 6 height 6
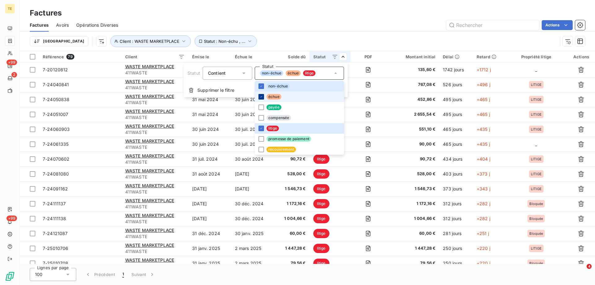
click at [260, 97] on icon at bounding box center [261, 97] width 4 height 4
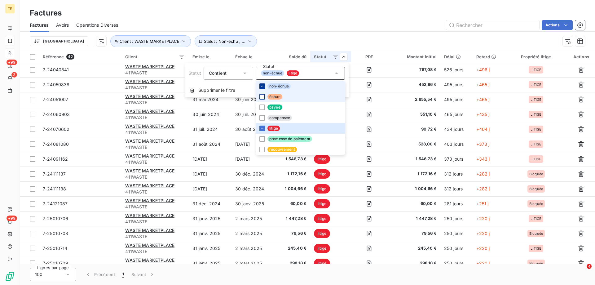
click at [261, 86] on icon at bounding box center [262, 86] width 4 height 4
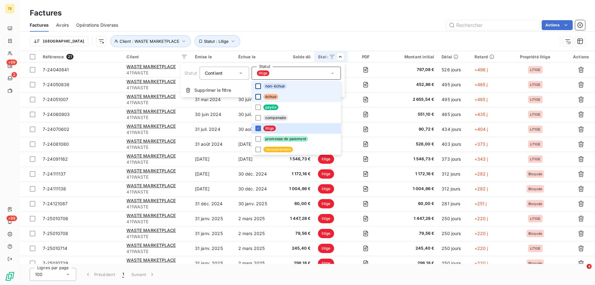
click at [302, 28] on html "TE +99 2 +99 Factures Factures Avoirs Opérations Diverses Actions Trier Client …" at bounding box center [297, 142] width 595 height 285
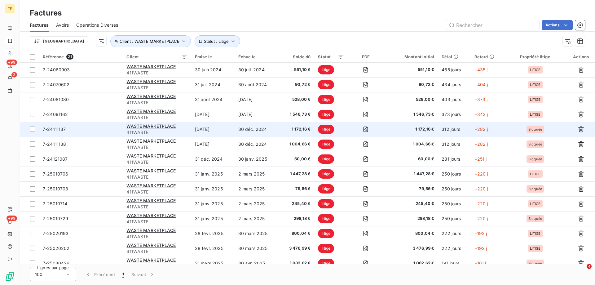
scroll to position [62, 0]
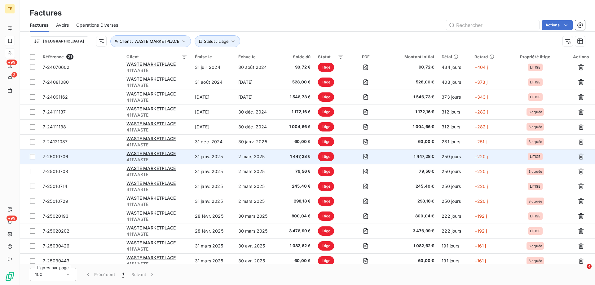
click at [59, 155] on span "7-25010706" at bounding box center [56, 156] width 26 height 5
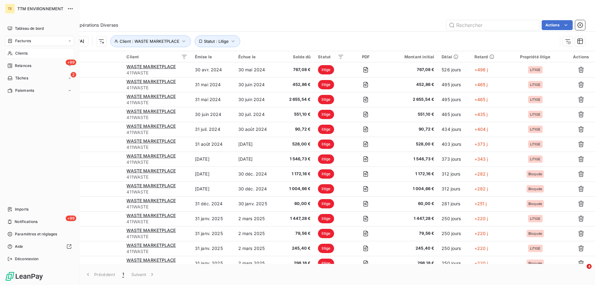
click at [28, 55] on span "Clients" at bounding box center [21, 54] width 12 height 6
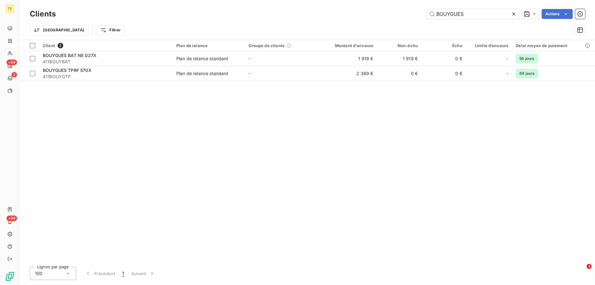
drag, startPoint x: 471, startPoint y: 13, endPoint x: 384, endPoint y: 10, distance: 87.4
click at [384, 10] on div "BOUYGUES Actions" at bounding box center [324, 14] width 522 height 10
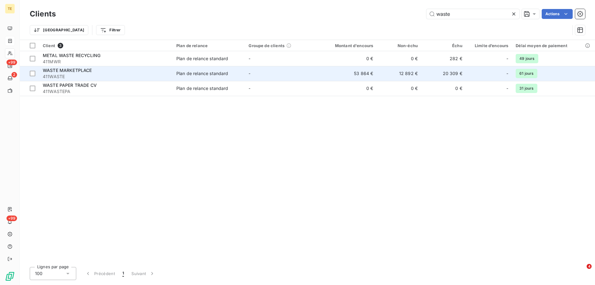
type input "waste"
click at [99, 70] on div "WASTE MARKETPLACE" at bounding box center [106, 70] width 126 height 6
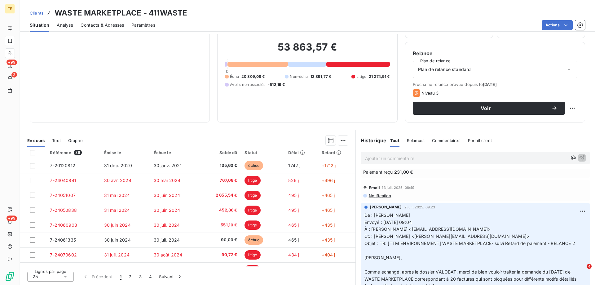
scroll to position [3471, 0]
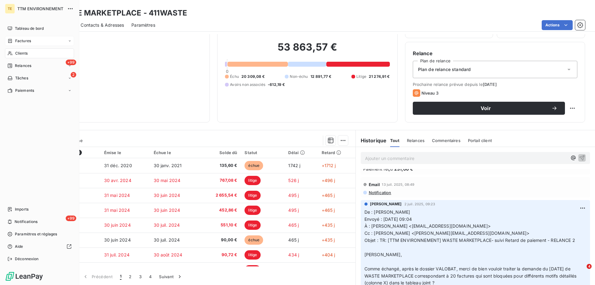
click at [31, 54] on div "Clients" at bounding box center [39, 53] width 69 height 10
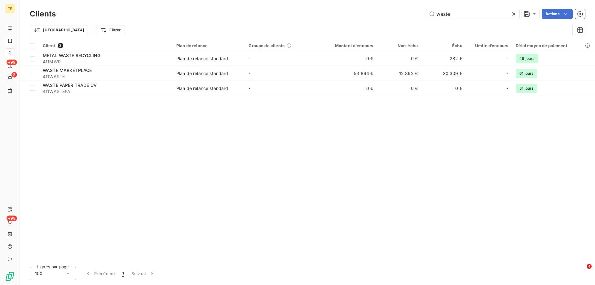
drag, startPoint x: 475, startPoint y: 15, endPoint x: 315, endPoint y: -20, distance: 164.0
click at [315, 0] on html "TE +99 2 +99 Clients waste Actions Trier Filtrer Client 3 Plan de relance Group…" at bounding box center [297, 142] width 595 height 285
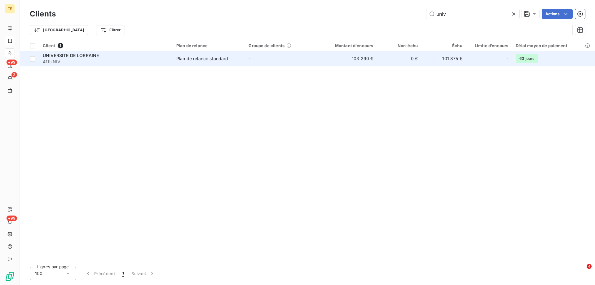
type input "univ"
click at [77, 58] on div "UNIVERSITE DE LORRAINE 411UNIV" at bounding box center [106, 58] width 126 height 12
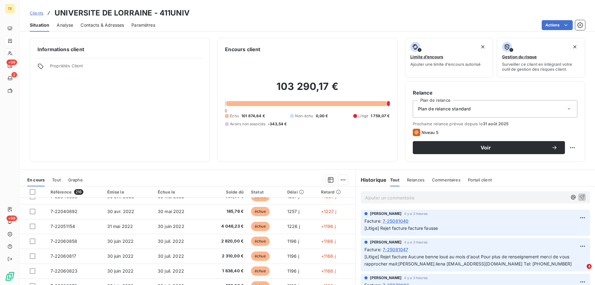
scroll to position [217, 0]
